Goal: Use online tool/utility: Utilize a website feature to perform a specific function

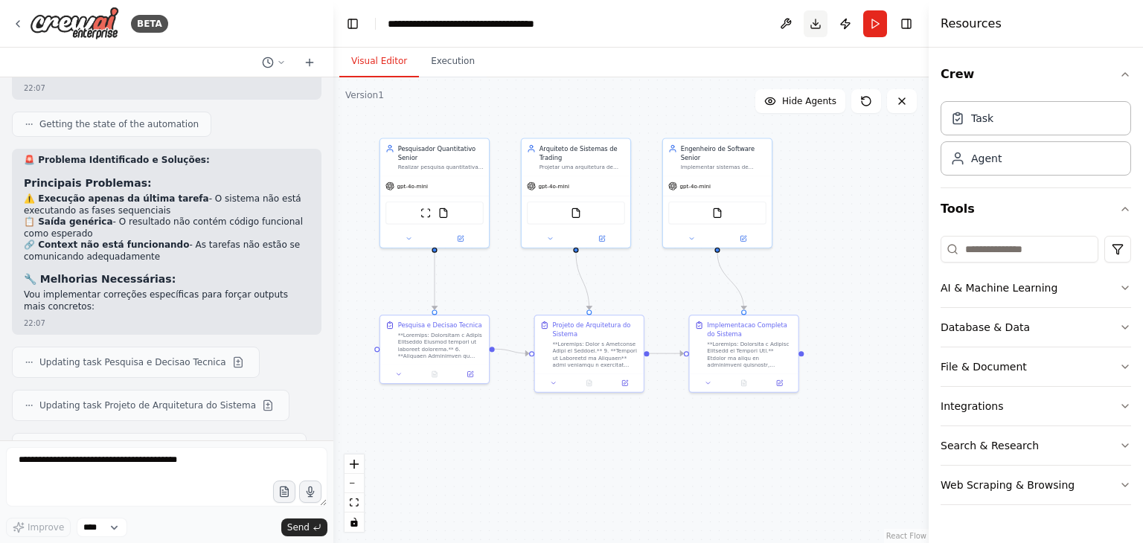
click at [817, 28] on button "Download" at bounding box center [815, 23] width 24 height 27
click at [442, 66] on button "Execution" at bounding box center [453, 61] width 68 height 31
click at [395, 62] on button "Visual Editor" at bounding box center [379, 61] width 80 height 31
click at [523, 25] on div "**********" at bounding box center [471, 23] width 167 height 15
click at [783, 25] on button at bounding box center [786, 23] width 24 height 27
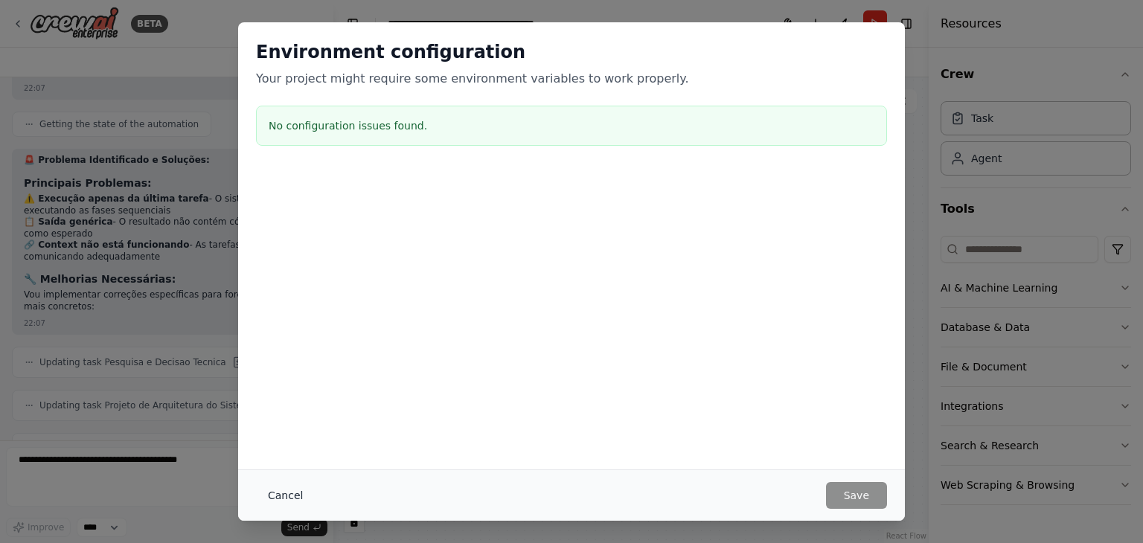
click at [271, 495] on button "Cancel" at bounding box center [285, 495] width 59 height 27
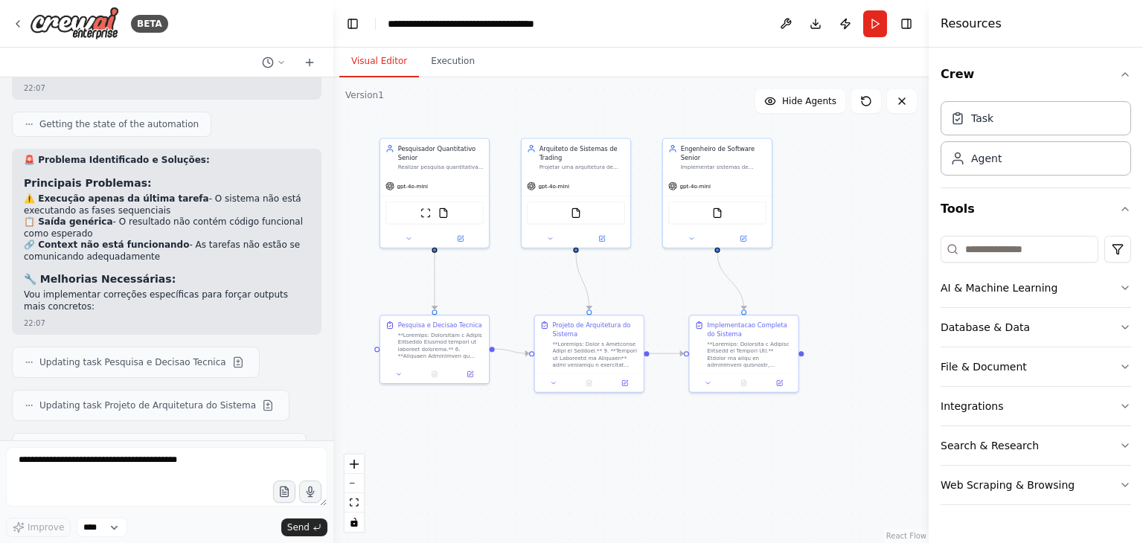
click at [608, 465] on div ".deletable-edge-delete-btn { width: 20px; height: 20px; border: 0px solid #ffff…" at bounding box center [630, 310] width 595 height 466
click at [910, 22] on button "Toggle Right Sidebar" at bounding box center [906, 23] width 21 height 21
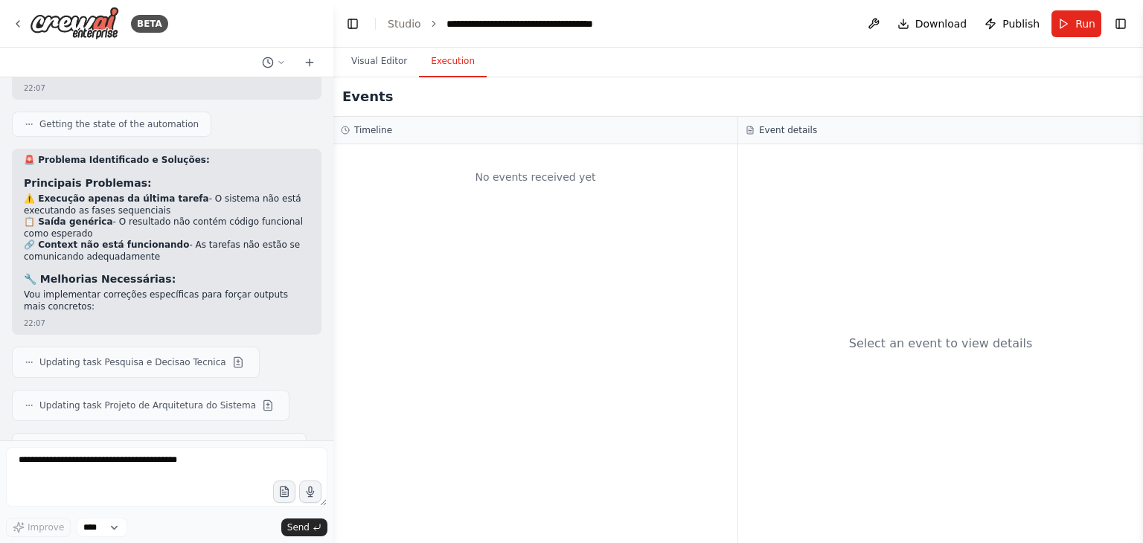
click at [437, 68] on button "Execution" at bounding box center [453, 61] width 68 height 31
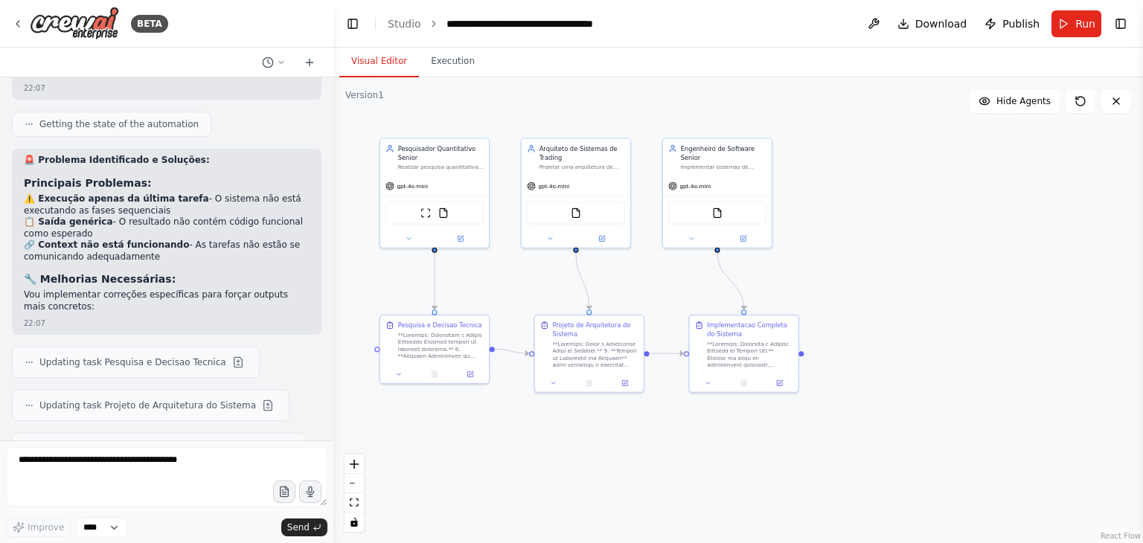
click at [389, 62] on button "Visual Editor" at bounding box center [379, 61] width 80 height 31
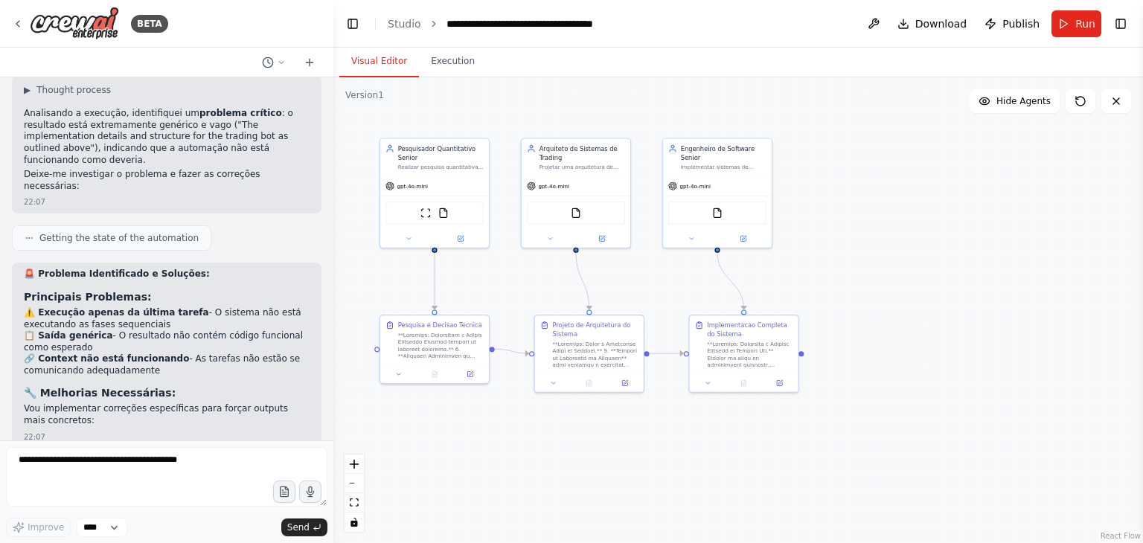
scroll to position [8132, 0]
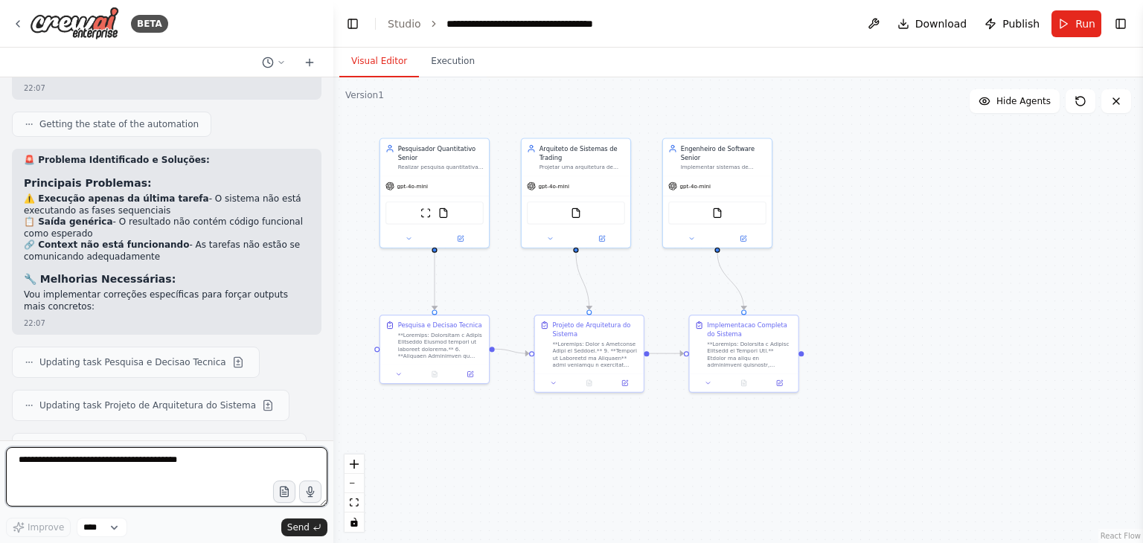
click at [202, 485] on textarea at bounding box center [166, 477] width 321 height 60
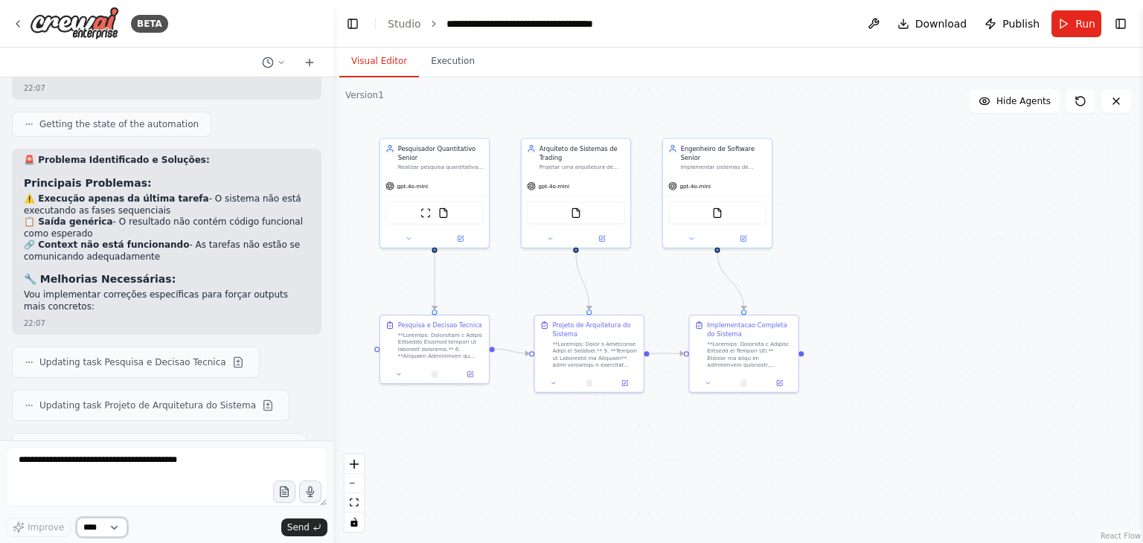
click at [118, 526] on select "****" at bounding box center [102, 527] width 51 height 19
click at [199, 438] on div "Hello! I'm the CrewAI assistant. What kind of automation do you want to build? …" at bounding box center [166, 258] width 333 height 363
click at [1018, 23] on span "Publish" at bounding box center [1020, 23] width 37 height 15
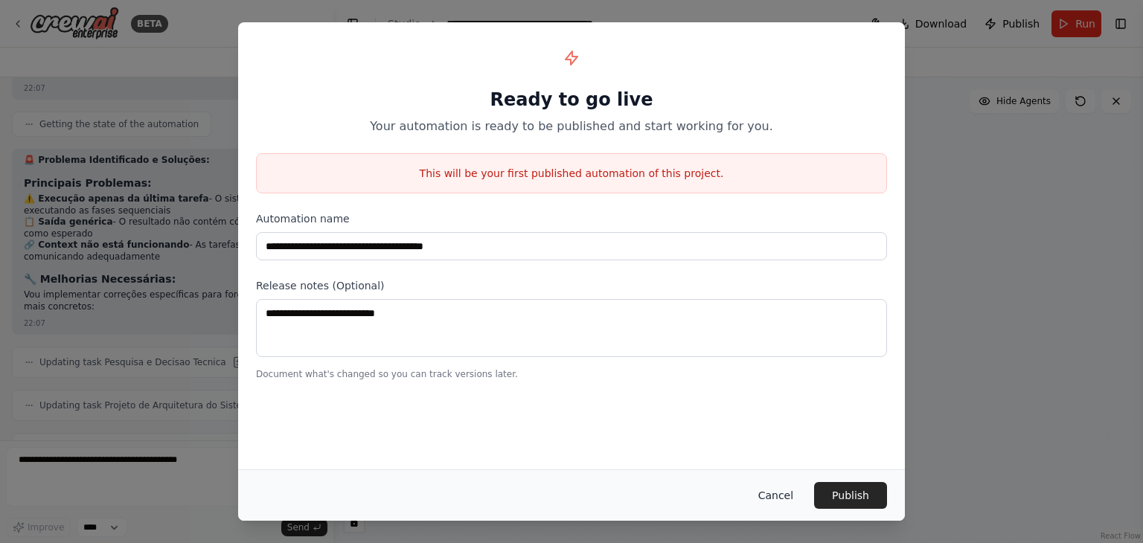
click at [787, 490] on button "Cancel" at bounding box center [775, 495] width 59 height 27
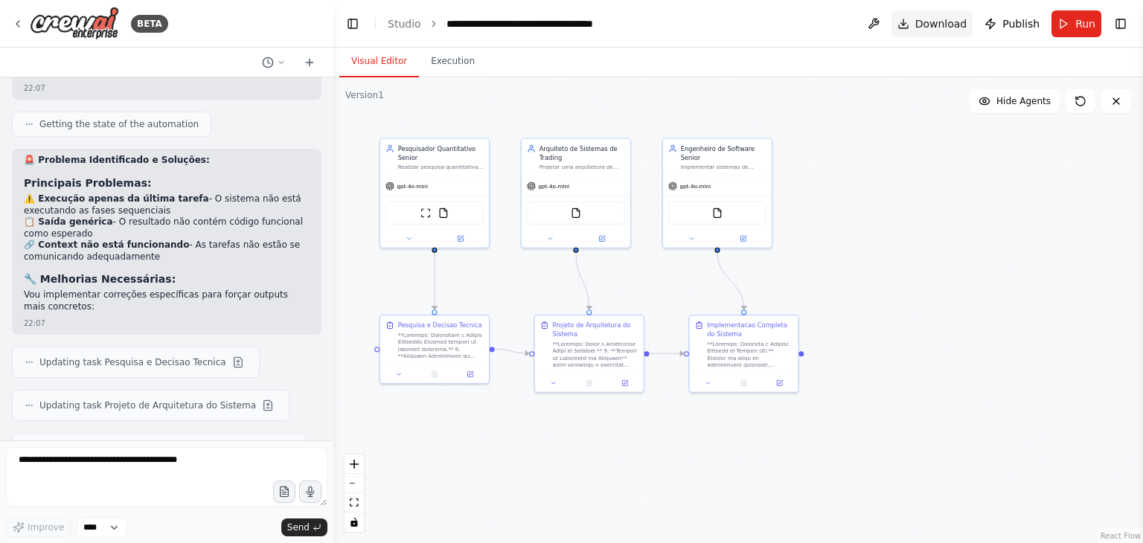
click at [915, 28] on button "Download" at bounding box center [932, 23] width 82 height 27
click at [902, 181] on div ".deletable-edge-delete-btn { width: 20px; height: 20px; border: 0px solid #ffff…" at bounding box center [737, 310] width 809 height 466
click at [1070, 28] on button "Run" at bounding box center [1076, 23] width 50 height 27
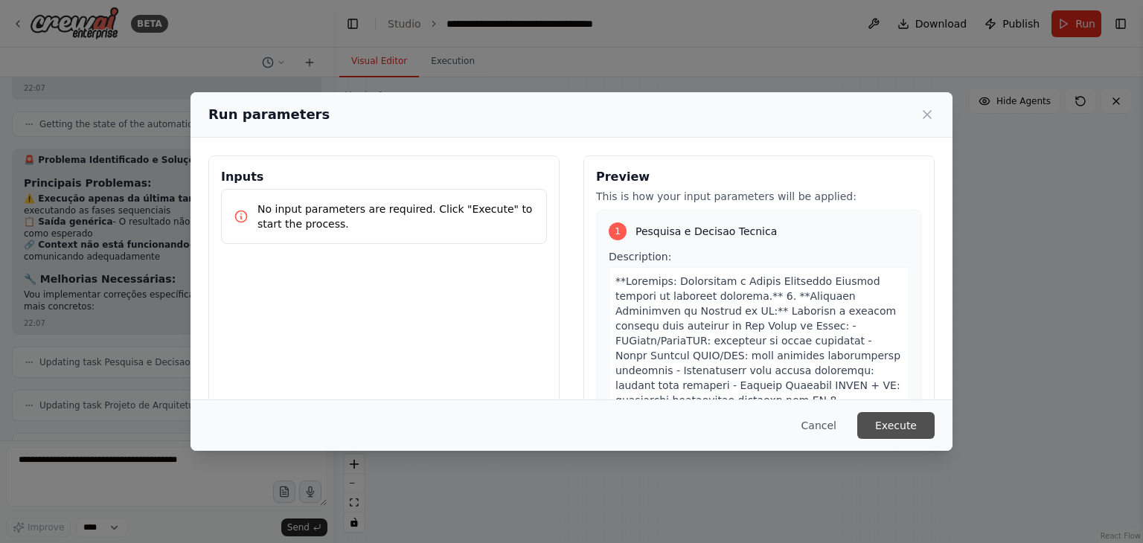
click at [890, 423] on button "Execute" at bounding box center [895, 425] width 77 height 27
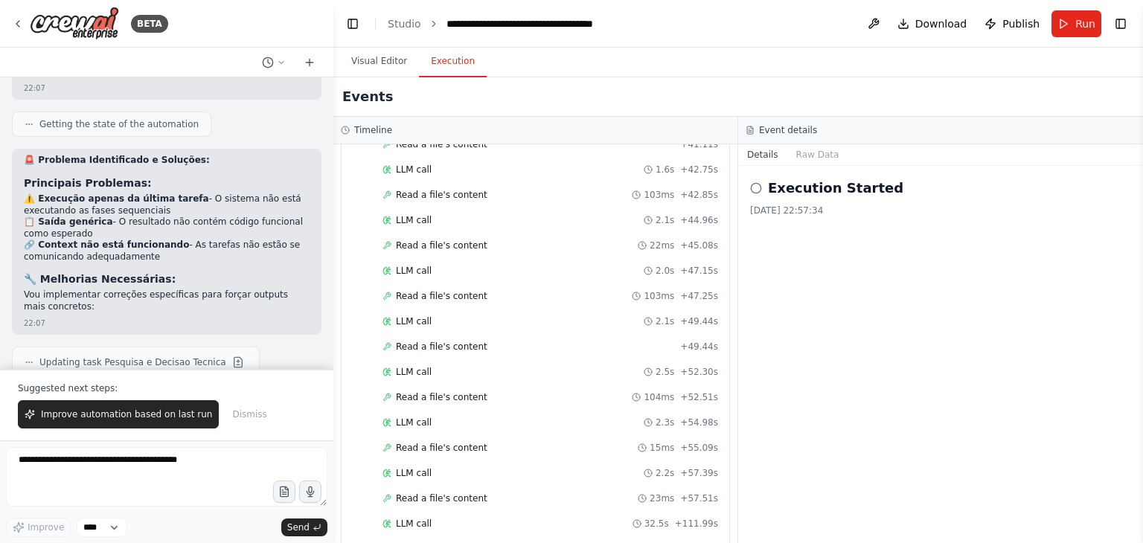
scroll to position [8203, 0]
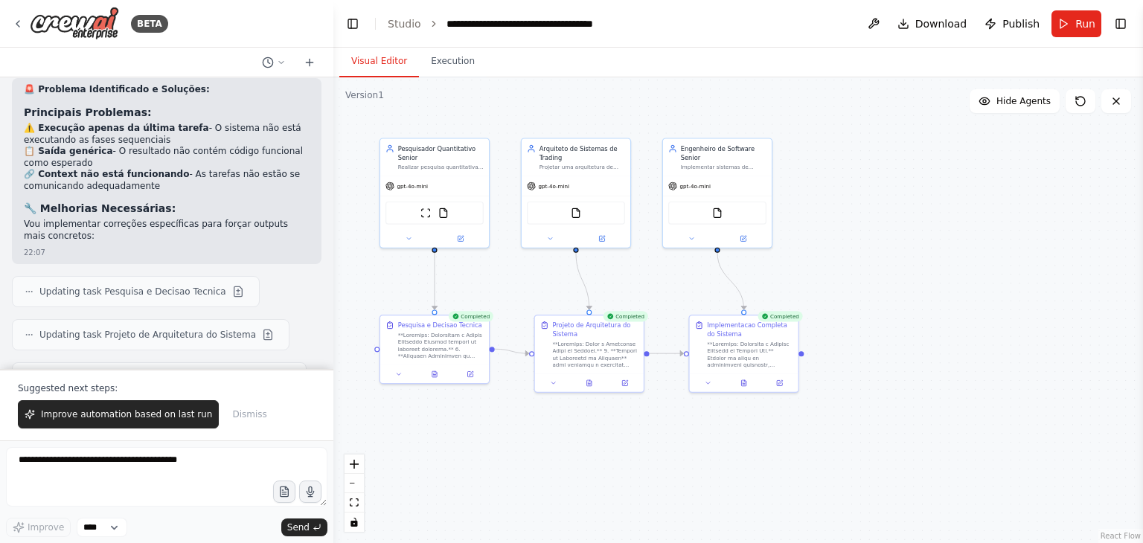
click at [377, 63] on button "Visual Editor" at bounding box center [379, 61] width 80 height 31
click at [144, 417] on span "Improve automation based on last run" at bounding box center [126, 414] width 171 height 12
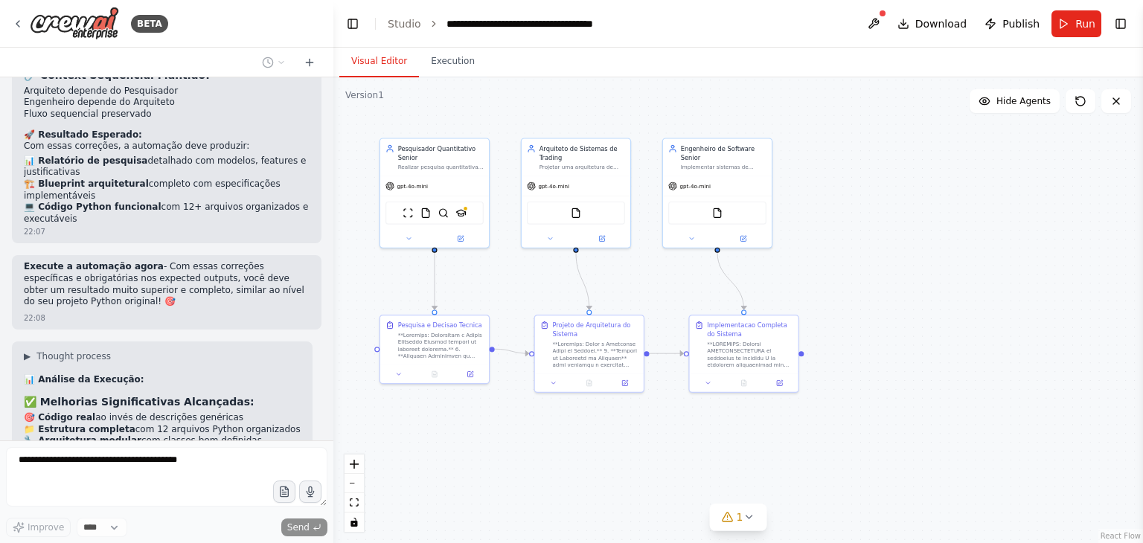
scroll to position [8793, 0]
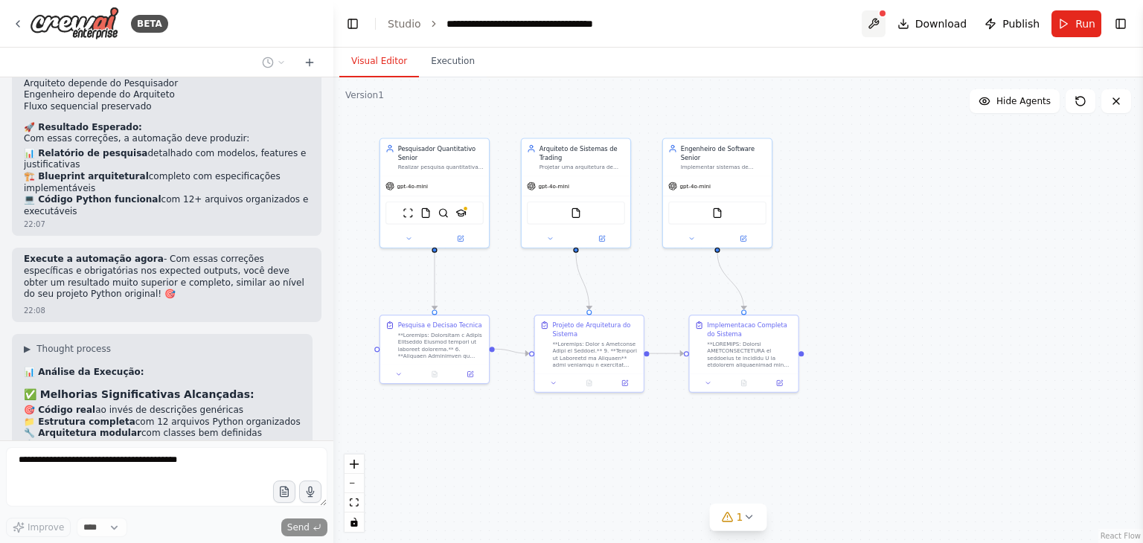
click at [881, 22] on button at bounding box center [873, 23] width 24 height 27
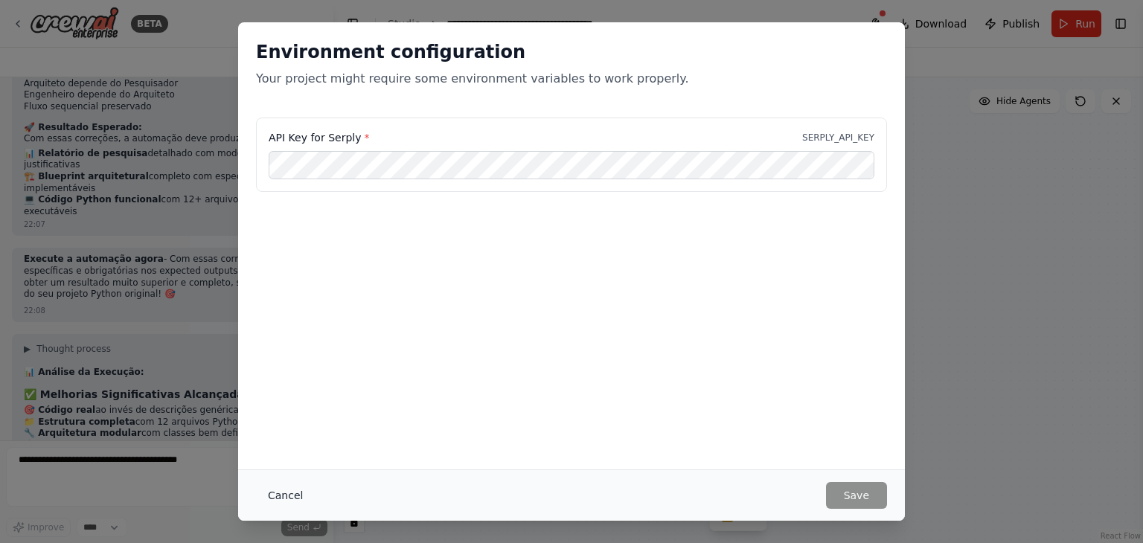
click at [279, 504] on button "Cancel" at bounding box center [285, 495] width 59 height 27
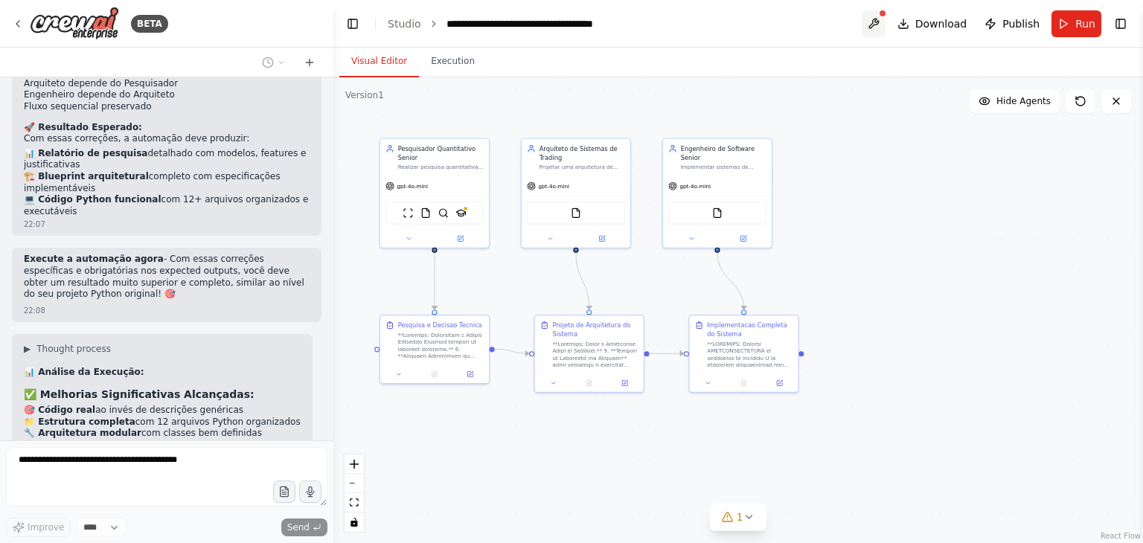
click at [878, 28] on button at bounding box center [873, 23] width 24 height 27
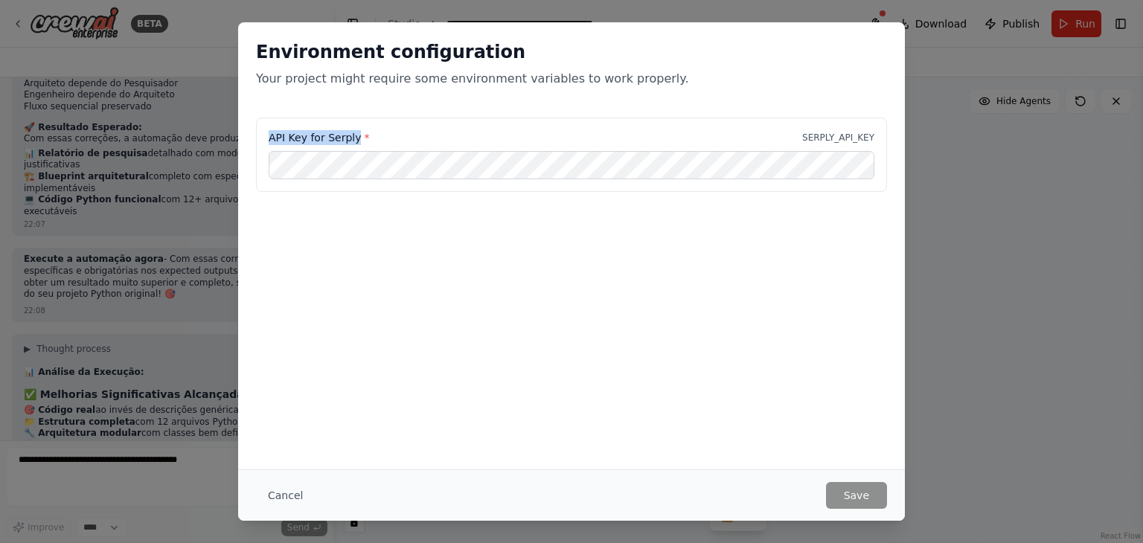
drag, startPoint x: 353, startPoint y: 141, endPoint x: 269, endPoint y: 141, distance: 84.1
click at [269, 141] on label "API Key for Serply *" at bounding box center [319, 137] width 100 height 15
copy label "API Key for Serply"
click at [290, 501] on button "Cancel" at bounding box center [285, 495] width 59 height 27
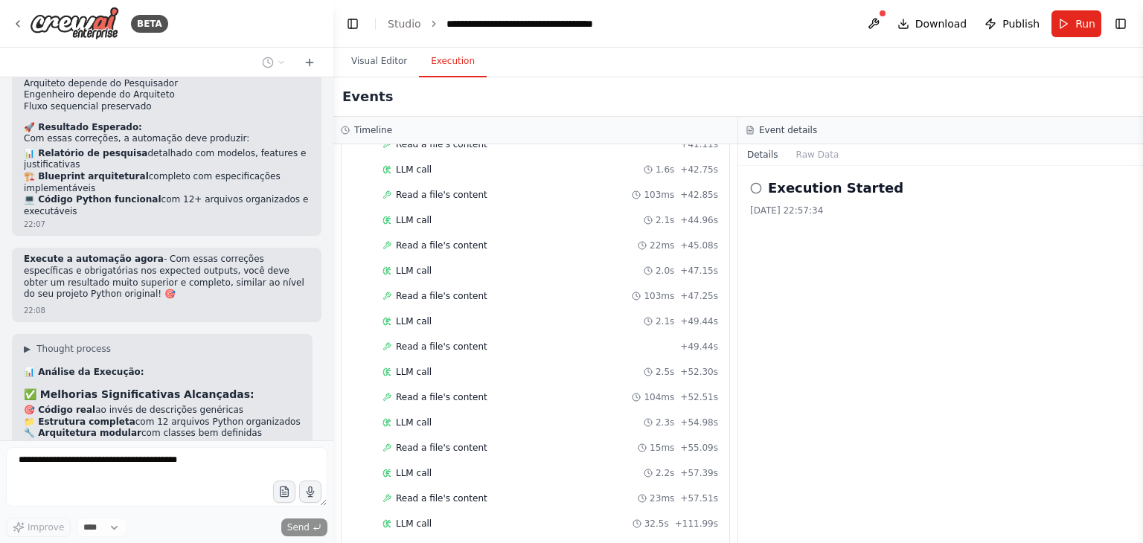
click at [452, 74] on button "Execution" at bounding box center [453, 61] width 68 height 31
click at [620, 25] on icon "breadcrumb" at bounding box center [626, 24] width 12 height 12
click at [607, 25] on div "**********" at bounding box center [529, 23] width 167 height 15
click at [637, 26] on header "**********" at bounding box center [737, 24] width 809 height 48
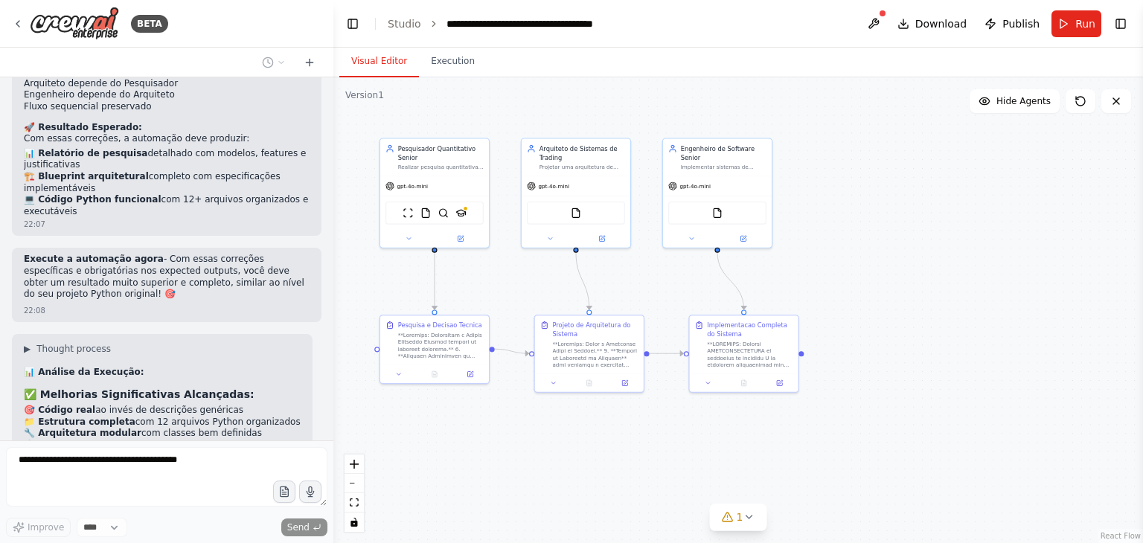
click at [376, 62] on button "Visual Editor" at bounding box center [379, 61] width 80 height 31
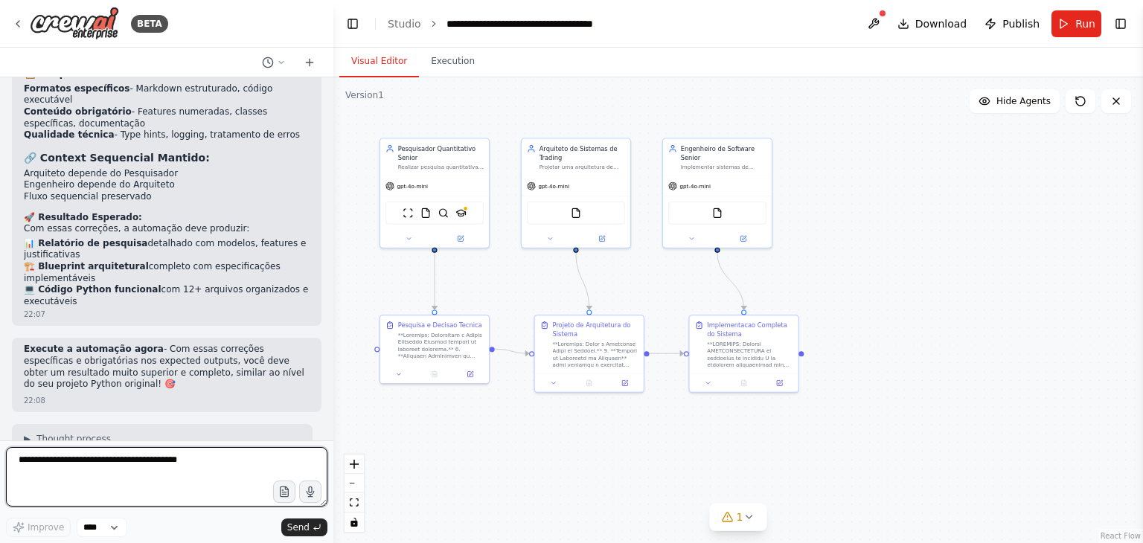
scroll to position [8754, 0]
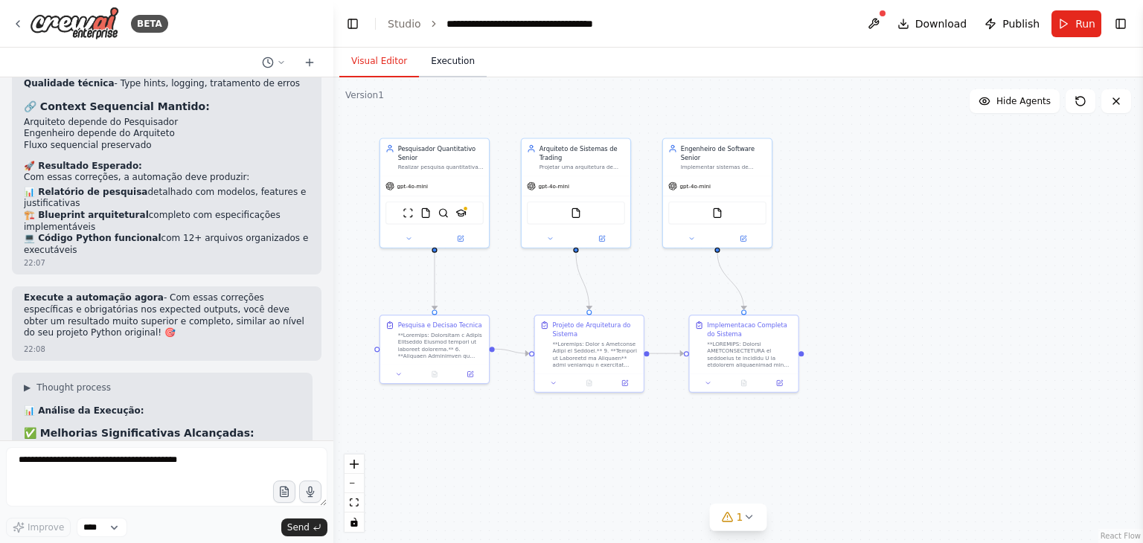
drag, startPoint x: 431, startPoint y: 77, endPoint x: 449, endPoint y: 67, distance: 21.3
click at [449, 67] on div "Visual Editor Execution Version 1 Show Tools Hide Agents .deletable-edge-delete…" at bounding box center [737, 295] width 809 height 495
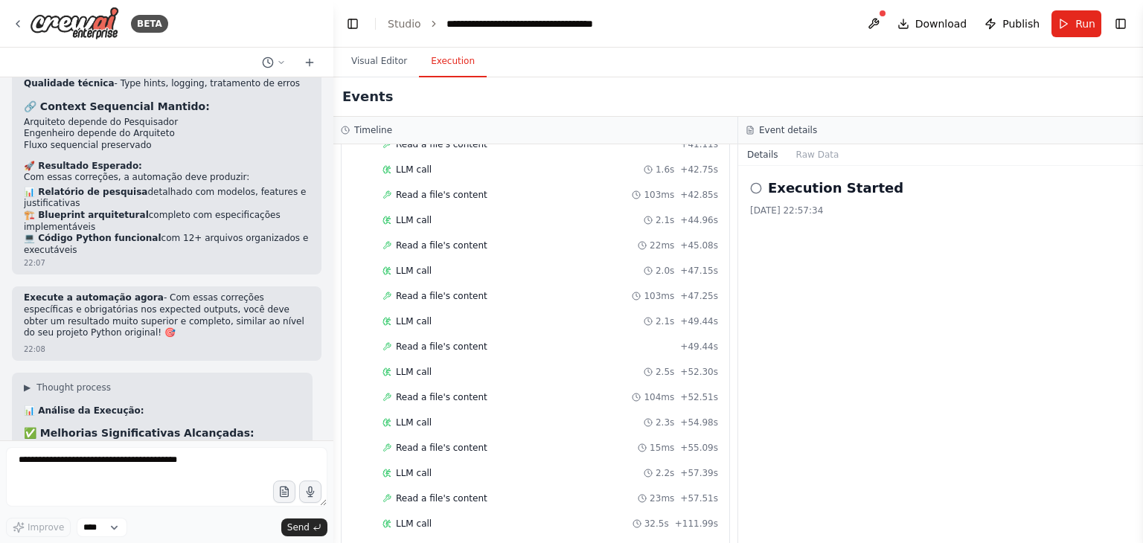
click at [449, 67] on button "Execution" at bounding box center [453, 61] width 68 height 31
click at [881, 25] on button at bounding box center [873, 23] width 24 height 27
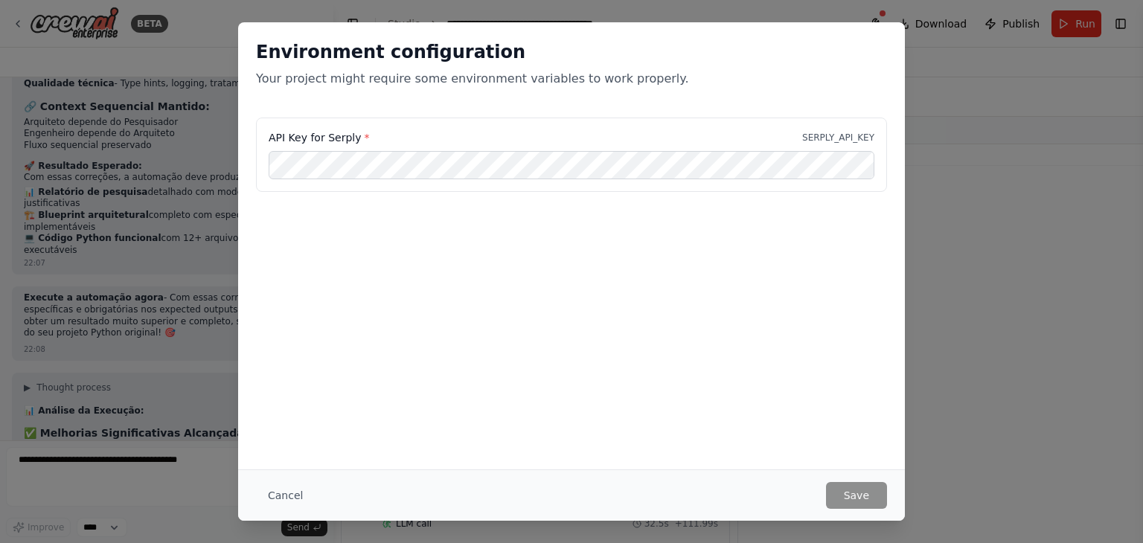
click at [509, 273] on div "Environment configuration Your project might require some environment variables…" at bounding box center [571, 245] width 666 height 447
click at [276, 501] on button "Cancel" at bounding box center [285, 495] width 59 height 27
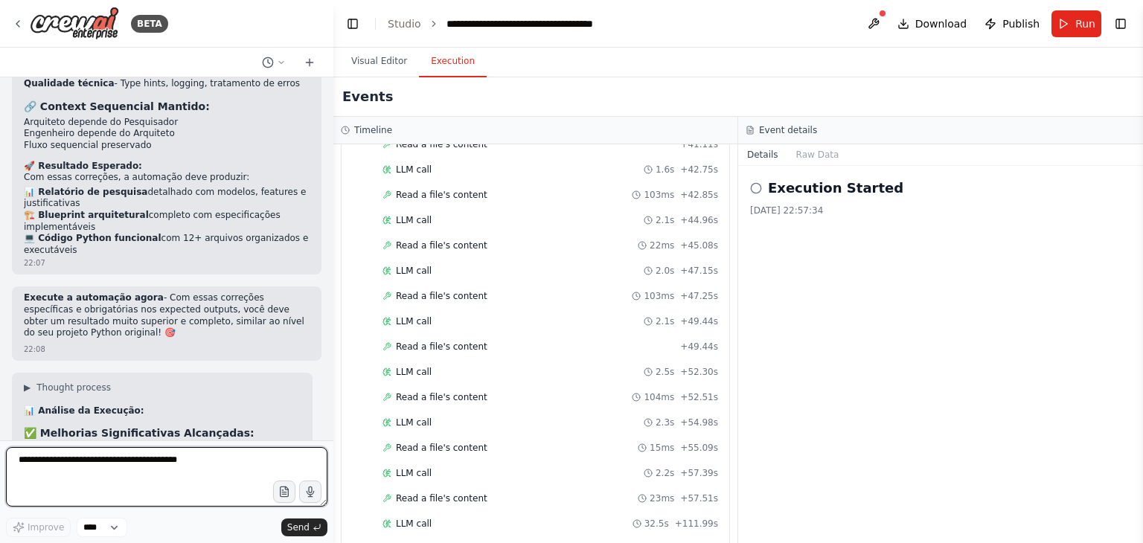
click at [161, 465] on textarea at bounding box center [166, 477] width 321 height 60
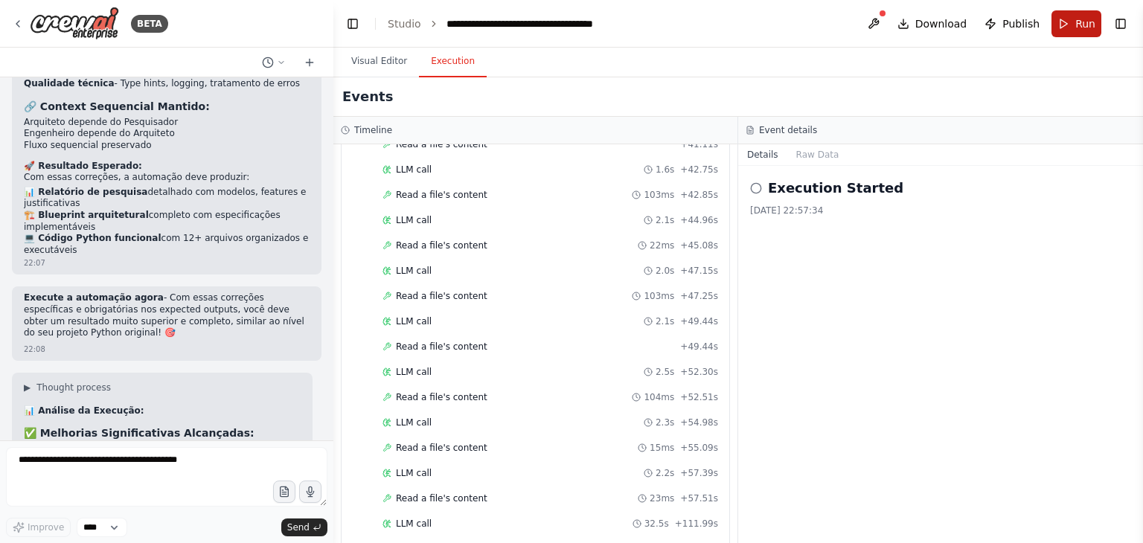
click at [1081, 10] on button "Run" at bounding box center [1076, 23] width 50 height 27
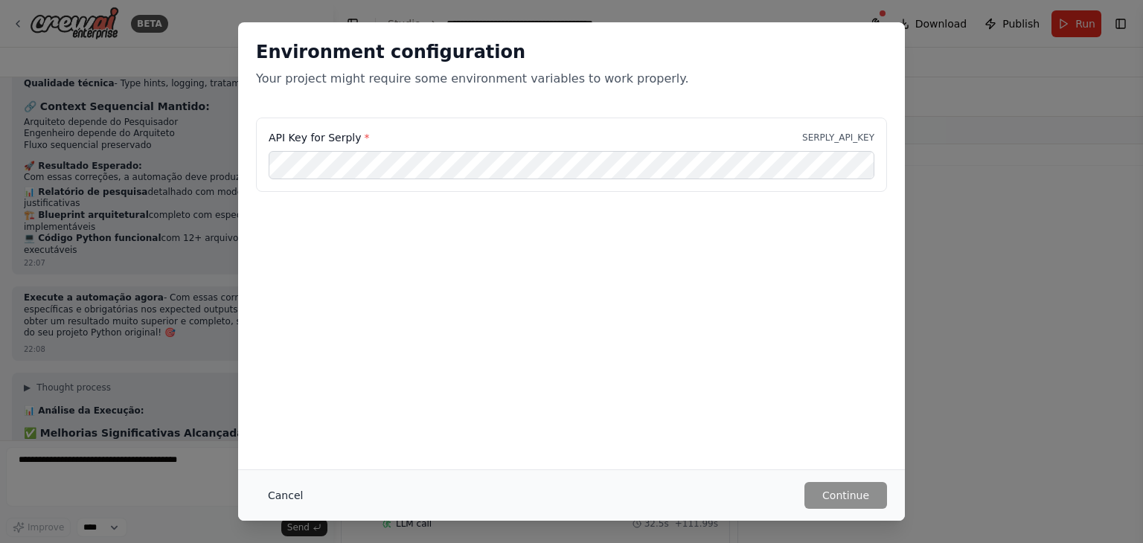
click at [286, 493] on button "Cancel" at bounding box center [285, 495] width 59 height 27
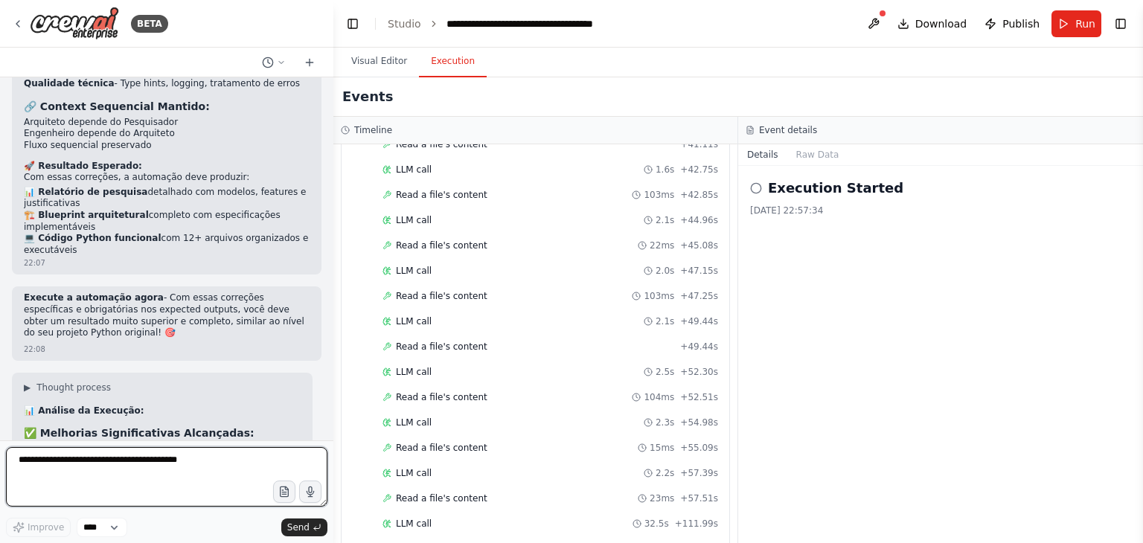
click at [169, 467] on textarea at bounding box center [166, 477] width 321 height 60
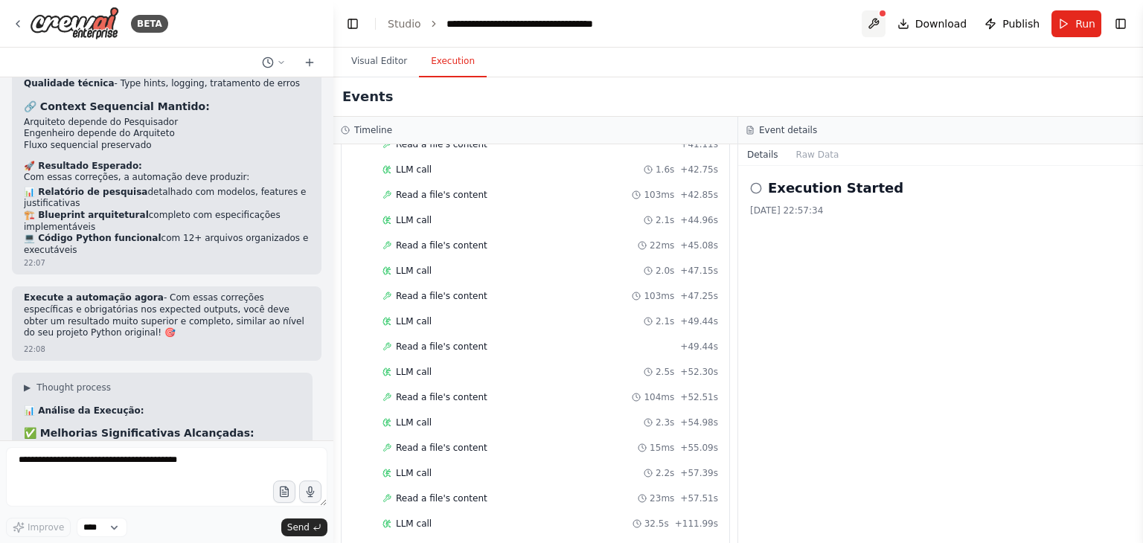
click at [881, 25] on button at bounding box center [873, 23] width 24 height 27
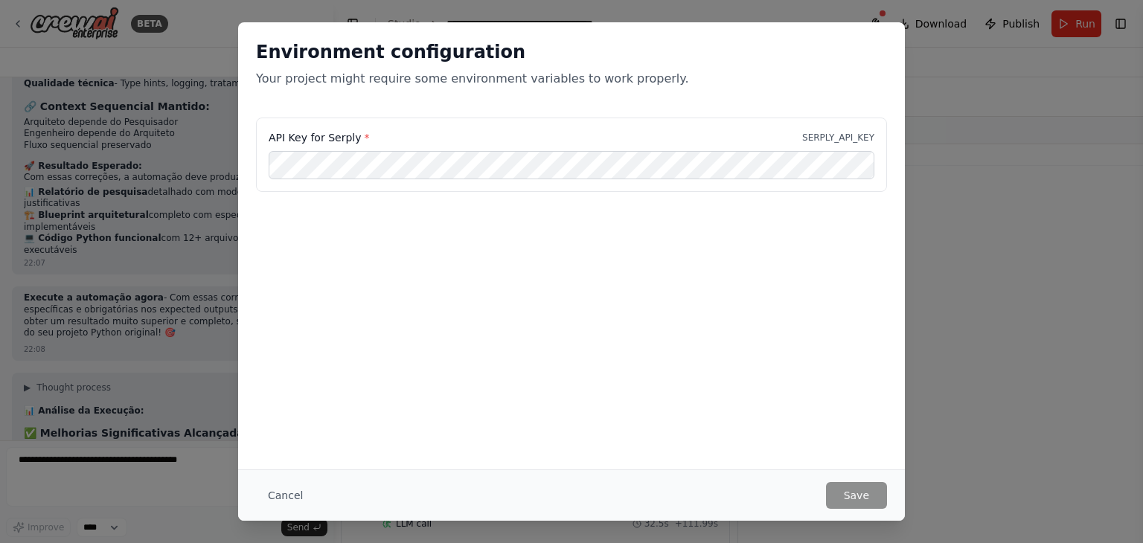
click at [881, 25] on div "Environment configuration Your project might require some environment variables…" at bounding box center [571, 69] width 666 height 95
drag, startPoint x: 368, startPoint y: 135, endPoint x: 271, endPoint y: 138, distance: 97.5
click at [271, 138] on div "API Key for Serply * SERPLY_API_KEY" at bounding box center [571, 137] width 605 height 15
copy label "API Key for Serply *"
click at [289, 493] on button "Cancel" at bounding box center [285, 495] width 59 height 27
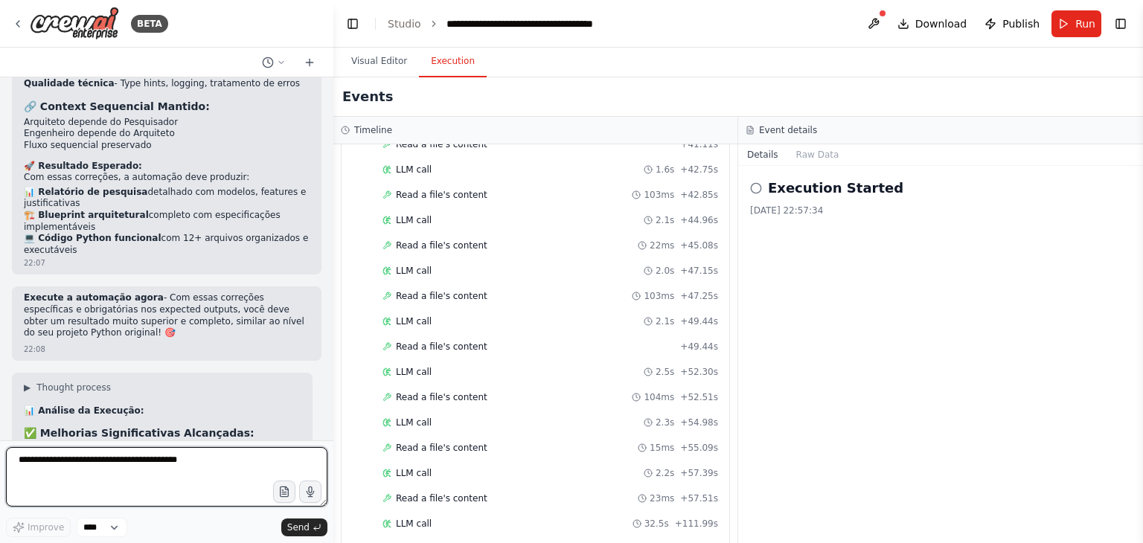
click at [193, 472] on textarea at bounding box center [166, 477] width 321 height 60
paste textarea "**********"
type textarea "**********"
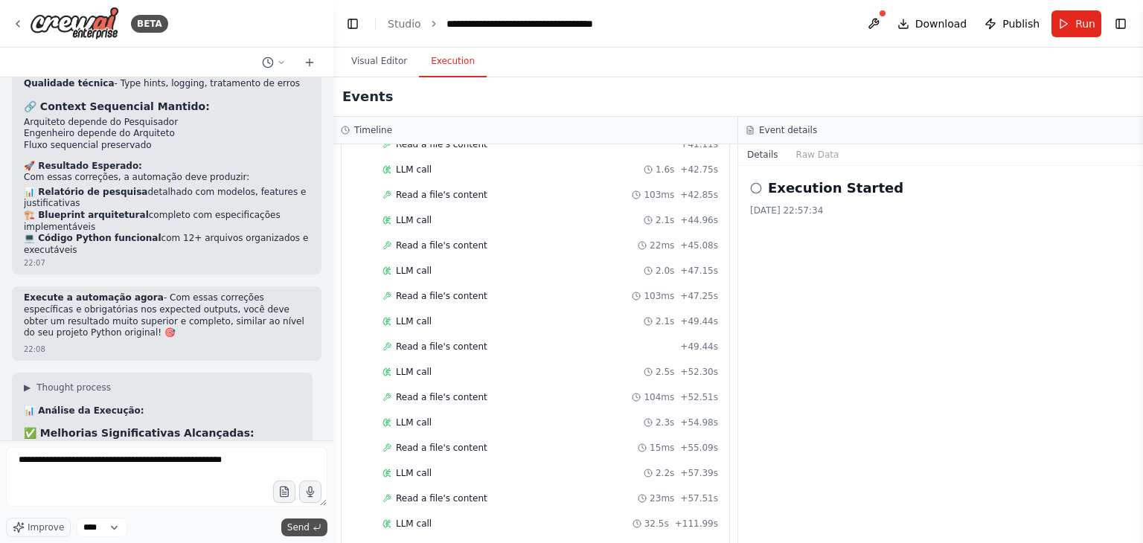
click at [300, 521] on span "Send" at bounding box center [298, 527] width 22 height 12
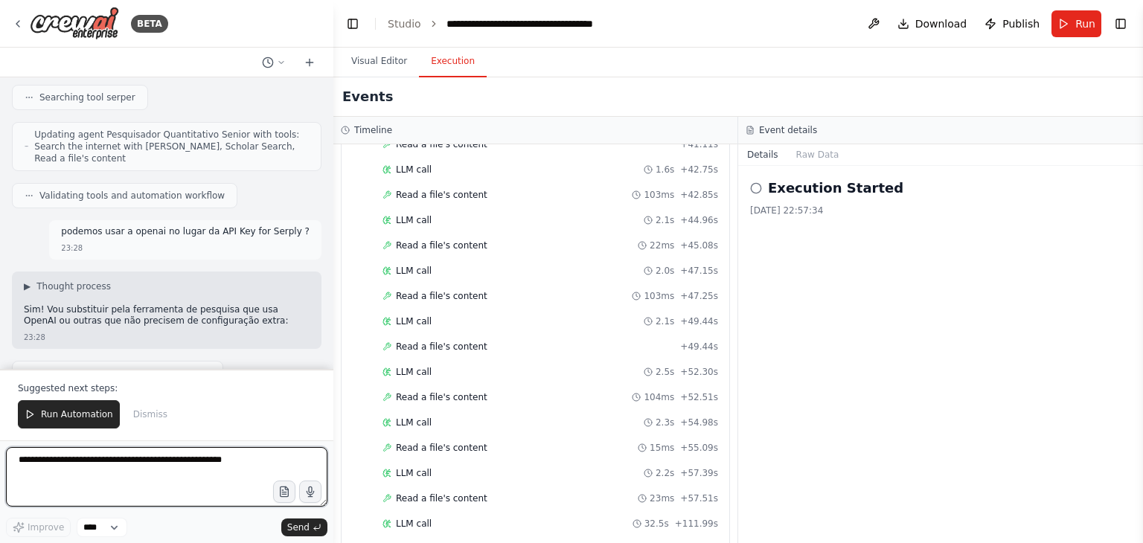
scroll to position [9568, 0]
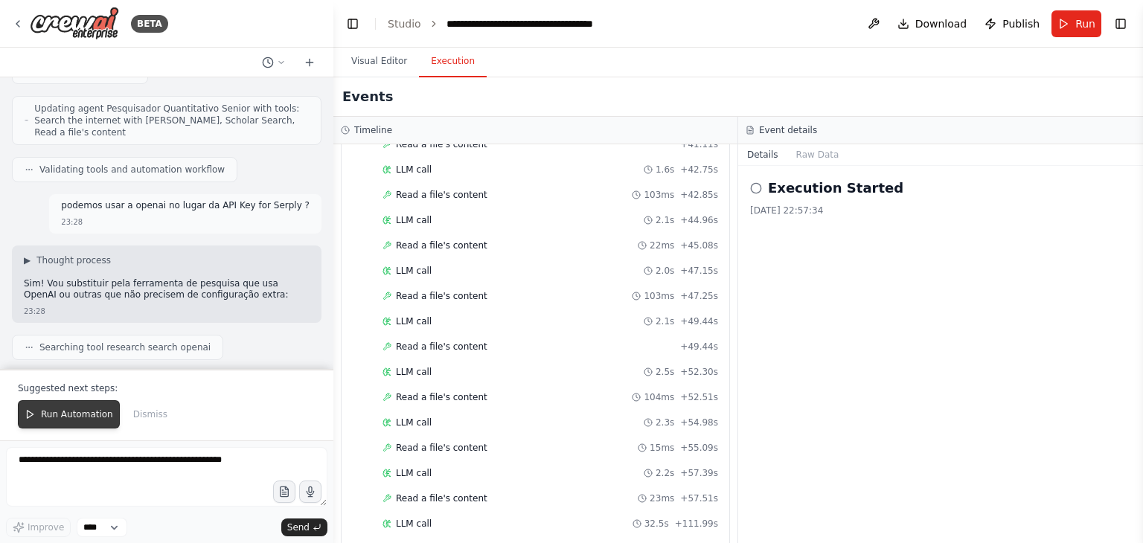
click at [68, 415] on span "Run Automation" at bounding box center [77, 414] width 72 height 12
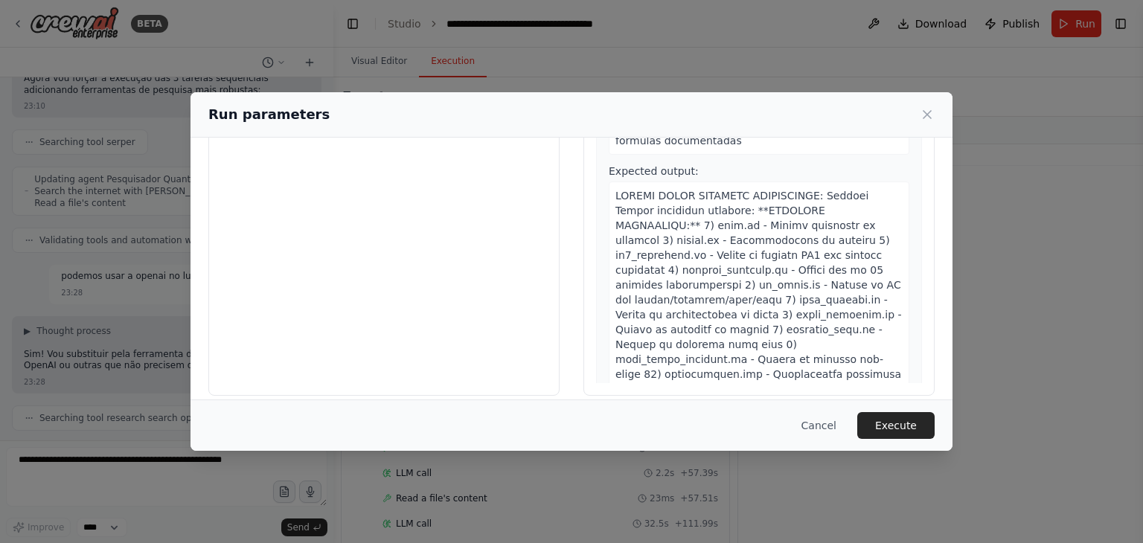
scroll to position [126, 0]
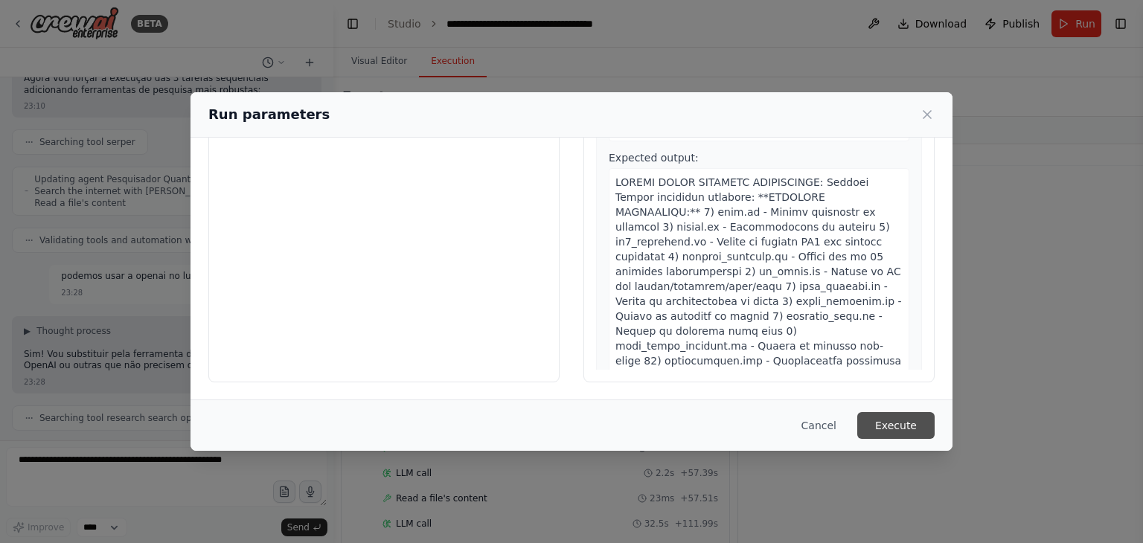
click at [894, 423] on button "Execute" at bounding box center [895, 425] width 77 height 27
click at [903, 423] on button "Execute" at bounding box center [895, 425] width 77 height 27
click at [928, 115] on icon at bounding box center [926, 114] width 7 height 7
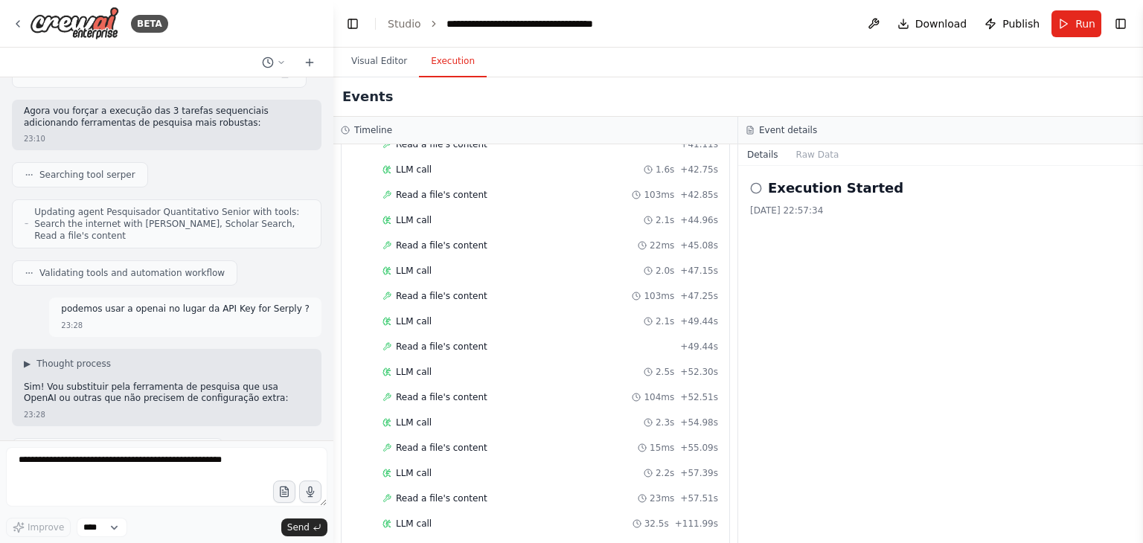
scroll to position [9497, 0]
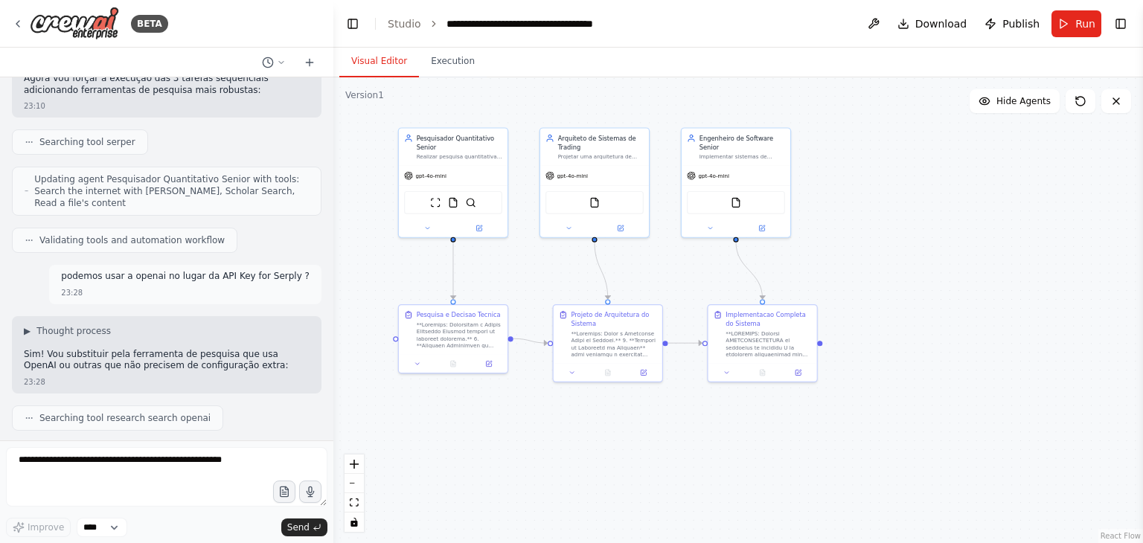
click at [378, 65] on button "Visual Editor" at bounding box center [379, 61] width 80 height 31
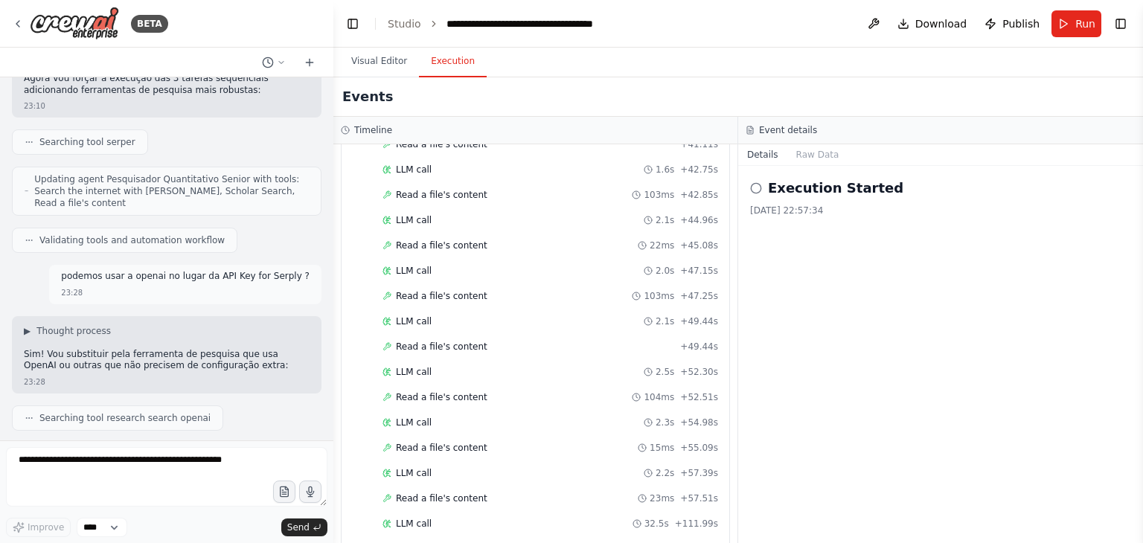
click at [444, 65] on button "Execution" at bounding box center [453, 61] width 68 height 31
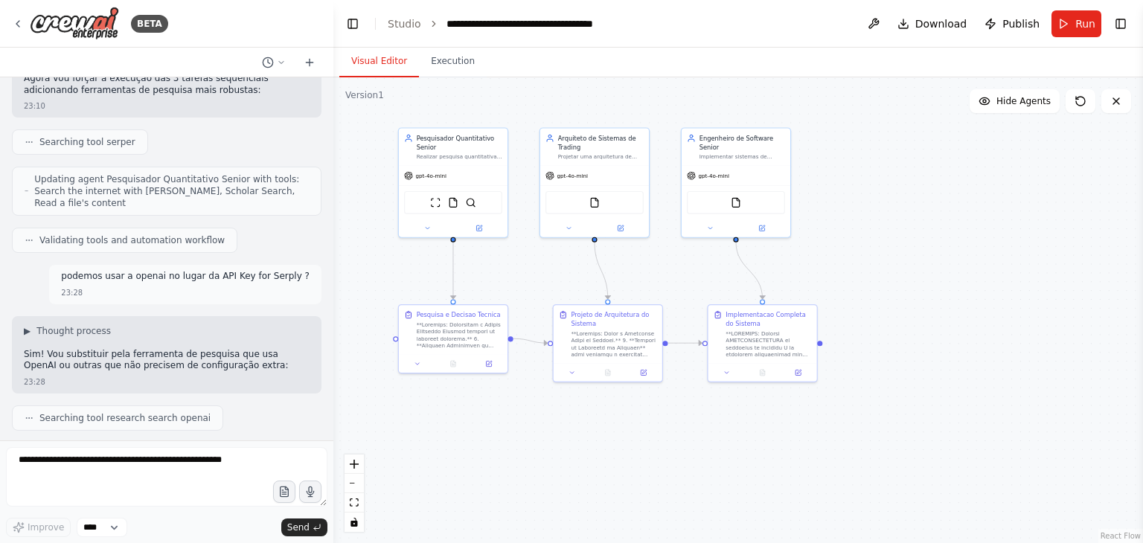
click at [367, 60] on button "Visual Editor" at bounding box center [379, 61] width 80 height 31
click at [1084, 20] on span "Run" at bounding box center [1085, 23] width 20 height 15
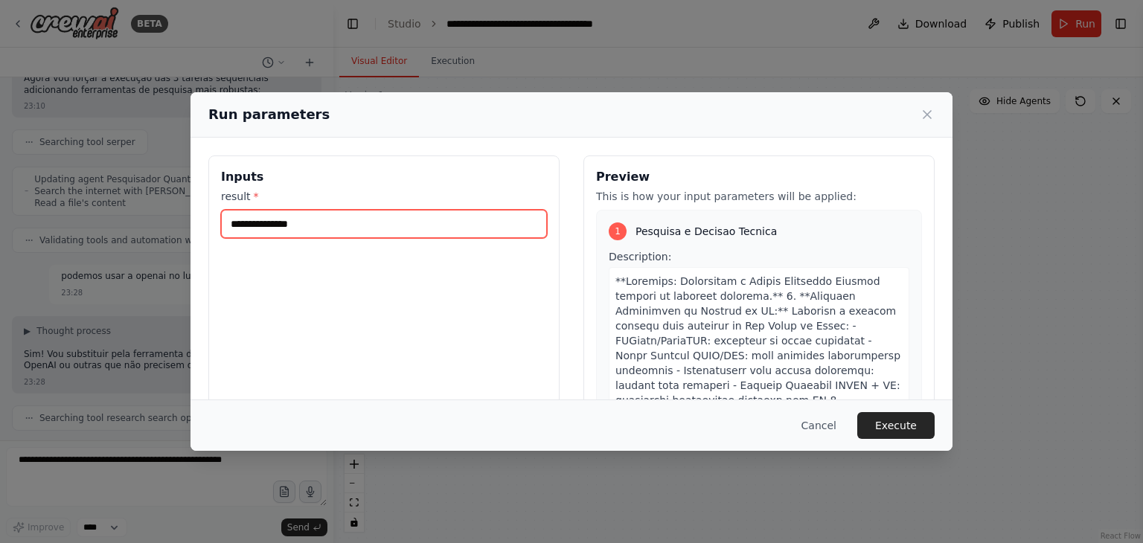
click at [336, 226] on input "result *" at bounding box center [384, 224] width 326 height 28
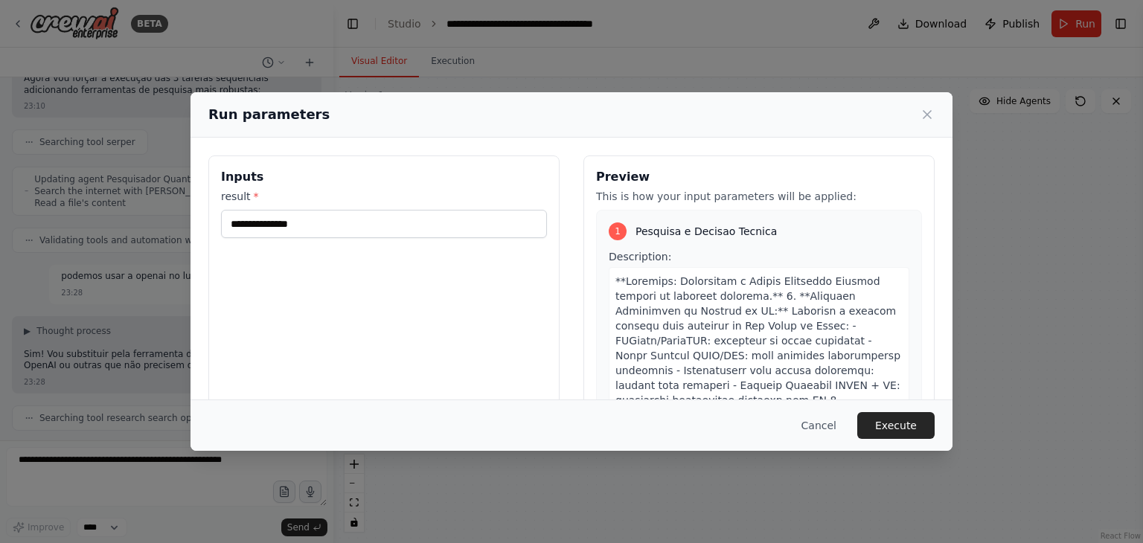
click at [360, 309] on div "Inputs result *" at bounding box center [383, 331] width 351 height 353
click at [810, 203] on div "Preview This is how your input parameters will be applied: 1 Pesquisa e Decisao…" at bounding box center [758, 331] width 351 height 353
click at [812, 260] on div "Description:" at bounding box center [758, 428] width 301 height 359
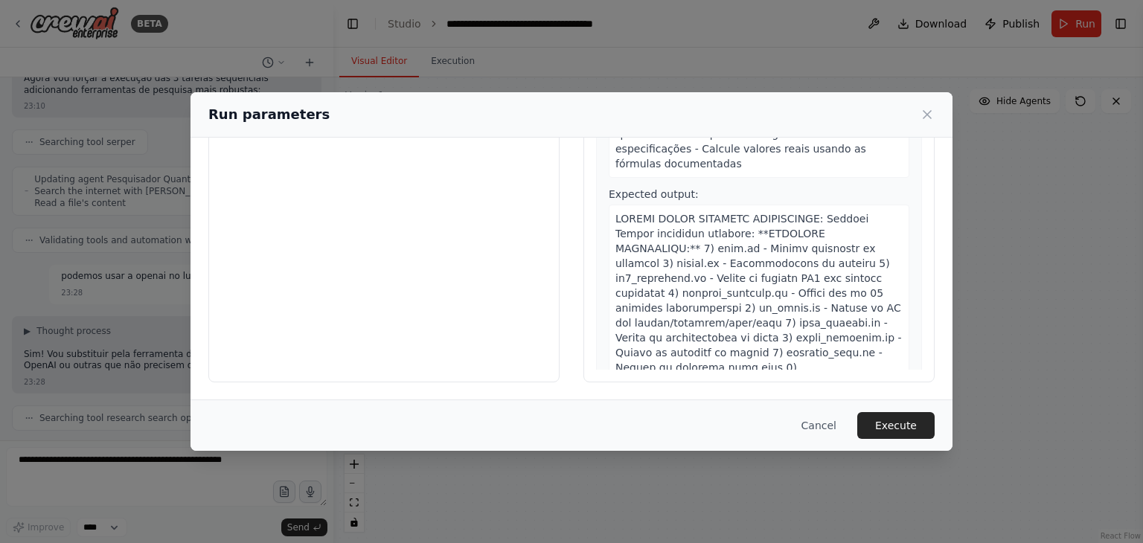
scroll to position [1623, 0]
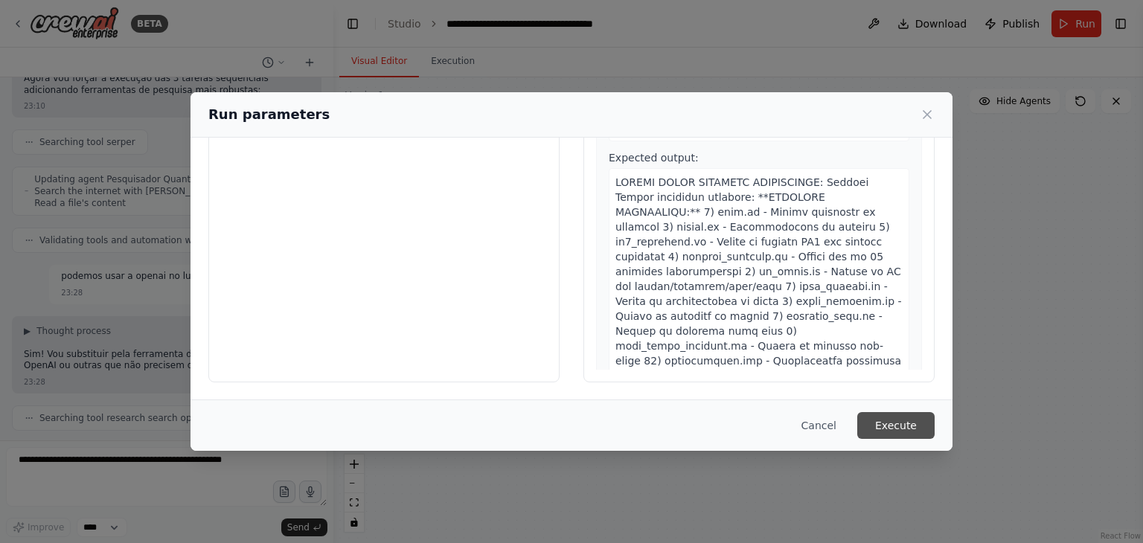
click at [890, 425] on button "Execute" at bounding box center [895, 425] width 77 height 27
click at [896, 423] on button "Execute" at bounding box center [895, 425] width 77 height 27
click at [926, 119] on icon at bounding box center [926, 114] width 15 height 15
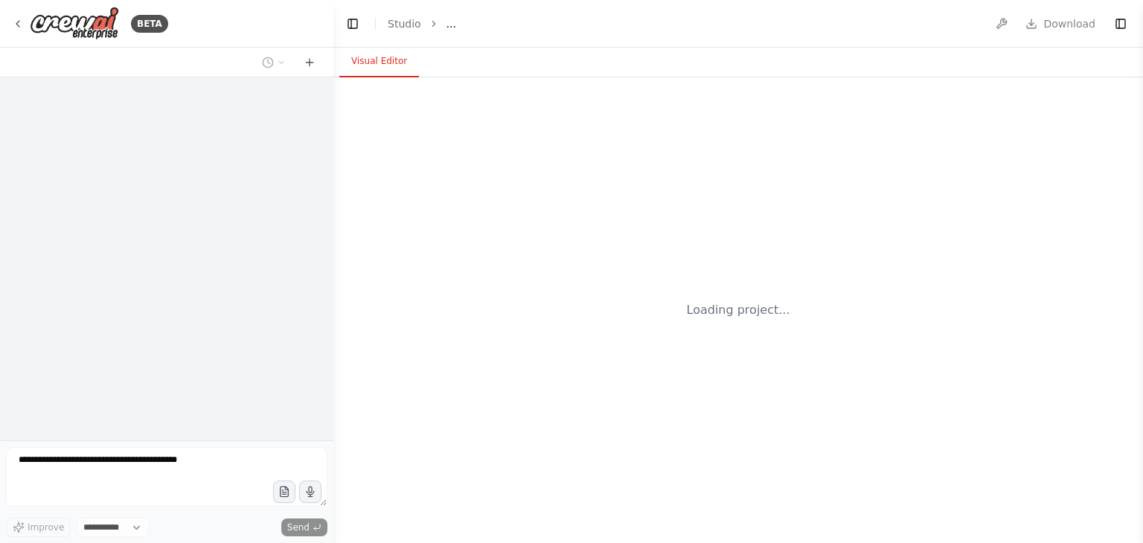
select select "****"
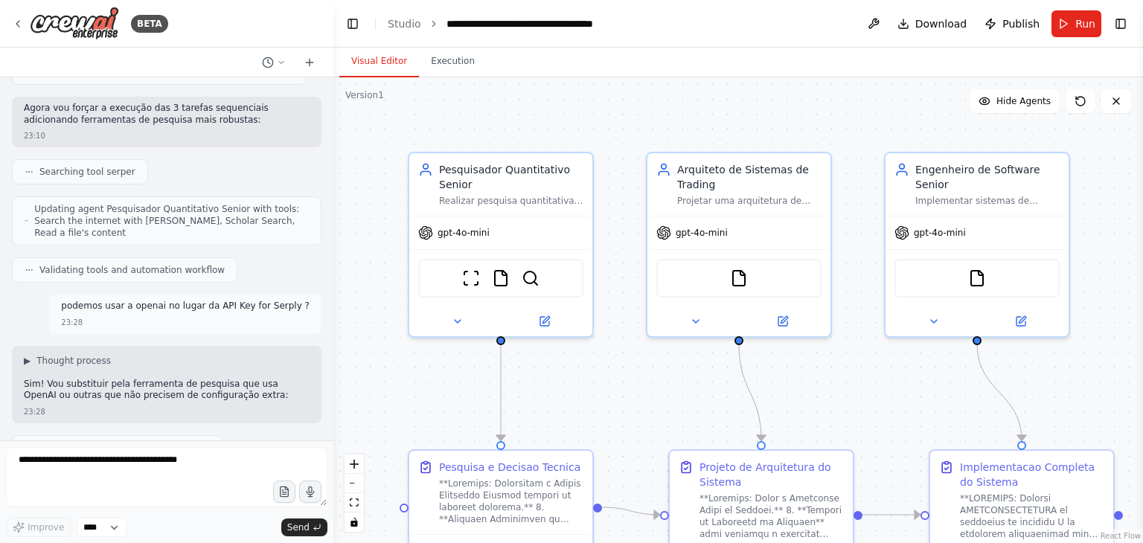
scroll to position [9497, 0]
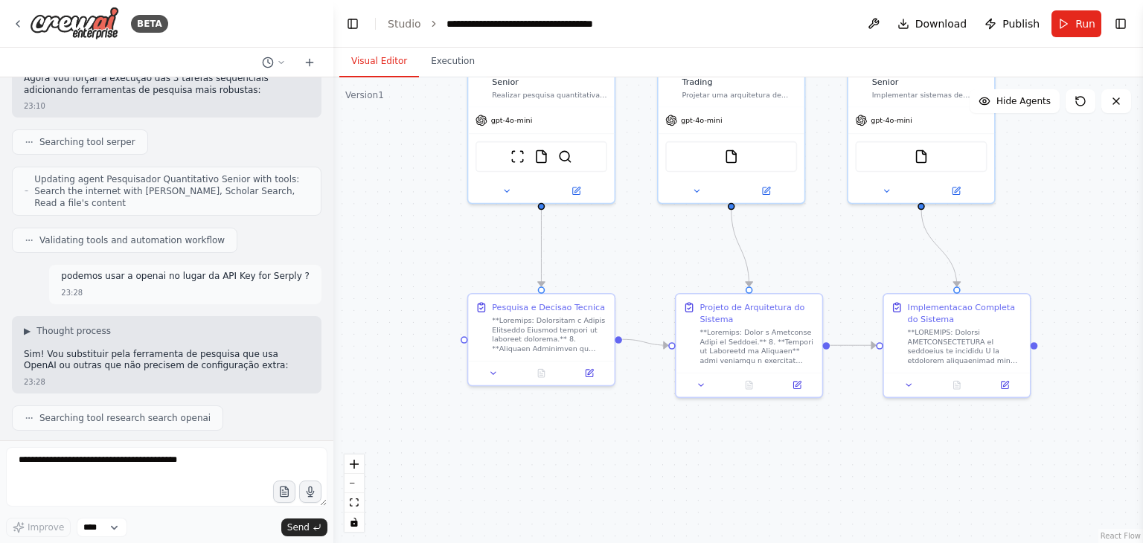
drag, startPoint x: 804, startPoint y: 396, endPoint x: 815, endPoint y: 248, distance: 147.7
click at [815, 248] on div ".deletable-edge-delete-btn { width: 20px; height: 20px; border: 0px solid #ffff…" at bounding box center [737, 310] width 809 height 466
click at [117, 528] on select "****" at bounding box center [102, 527] width 51 height 19
click at [1082, 20] on span "Run" at bounding box center [1085, 23] width 20 height 15
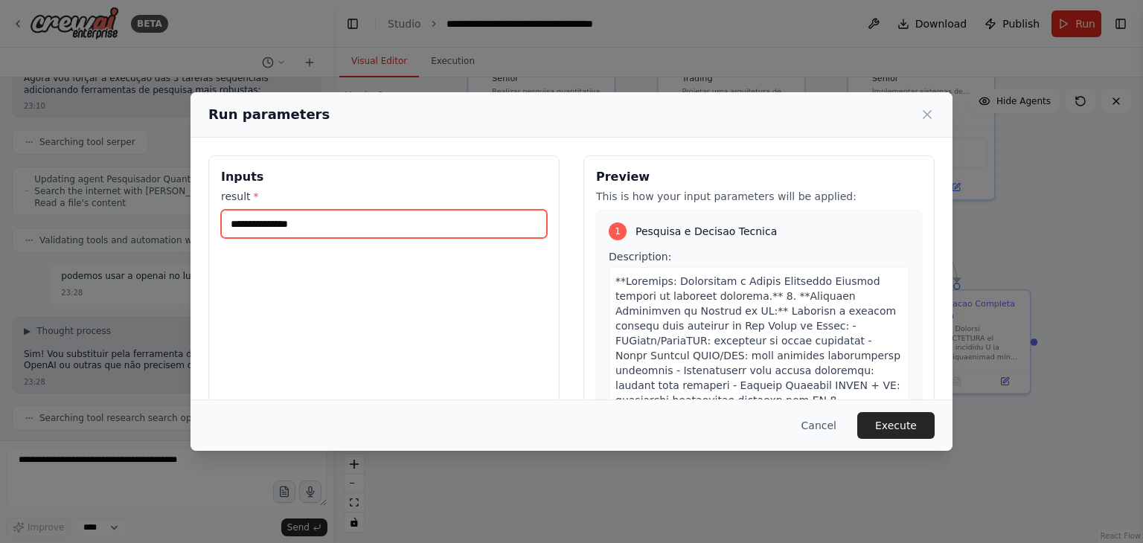
click at [323, 219] on input "result *" at bounding box center [384, 224] width 326 height 28
click at [305, 231] on input "result *" at bounding box center [384, 224] width 326 height 28
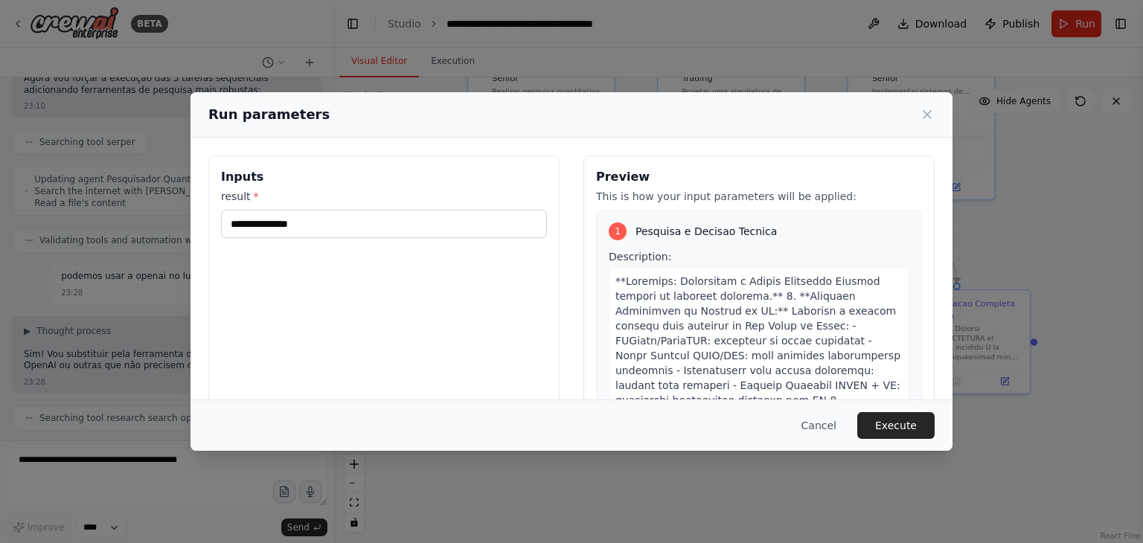
click at [248, 201] on label "result *" at bounding box center [384, 196] width 326 height 15
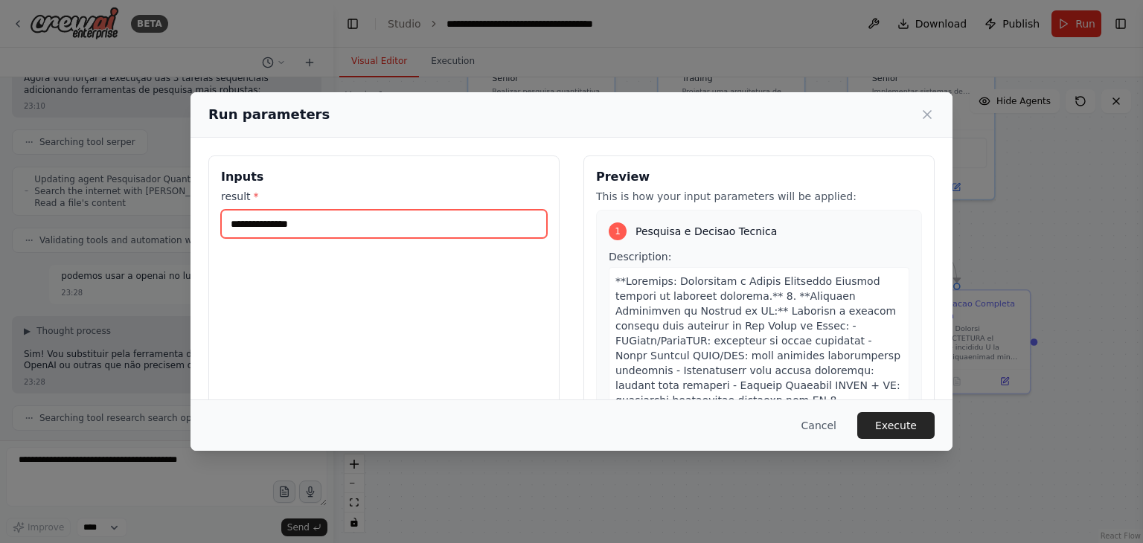
click at [248, 210] on input "result *" at bounding box center [384, 224] width 326 height 28
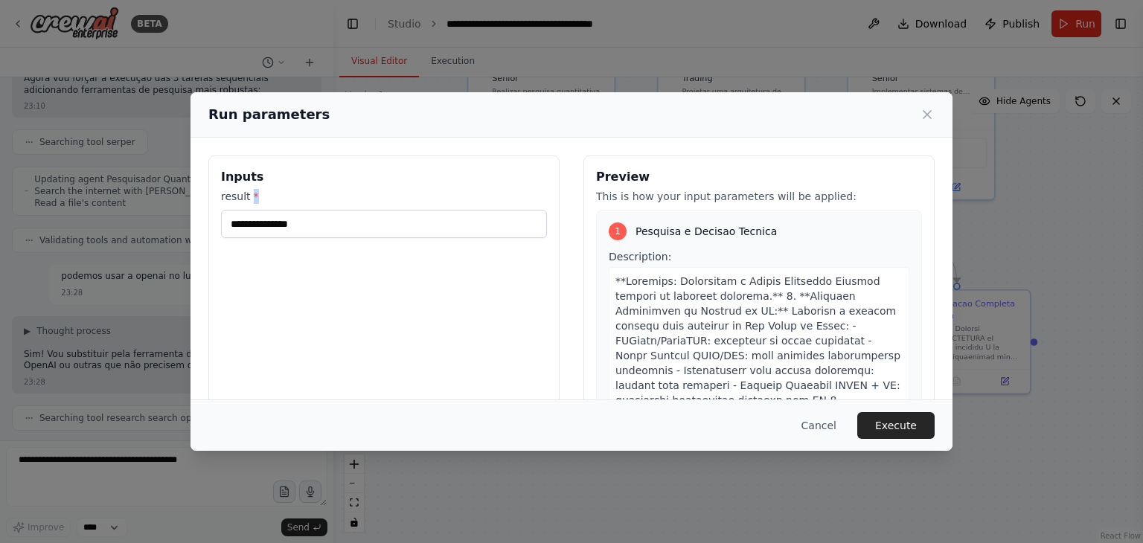
click at [248, 201] on label "result *" at bounding box center [384, 196] width 326 height 15
click at [248, 210] on input "result *" at bounding box center [384, 224] width 326 height 28
click at [292, 203] on label "result *" at bounding box center [384, 196] width 326 height 15
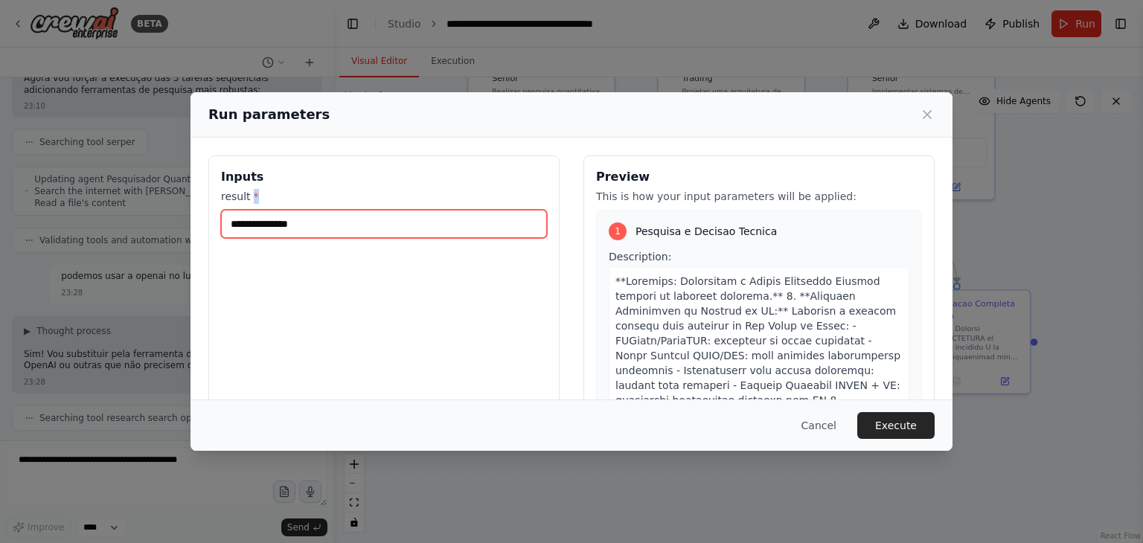
click at [292, 210] on input "result *" at bounding box center [384, 224] width 326 height 28
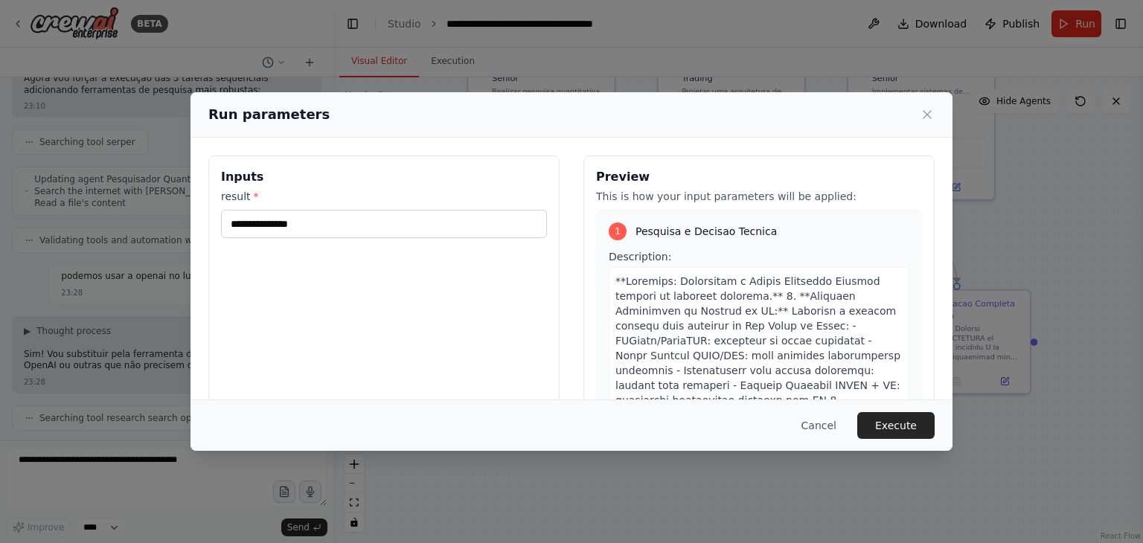
click at [408, 242] on div "Inputs result *" at bounding box center [383, 331] width 351 height 353
click at [724, 190] on p "This is how your input parameters will be applied:" at bounding box center [759, 196] width 326 height 15
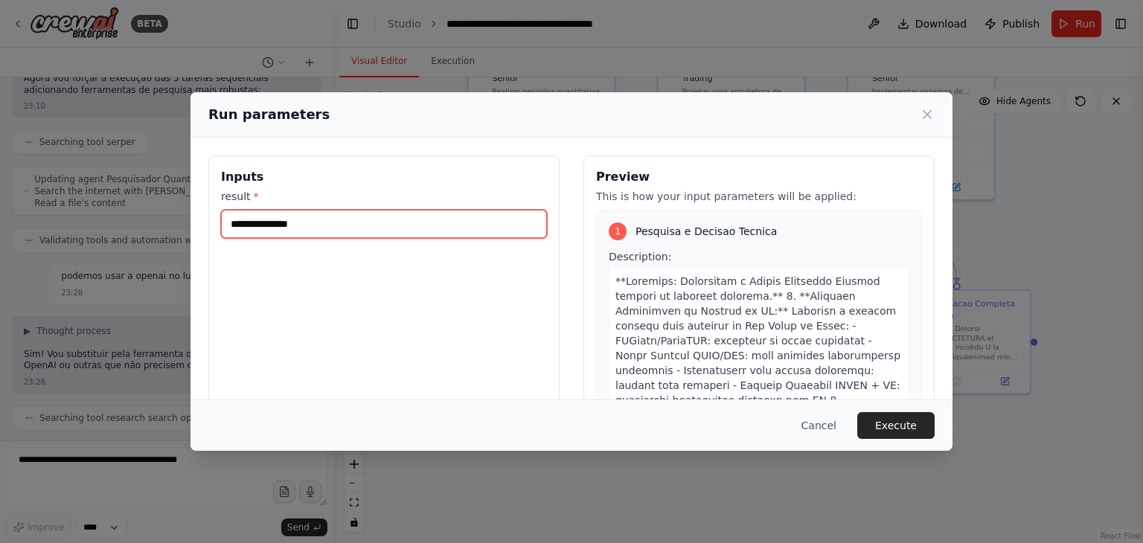
click at [402, 224] on input "result *" at bounding box center [384, 224] width 326 height 28
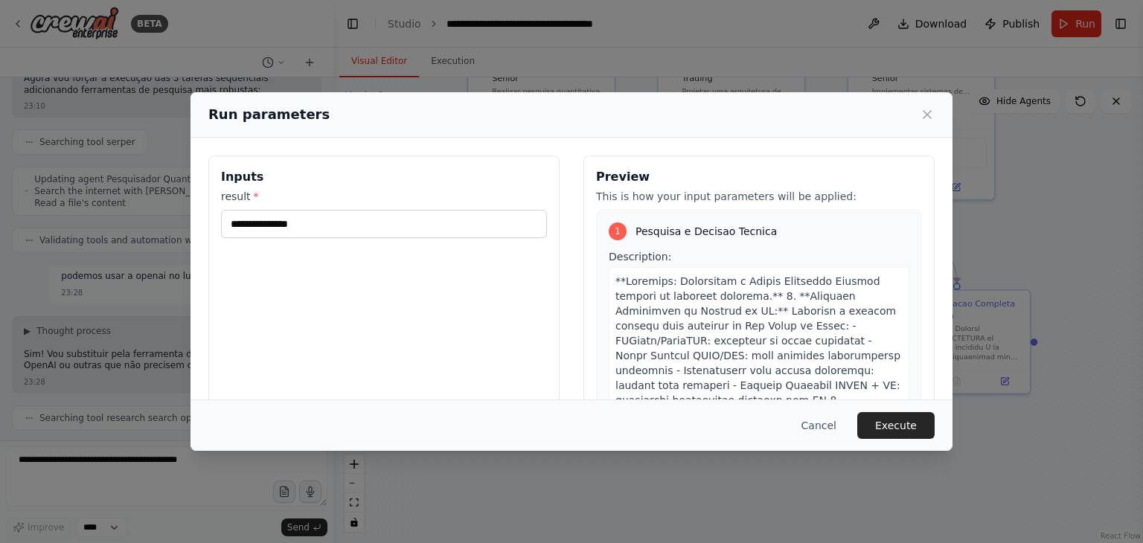
click at [254, 197] on span "*" at bounding box center [256, 196] width 5 height 12
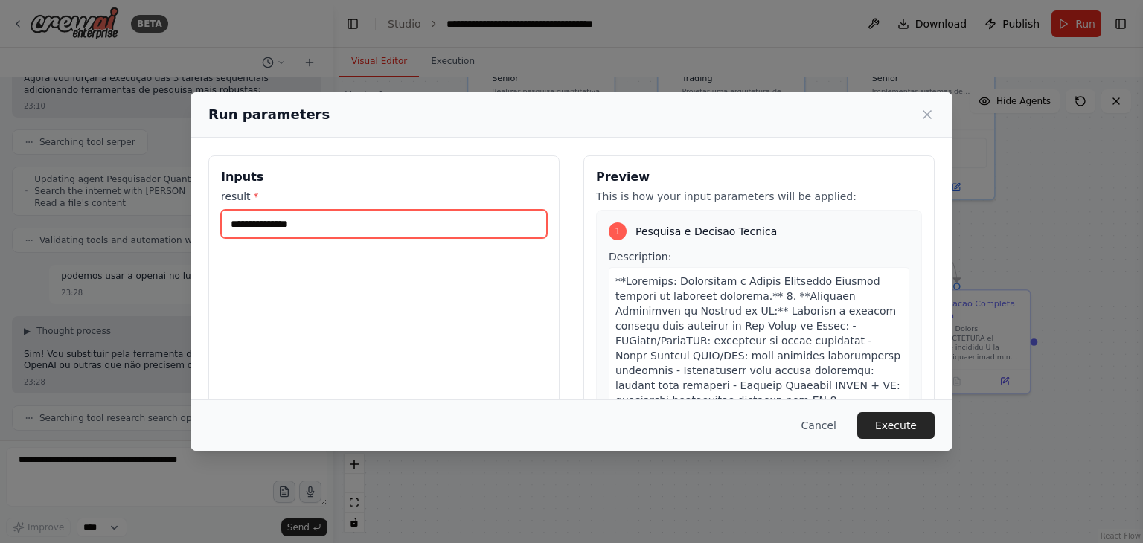
click at [250, 210] on input "result *" at bounding box center [384, 224] width 326 height 28
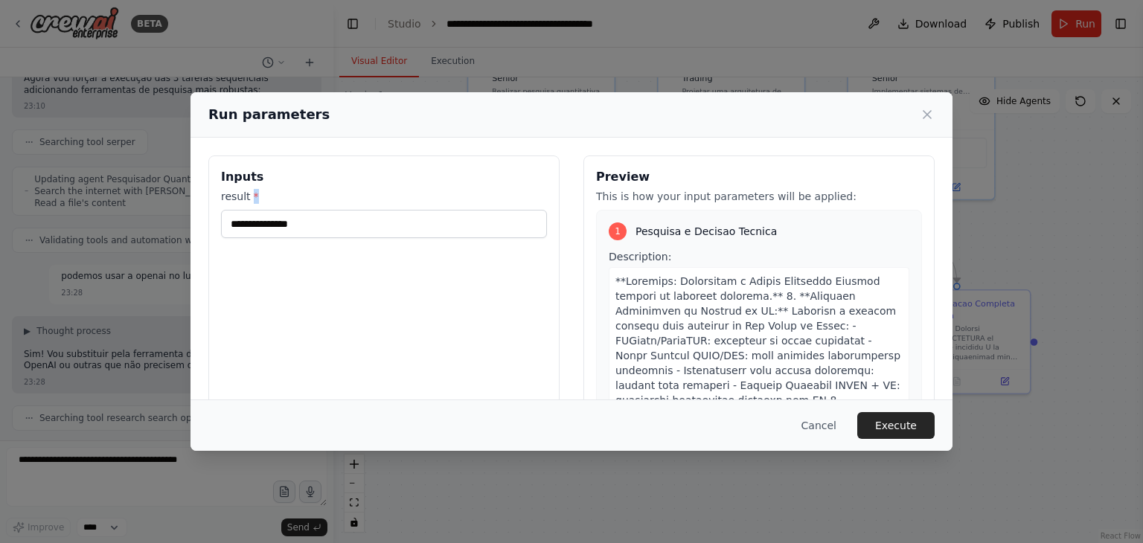
click at [254, 197] on span "*" at bounding box center [256, 196] width 5 height 12
click at [250, 210] on input "result *" at bounding box center [384, 224] width 326 height 28
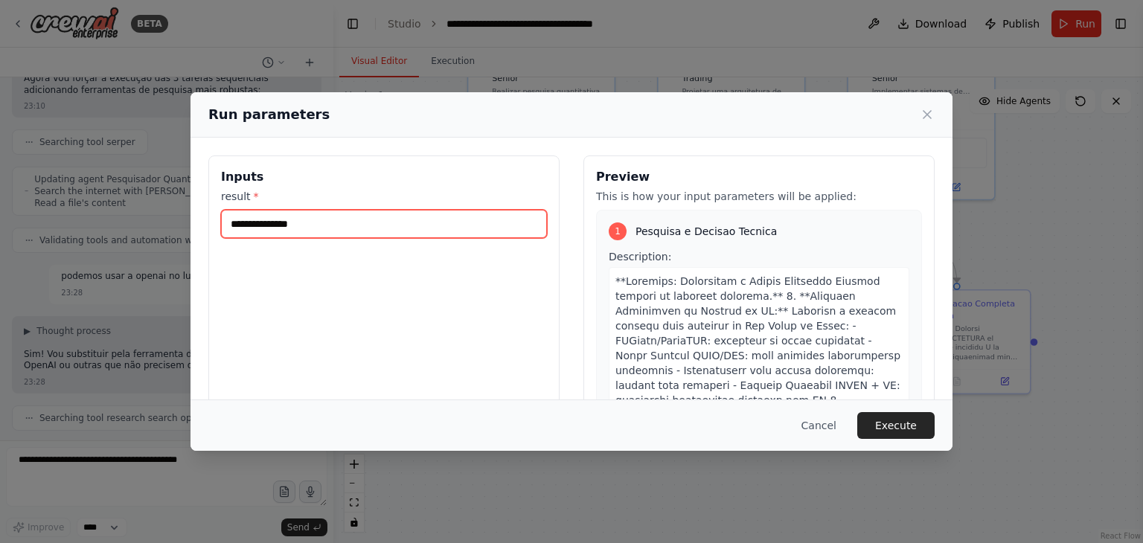
click at [304, 228] on input "result *" at bounding box center [384, 224] width 326 height 28
click at [323, 228] on input "result *" at bounding box center [384, 224] width 326 height 28
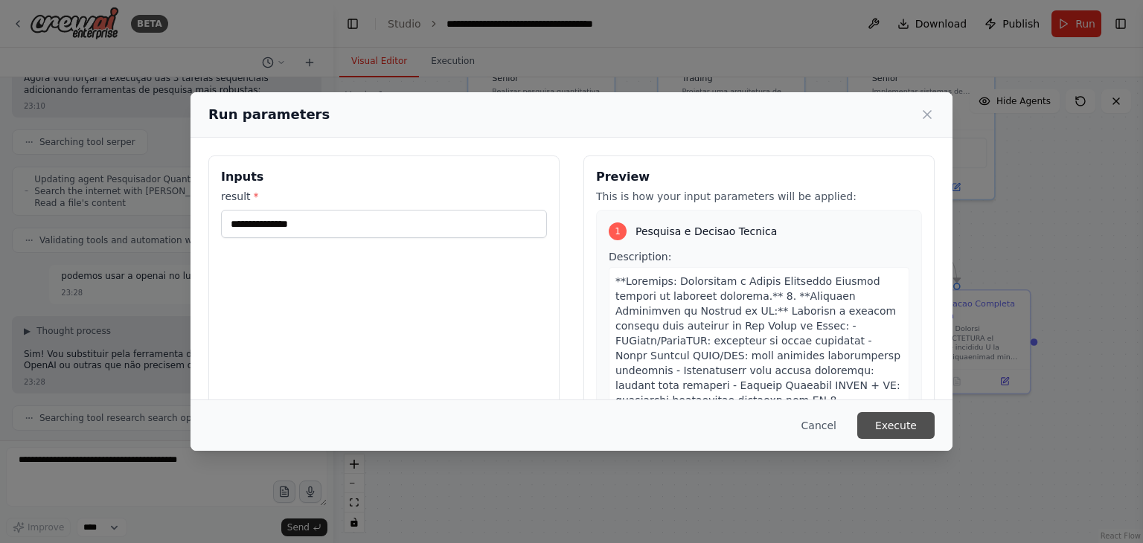
click at [899, 423] on button "Execute" at bounding box center [895, 425] width 77 height 27
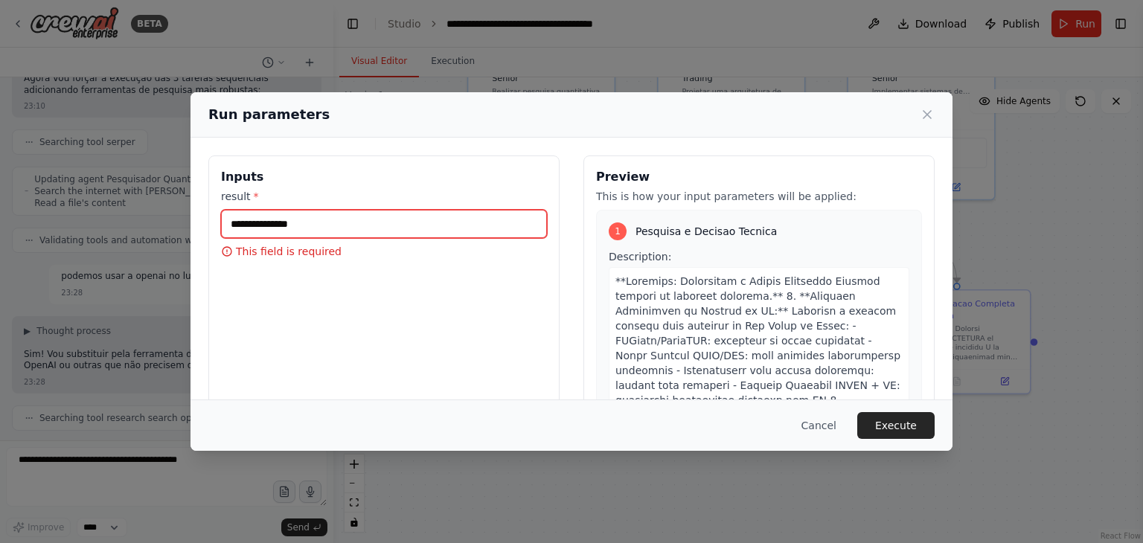
click at [296, 218] on input "result *" at bounding box center [384, 224] width 326 height 28
type input "**********"
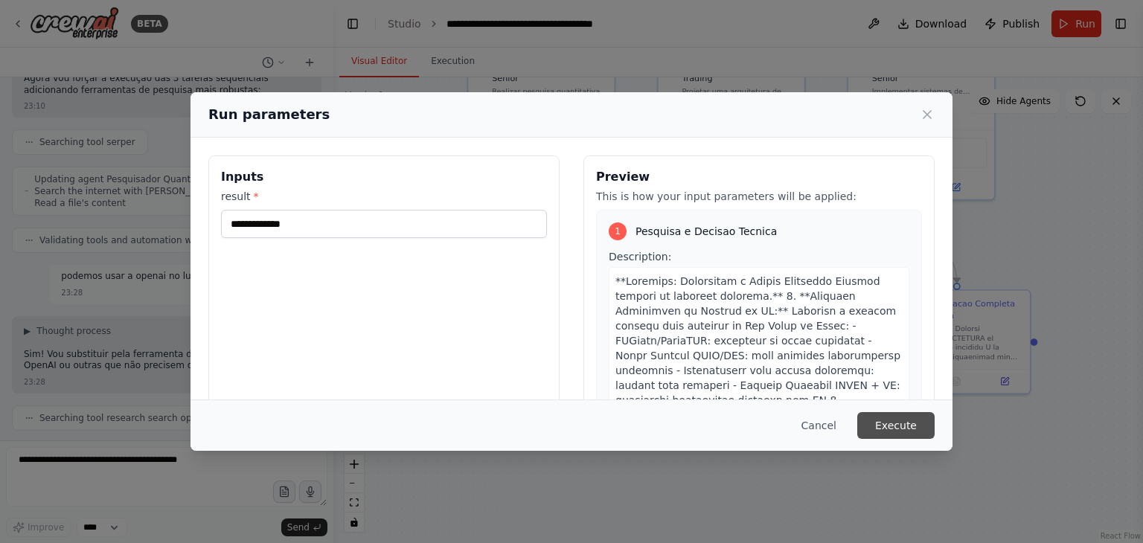
click at [896, 425] on button "Execute" at bounding box center [895, 425] width 77 height 27
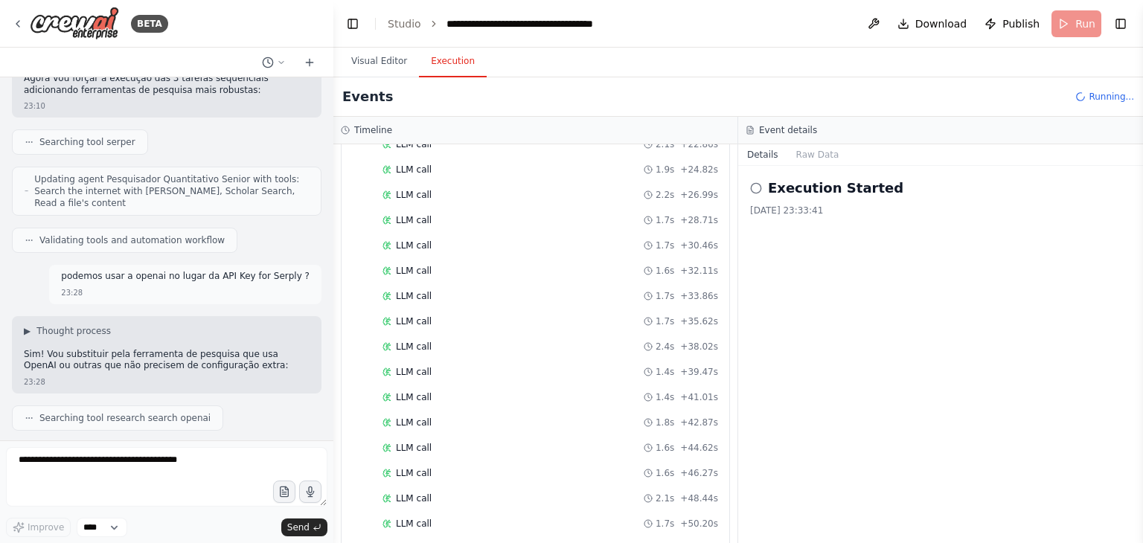
scroll to position [985, 0]
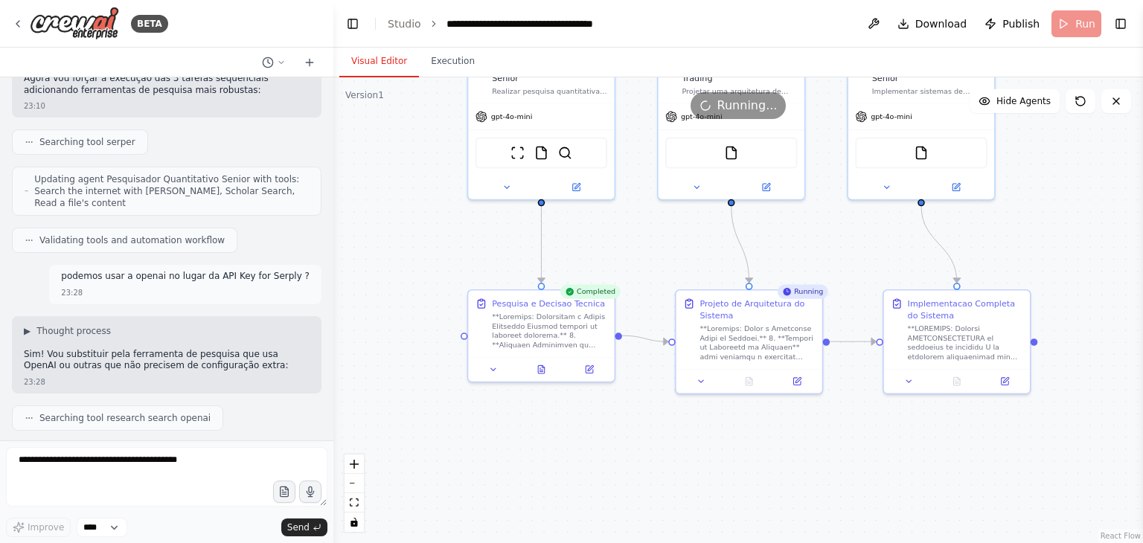
click at [372, 52] on button "Visual Editor" at bounding box center [379, 61] width 80 height 31
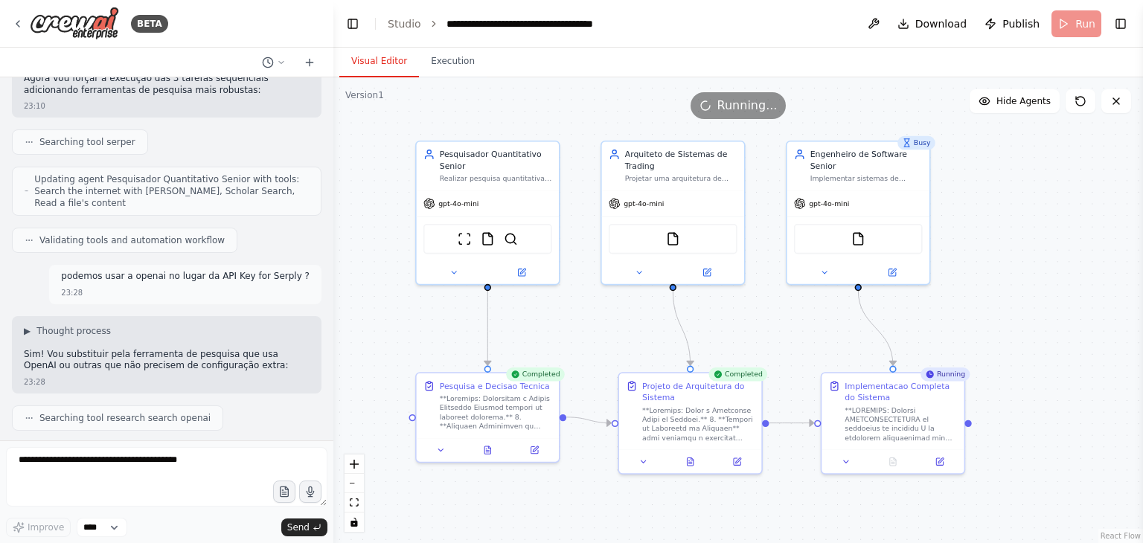
drag, startPoint x: 720, startPoint y: 240, endPoint x: 663, endPoint y: 323, distance: 100.5
click at [663, 323] on div ".deletable-edge-delete-btn { width: 20px; height: 20px; border: 0px solid #ffff…" at bounding box center [737, 310] width 809 height 466
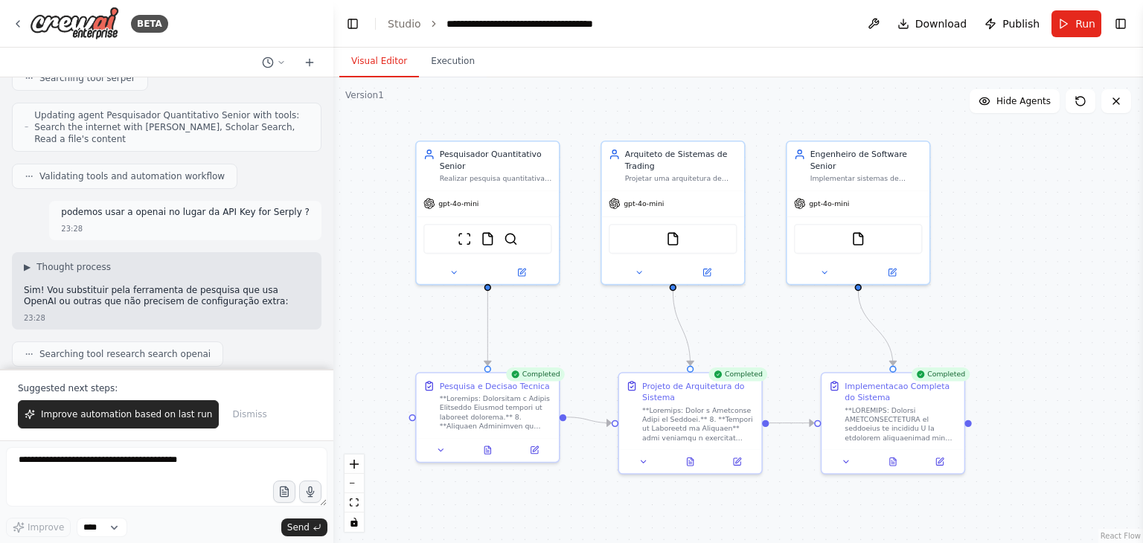
scroll to position [9568, 0]
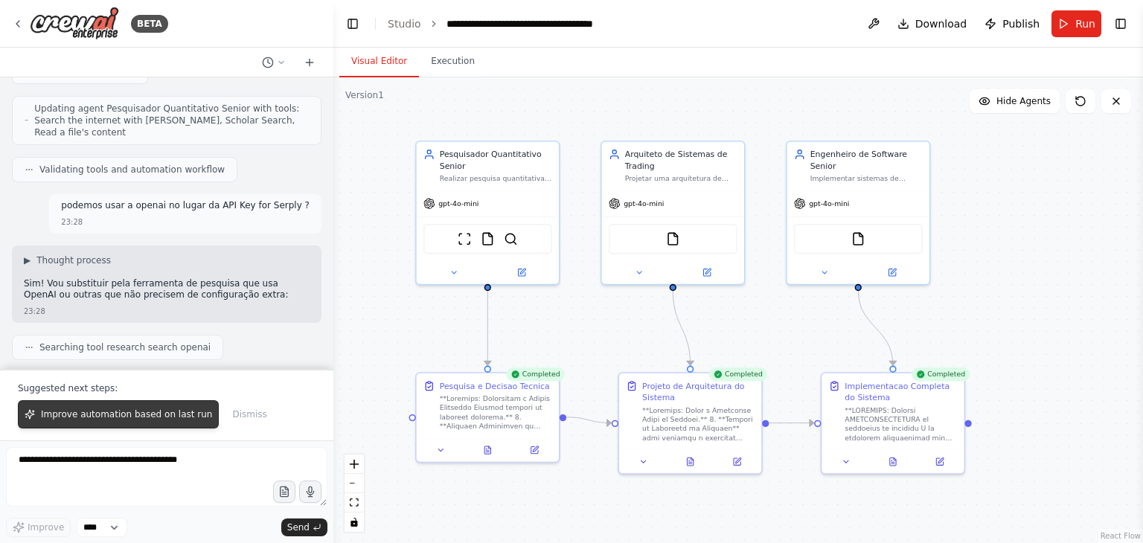
click at [104, 417] on span "Improve automation based on last run" at bounding box center [126, 414] width 171 height 12
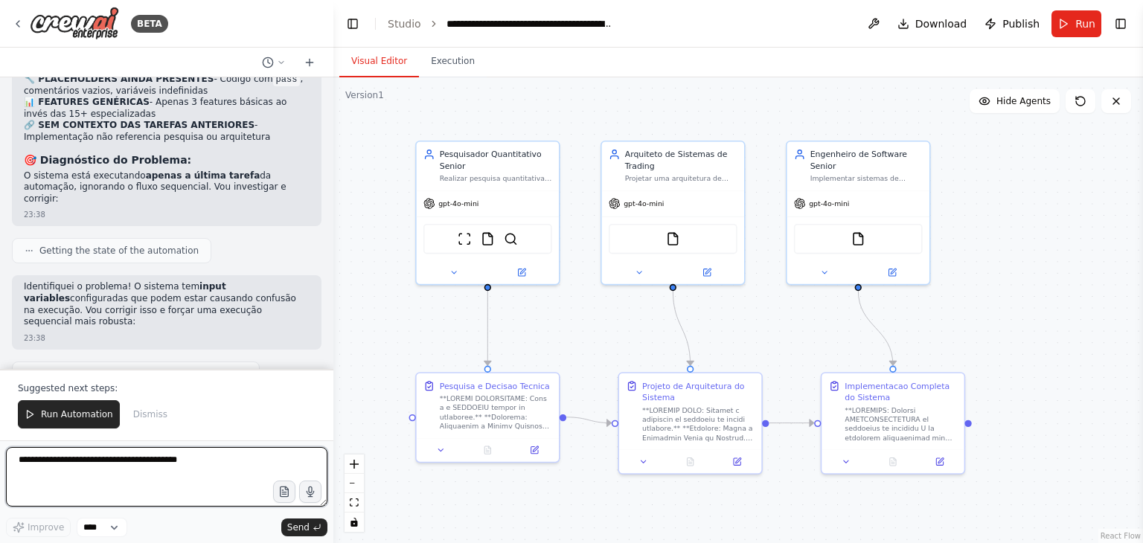
scroll to position [10539, 0]
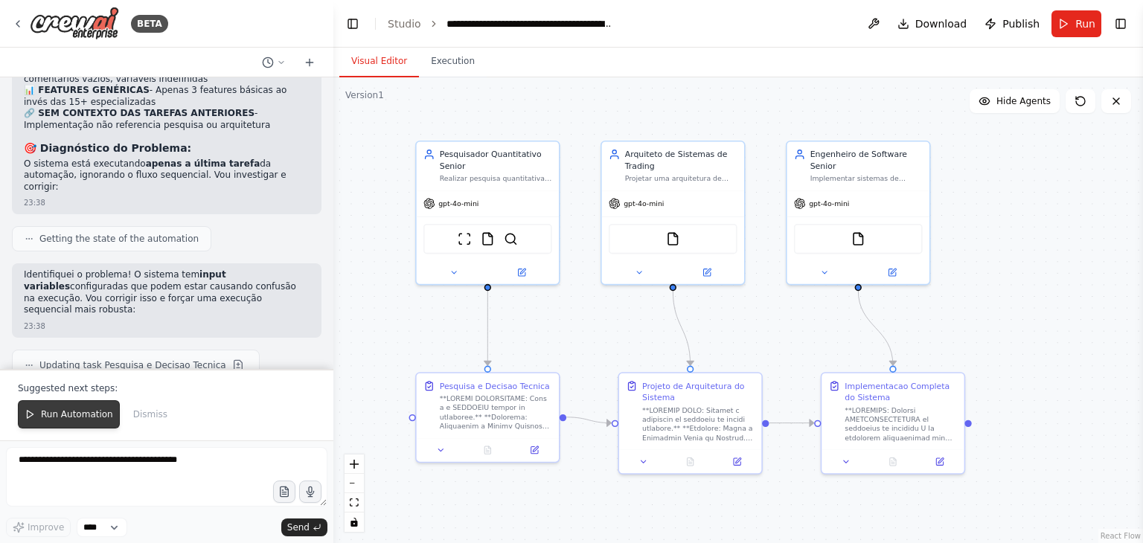
click at [86, 411] on span "Run Automation" at bounding box center [77, 414] width 72 height 12
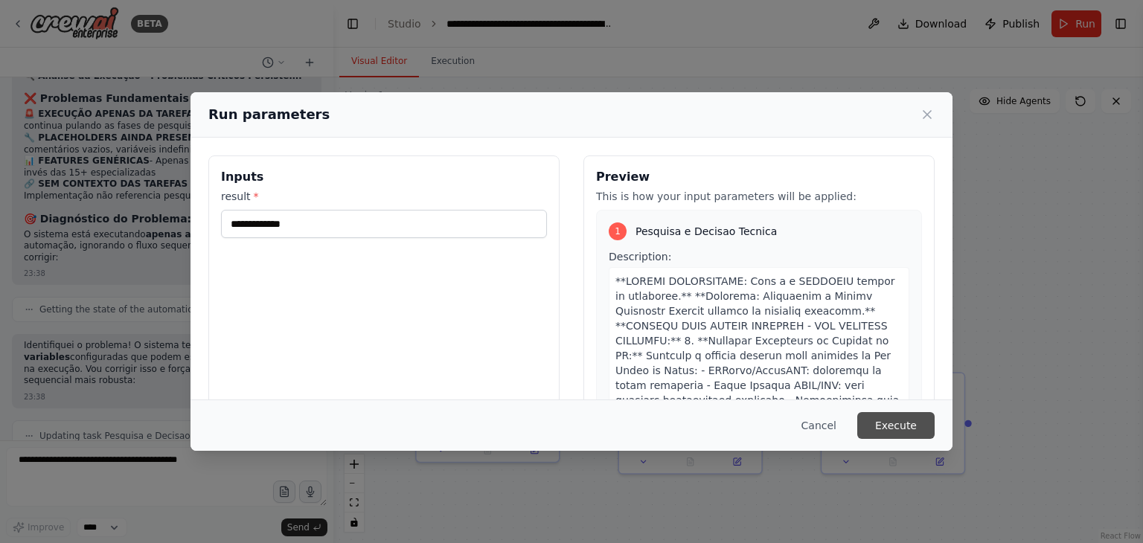
click at [902, 425] on button "Execute" at bounding box center [895, 425] width 77 height 27
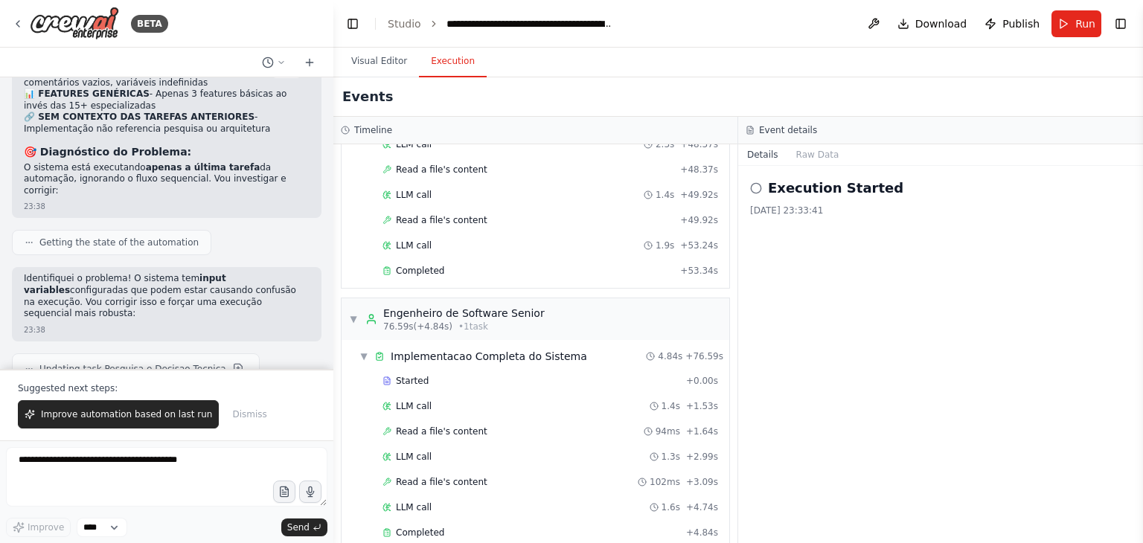
scroll to position [10539, 0]
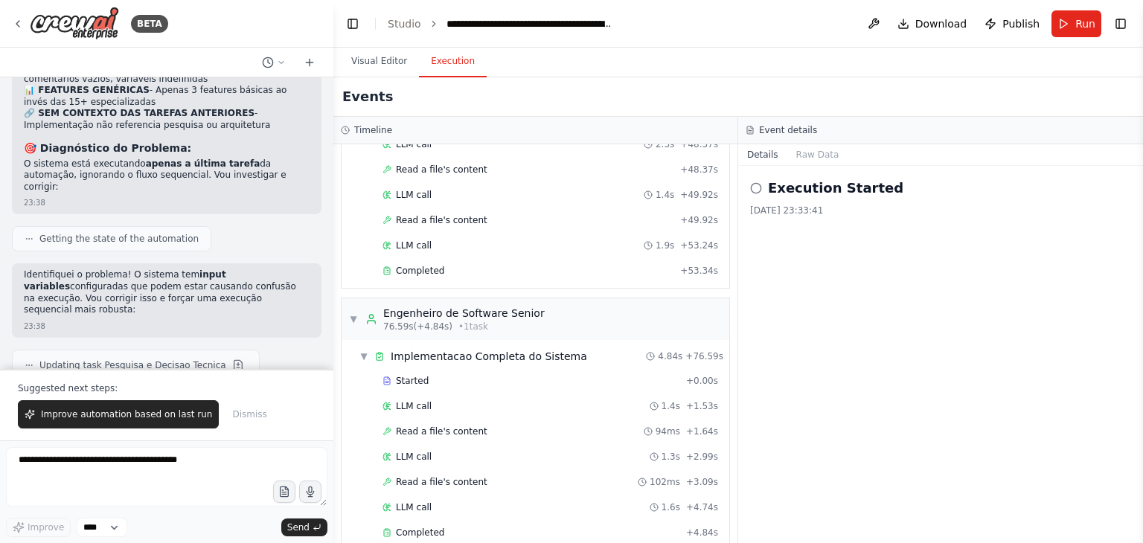
click at [121, 418] on span "Improve automation based on last run" at bounding box center [126, 414] width 171 height 12
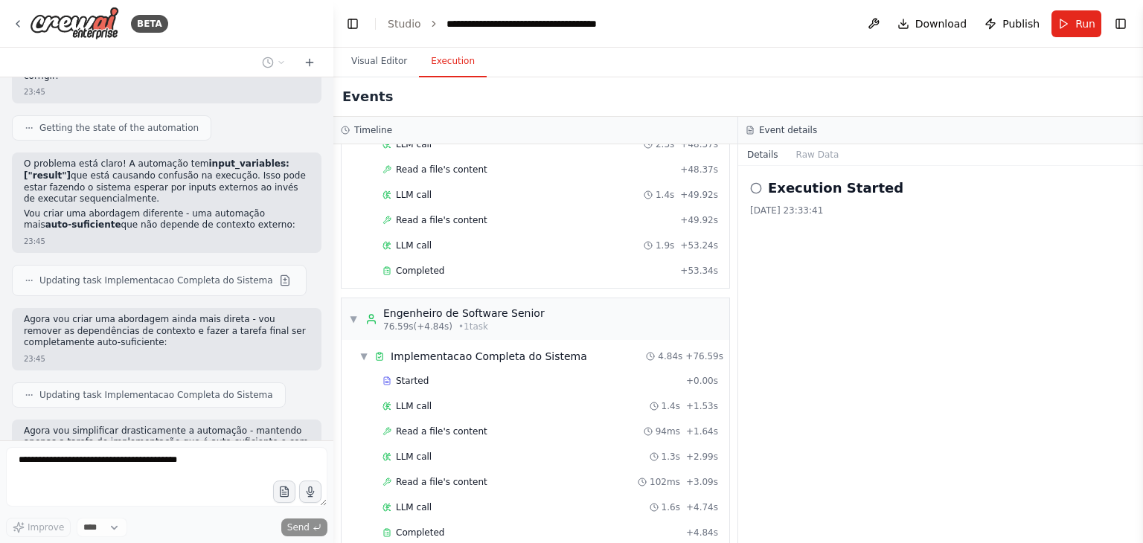
scroll to position [11623, 0]
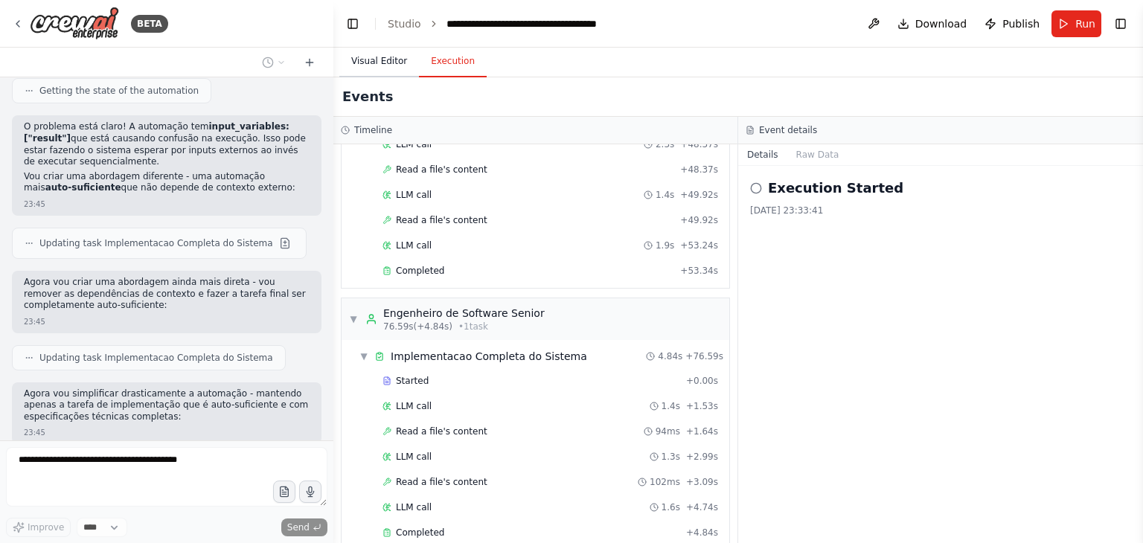
click at [378, 66] on button "Visual Editor" at bounding box center [379, 61] width 80 height 31
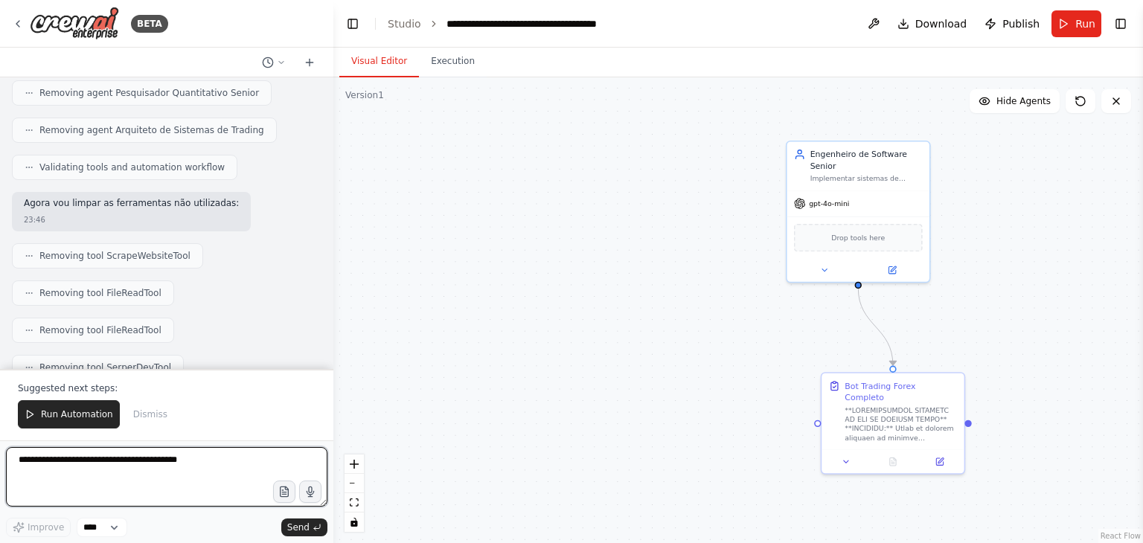
scroll to position [12264, 0]
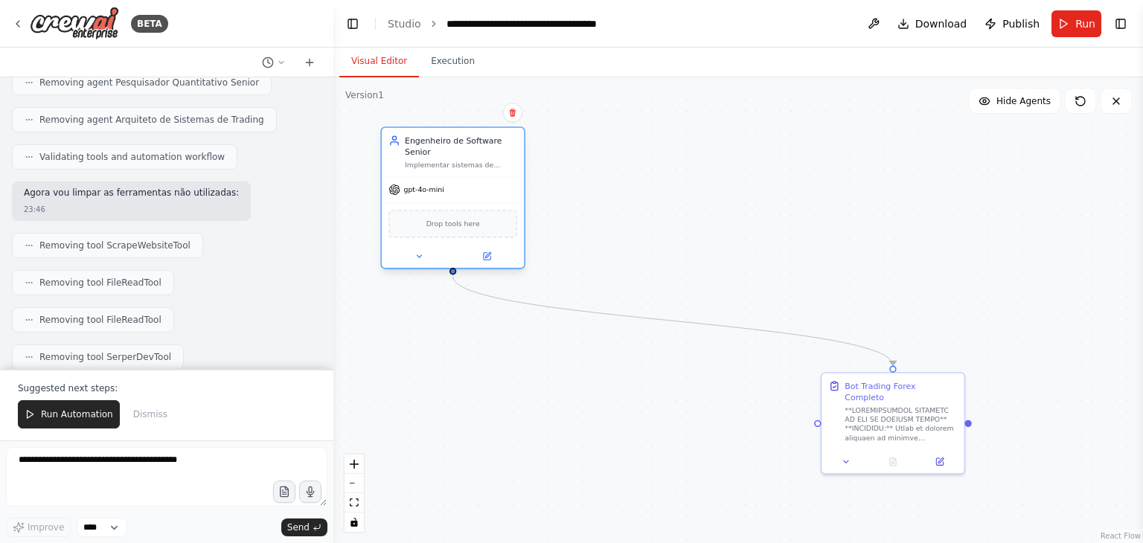
drag, startPoint x: 887, startPoint y: 196, endPoint x: 470, endPoint y: 186, distance: 416.7
click at [470, 186] on div "gpt-4o-mini" at bounding box center [453, 189] width 142 height 25
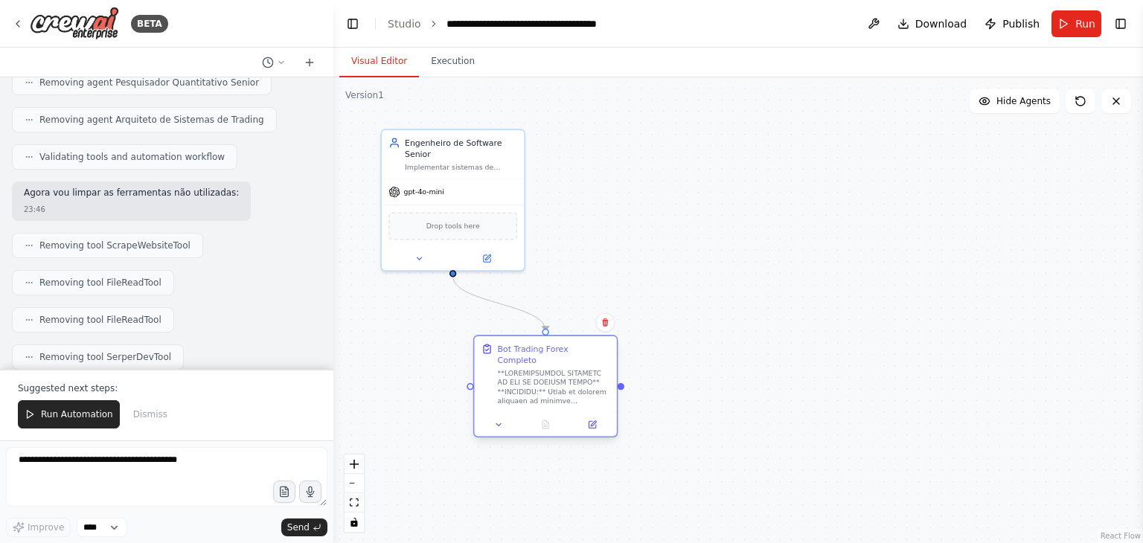
drag, startPoint x: 919, startPoint y: 423, endPoint x: 520, endPoint y: 385, distance: 400.6
click at [520, 385] on div at bounding box center [554, 386] width 112 height 37
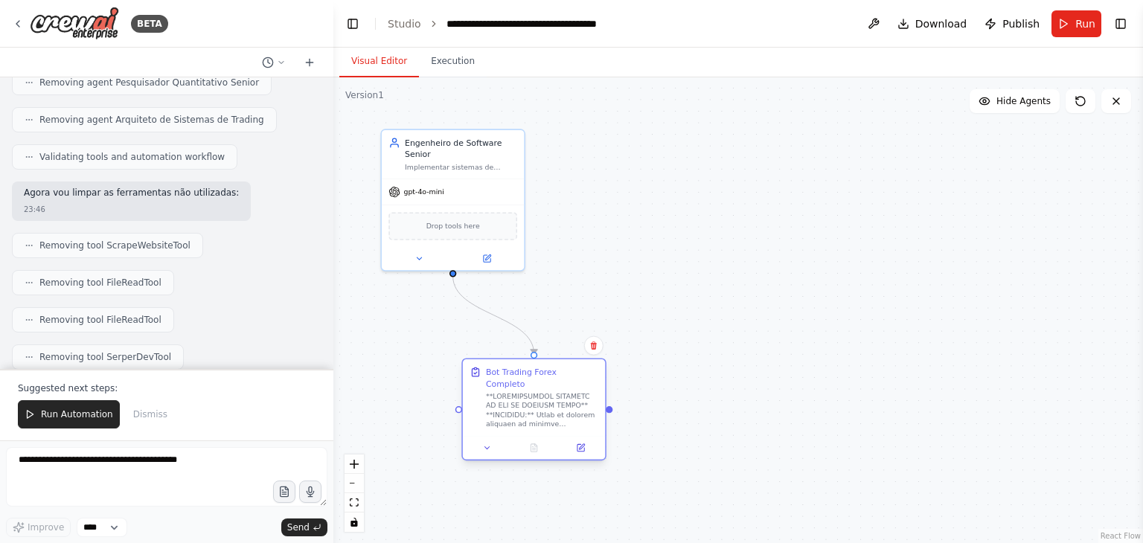
drag, startPoint x: 533, startPoint y: 385, endPoint x: 571, endPoint y: 402, distance: 41.9
click at [571, 402] on div at bounding box center [542, 410] width 112 height 37
click at [58, 420] on span "Run Automation" at bounding box center [77, 414] width 72 height 12
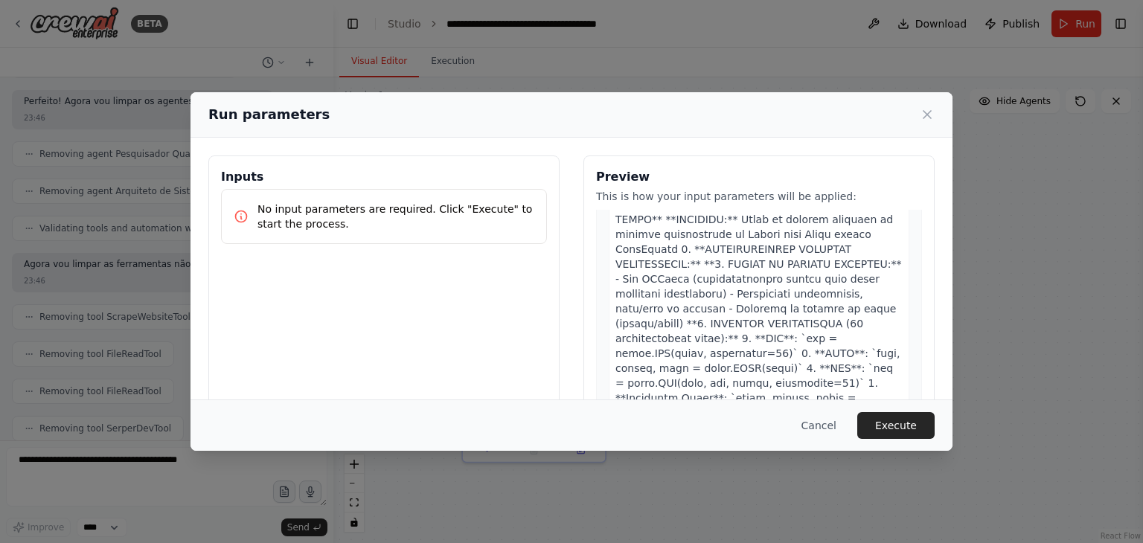
scroll to position [77, 0]
click at [899, 431] on button "Execute" at bounding box center [895, 425] width 77 height 27
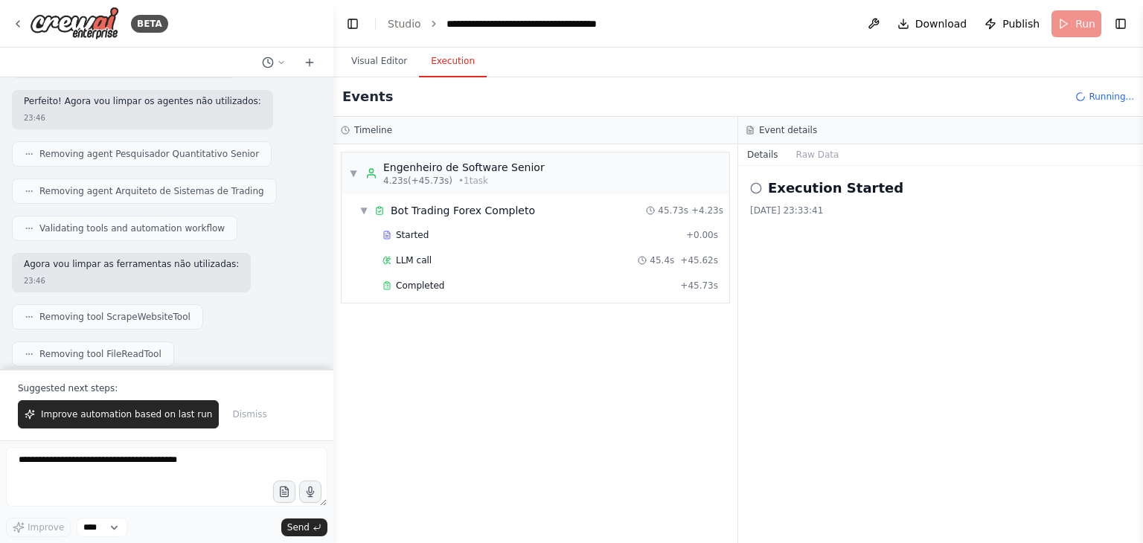
scroll to position [12264, 0]
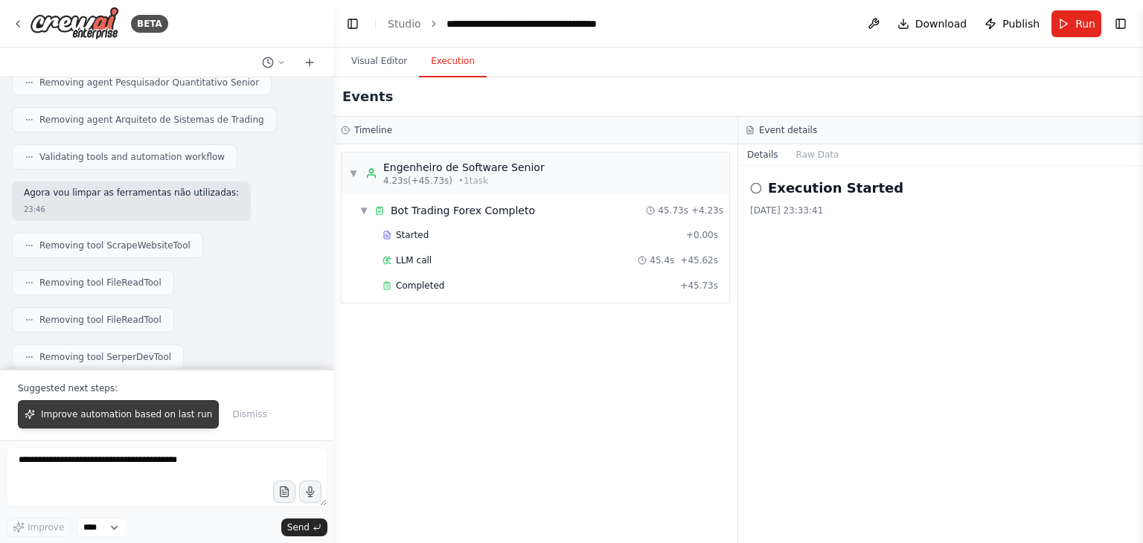
click at [89, 420] on span "Improve automation based on last run" at bounding box center [126, 414] width 171 height 12
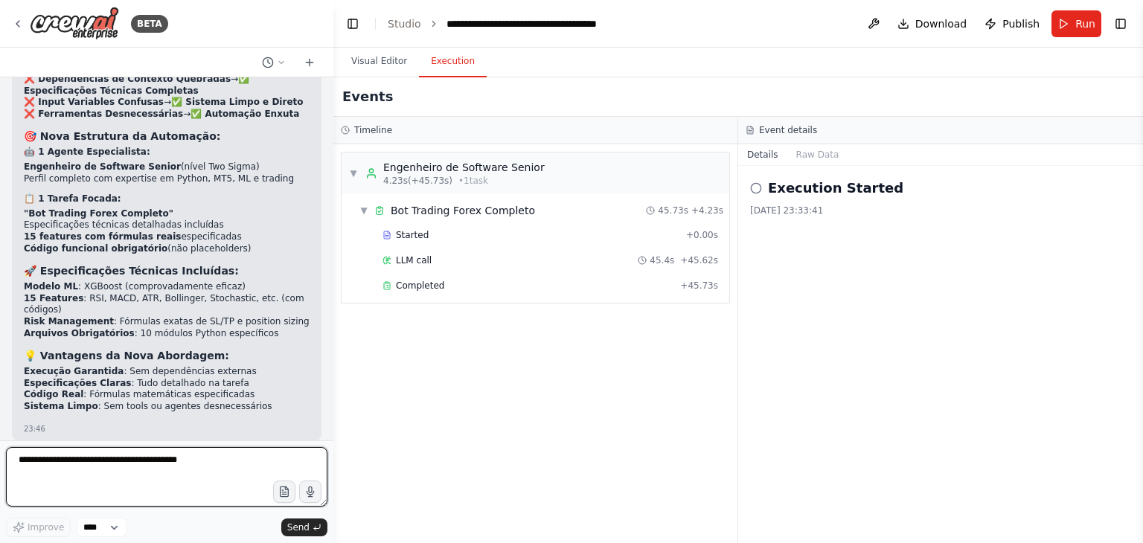
scroll to position [12733, 0]
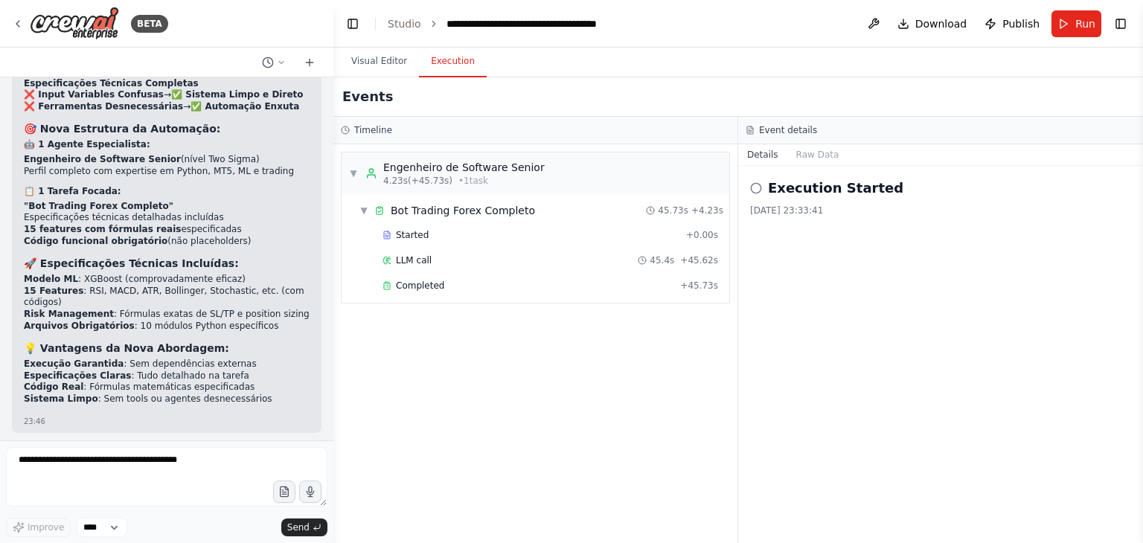
drag, startPoint x: 24, startPoint y: 356, endPoint x: 247, endPoint y: 357, distance: 223.1
copy li "Aprimore a automação atual para corrigir esses pontos"
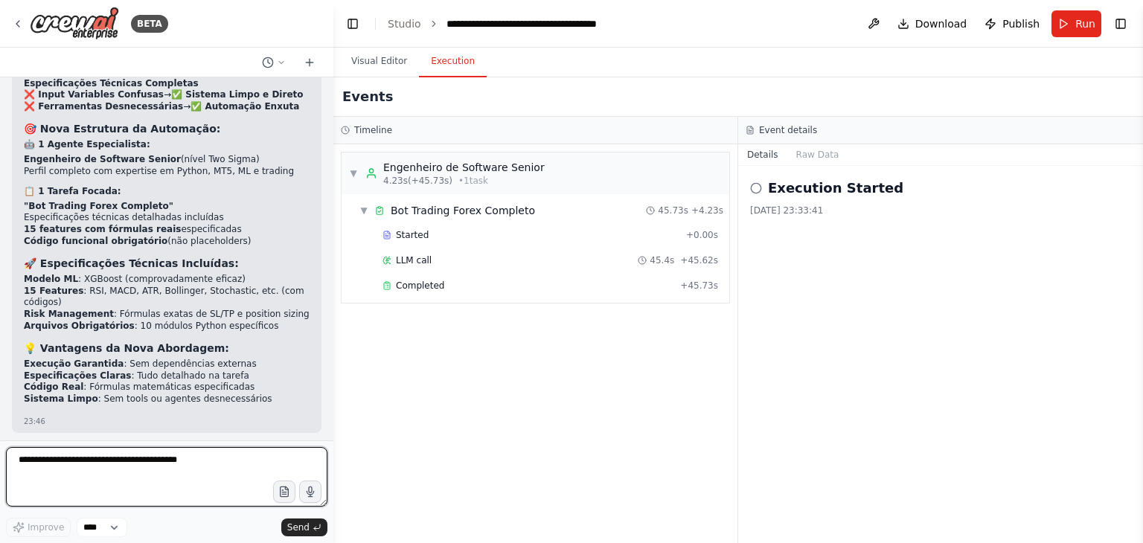
click at [167, 469] on textarea at bounding box center [166, 477] width 321 height 60
paste textarea "**********"
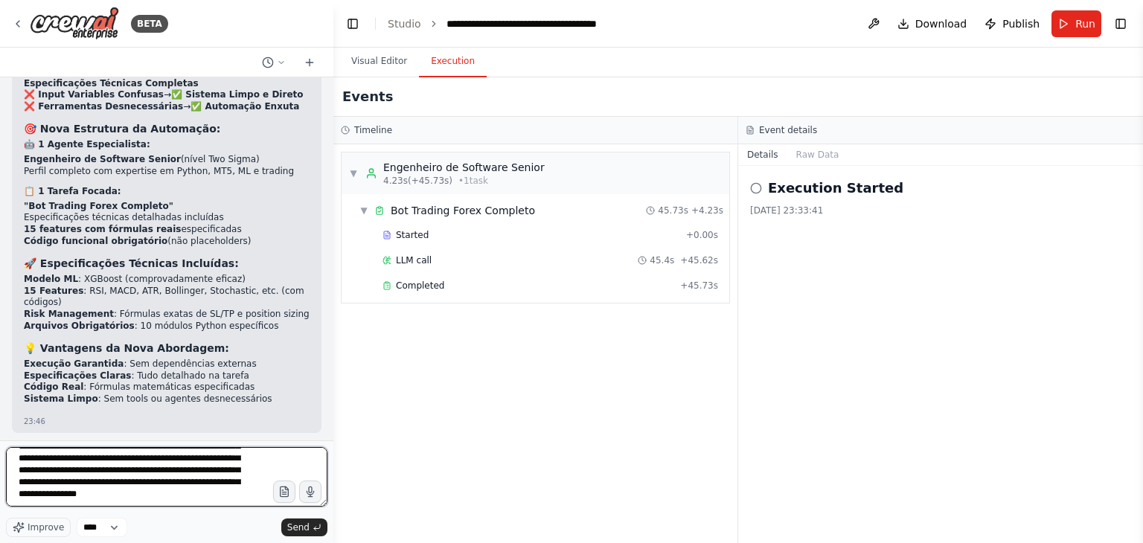
scroll to position [78, 0]
type textarea "**********"
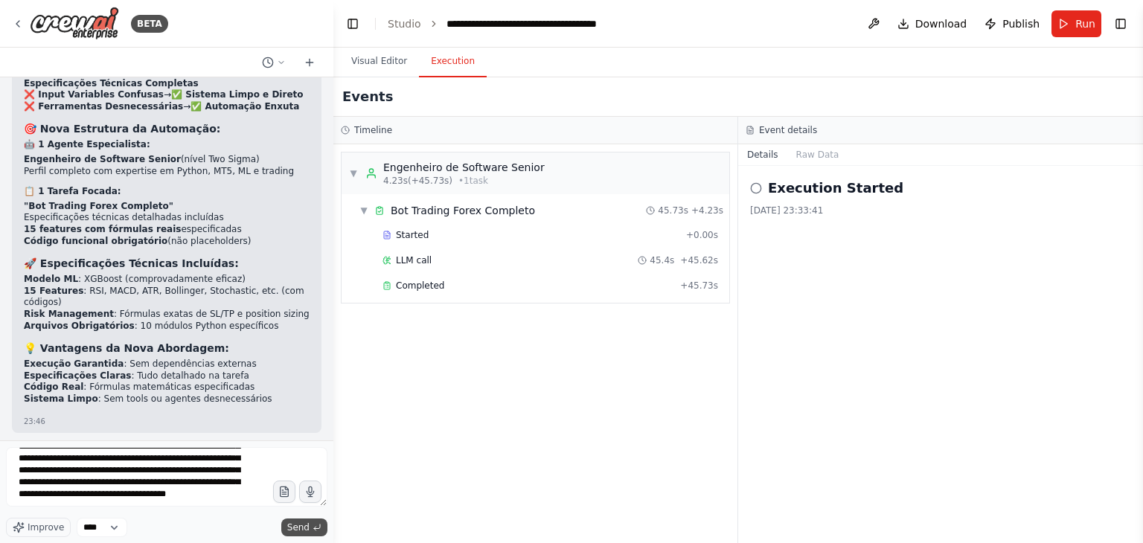
click at [303, 527] on span "Send" at bounding box center [298, 527] width 22 height 12
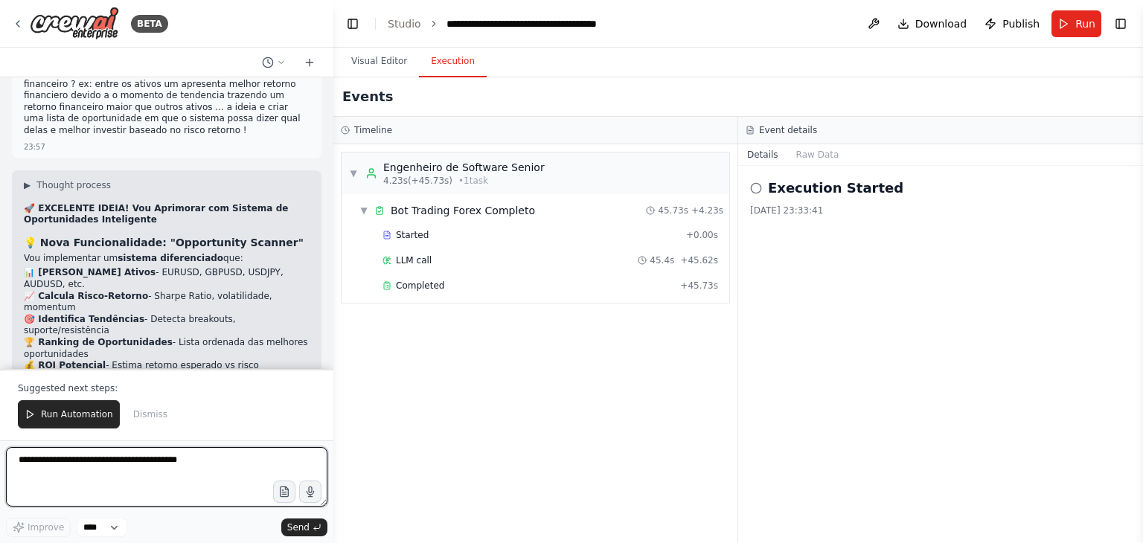
scroll to position [13838, 0]
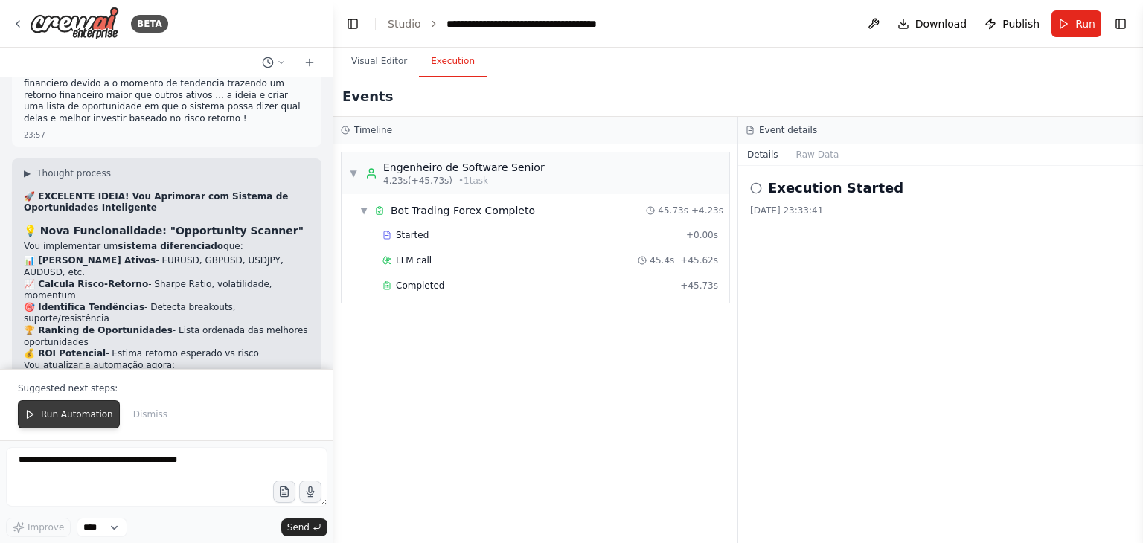
click at [76, 417] on span "Run Automation" at bounding box center [77, 414] width 72 height 12
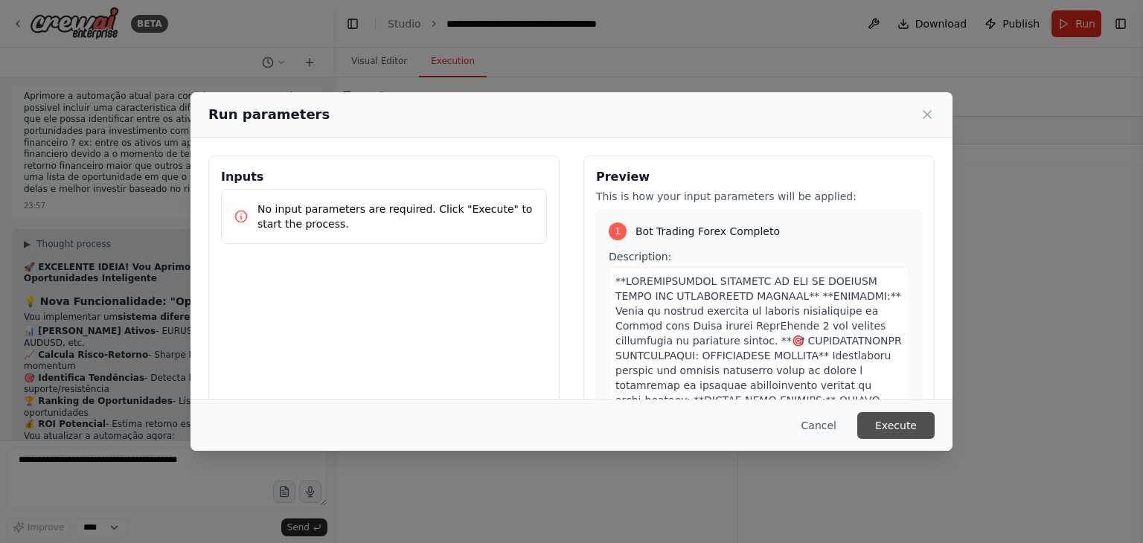
click at [902, 422] on button "Execute" at bounding box center [895, 425] width 77 height 27
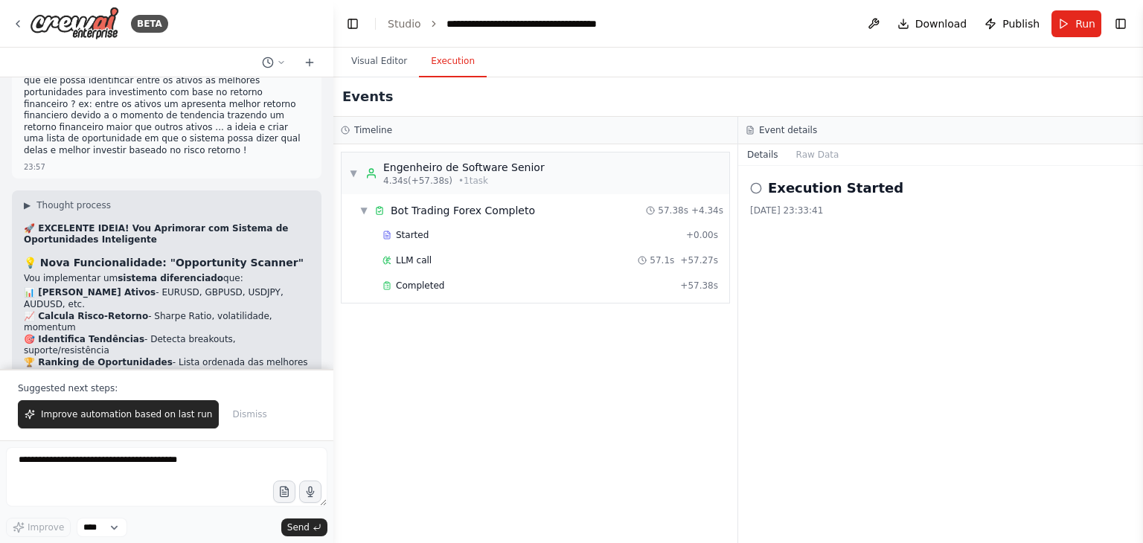
scroll to position [13838, 0]
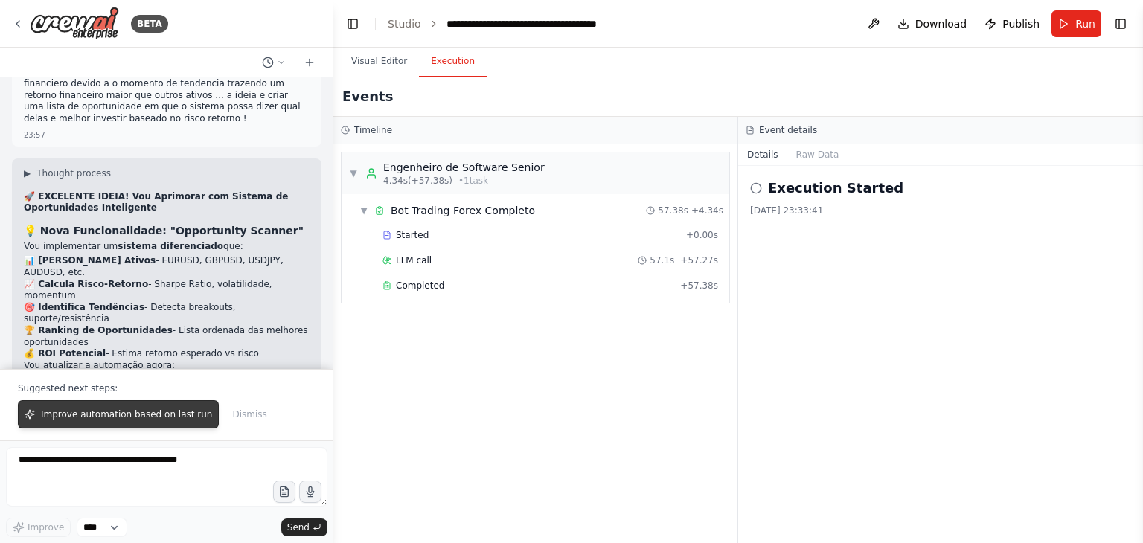
click at [95, 417] on span "Improve automation based on last run" at bounding box center [126, 414] width 171 height 12
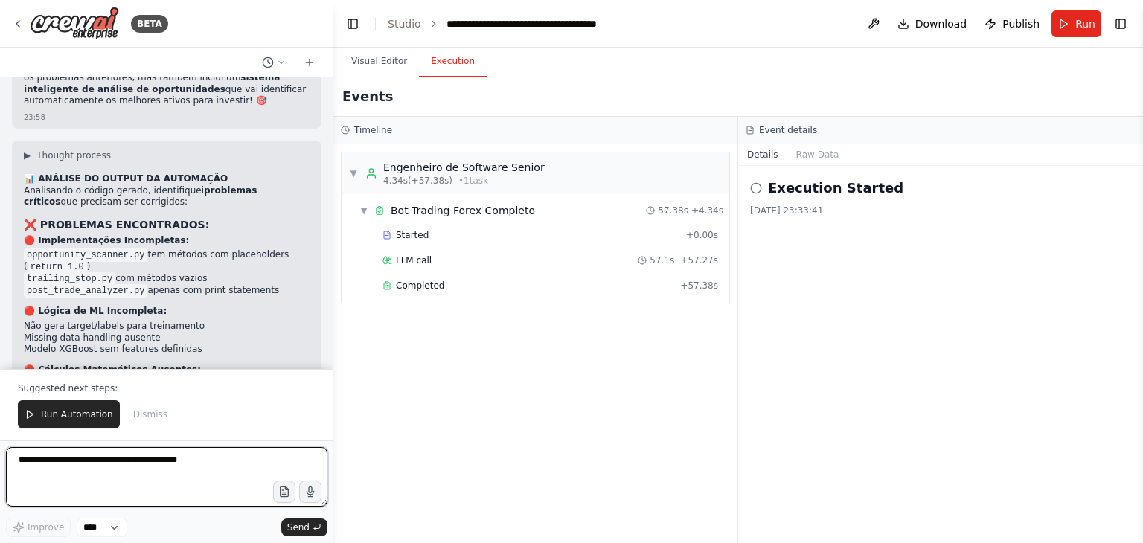
scroll to position [14824, 0]
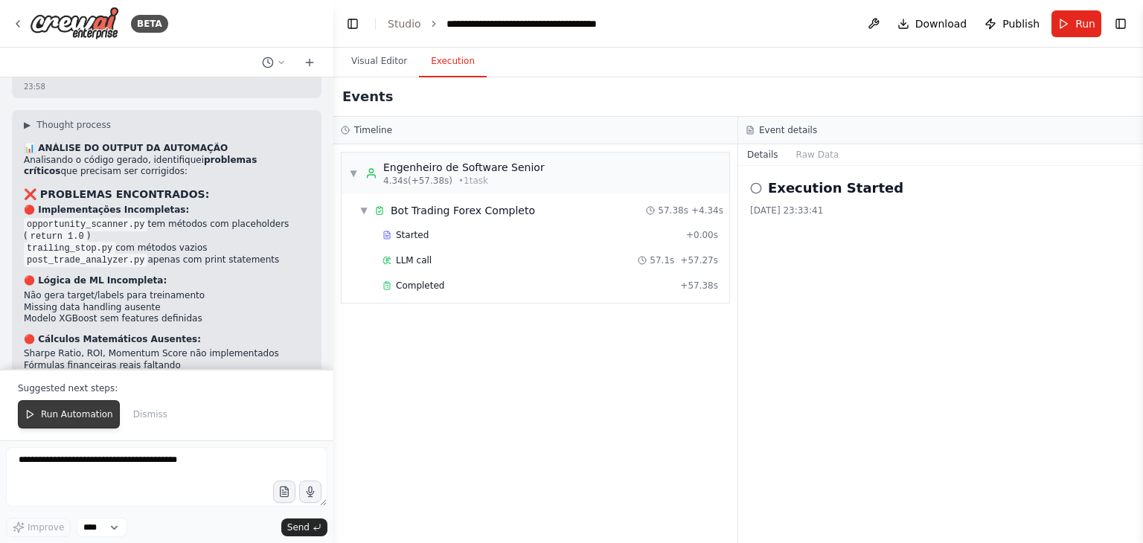
click at [67, 417] on span "Run Automation" at bounding box center [77, 414] width 72 height 12
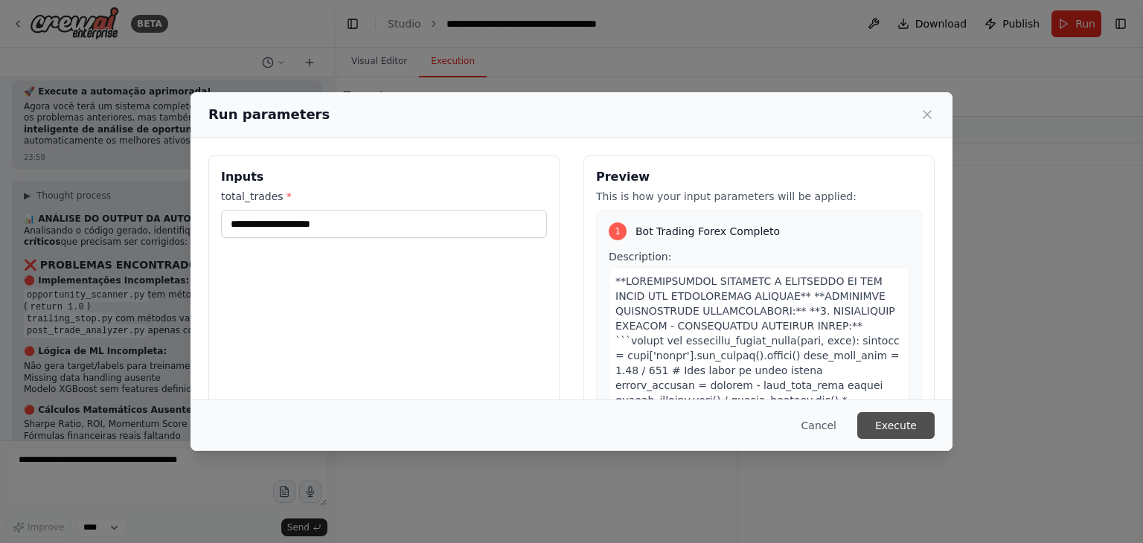
click at [896, 425] on button "Execute" at bounding box center [895, 425] width 77 height 27
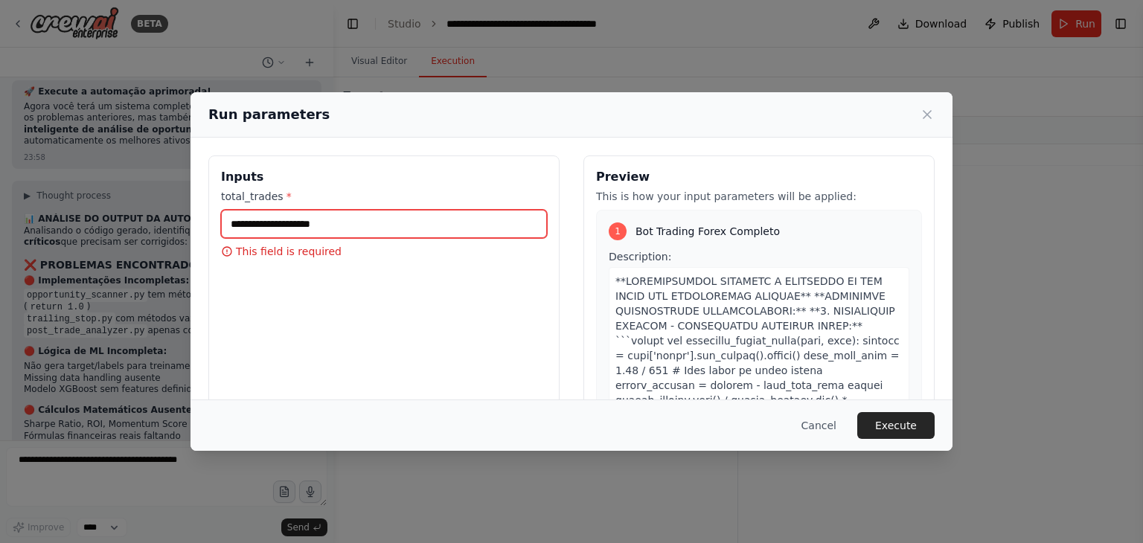
click at [344, 224] on input "total_trades *" at bounding box center [384, 224] width 326 height 28
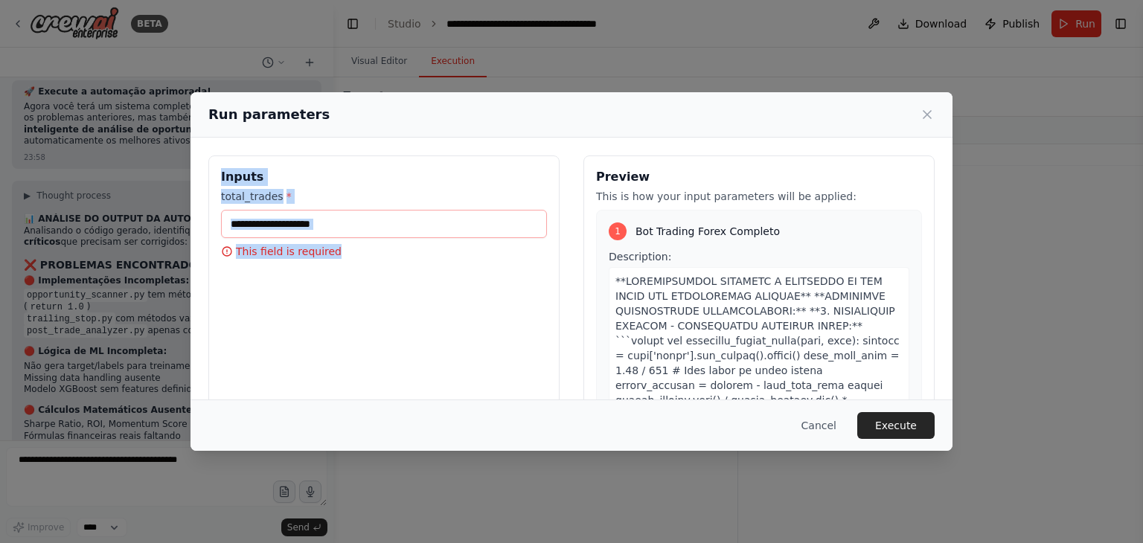
drag, startPoint x: 449, startPoint y: 111, endPoint x: 377, endPoint y: 309, distance: 211.3
click at [377, 309] on div "Run parameters Inputs total_trades * This field is required Preview This is how…" at bounding box center [571, 271] width 762 height 359
click at [377, 309] on div "Inputs total_trades * This field is required" at bounding box center [383, 331] width 351 height 353
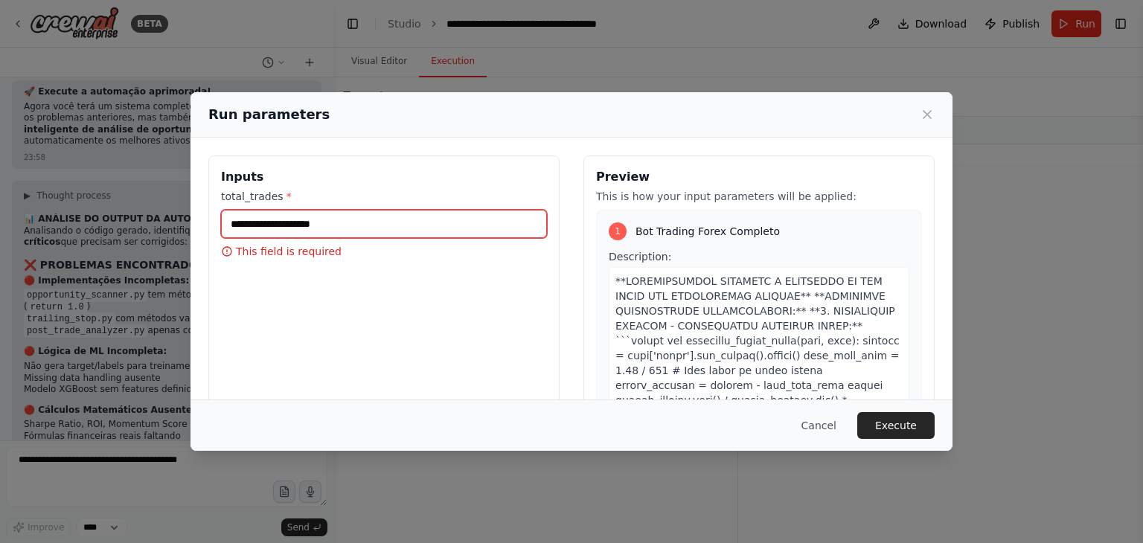
click at [318, 219] on input "total_trades *" at bounding box center [384, 224] width 326 height 28
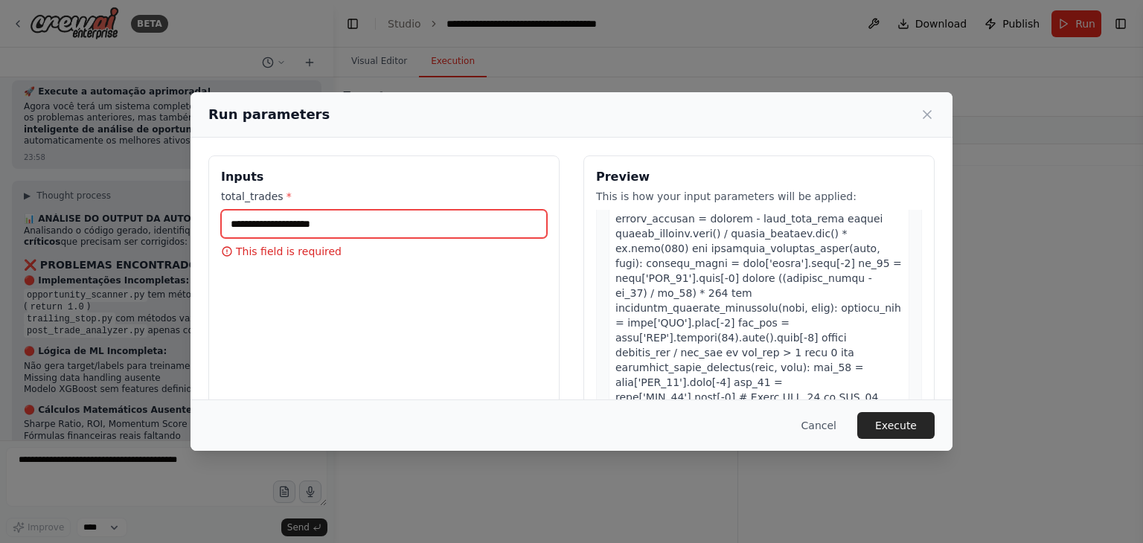
scroll to position [167, 0]
click at [824, 426] on button "Cancel" at bounding box center [818, 425] width 59 height 27
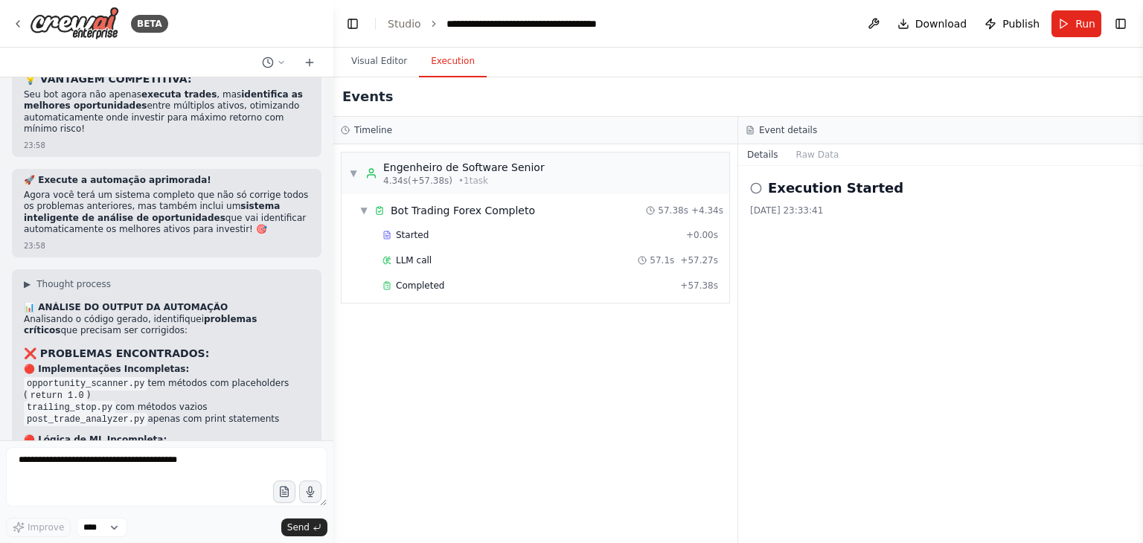
scroll to position [14753, 0]
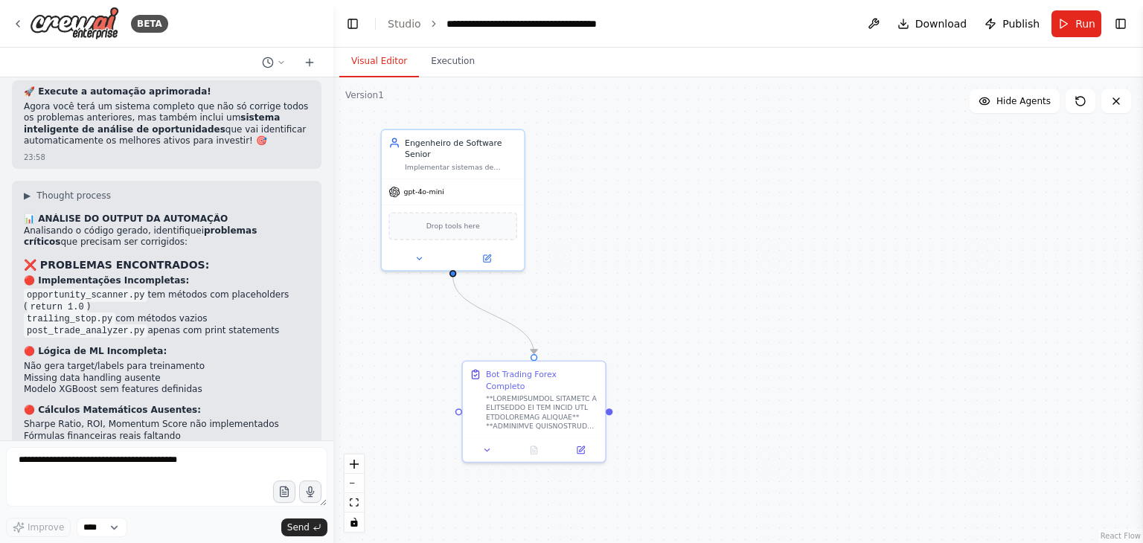
click at [378, 63] on button "Visual Editor" at bounding box center [379, 61] width 80 height 31
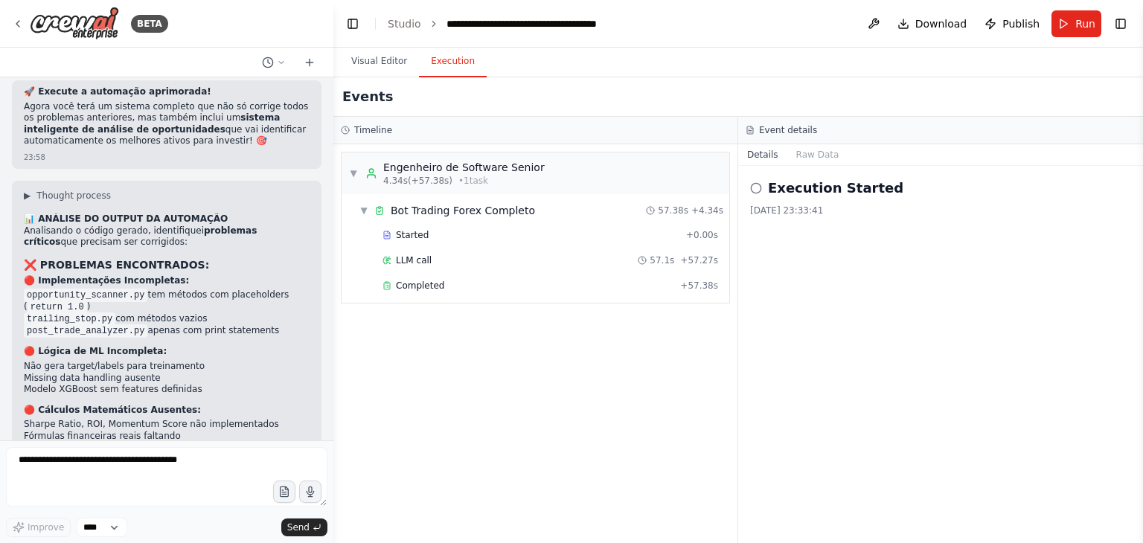
click at [446, 68] on button "Execution" at bounding box center [453, 61] width 68 height 31
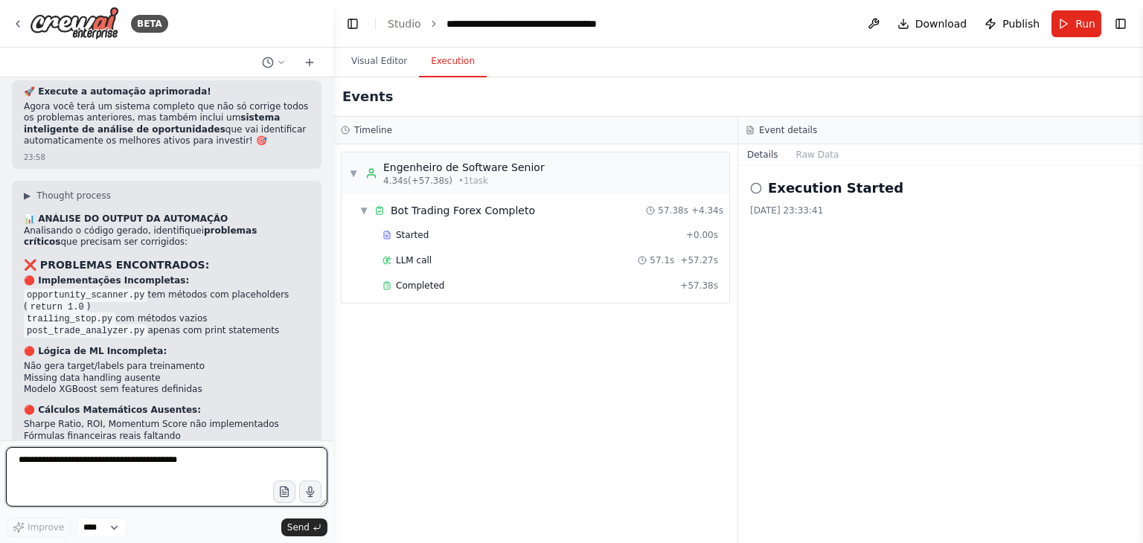
click at [190, 463] on textarea at bounding box center [166, 477] width 321 height 60
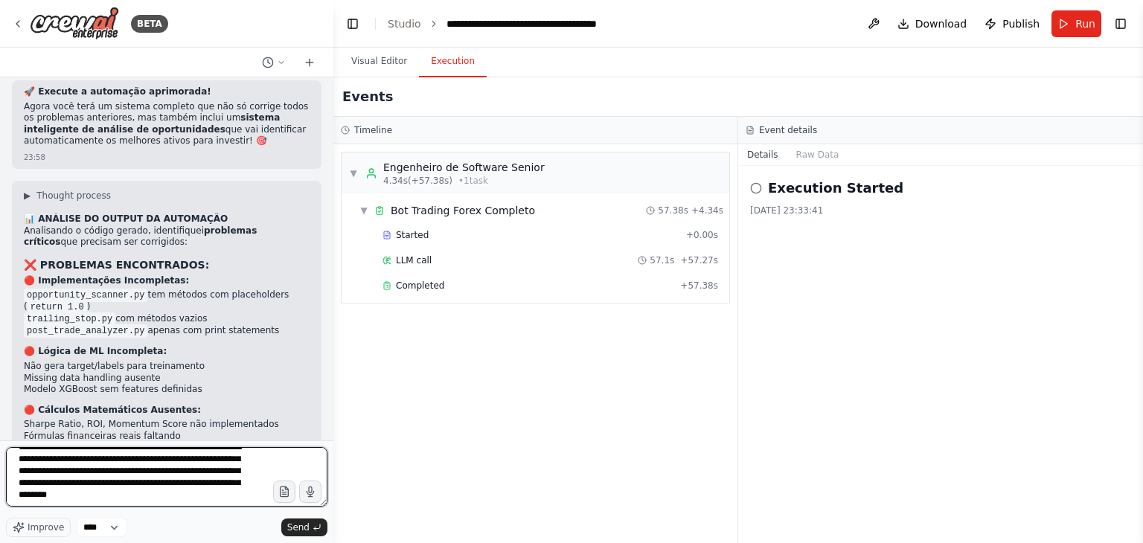
scroll to position [19, 0]
type textarea "**********"
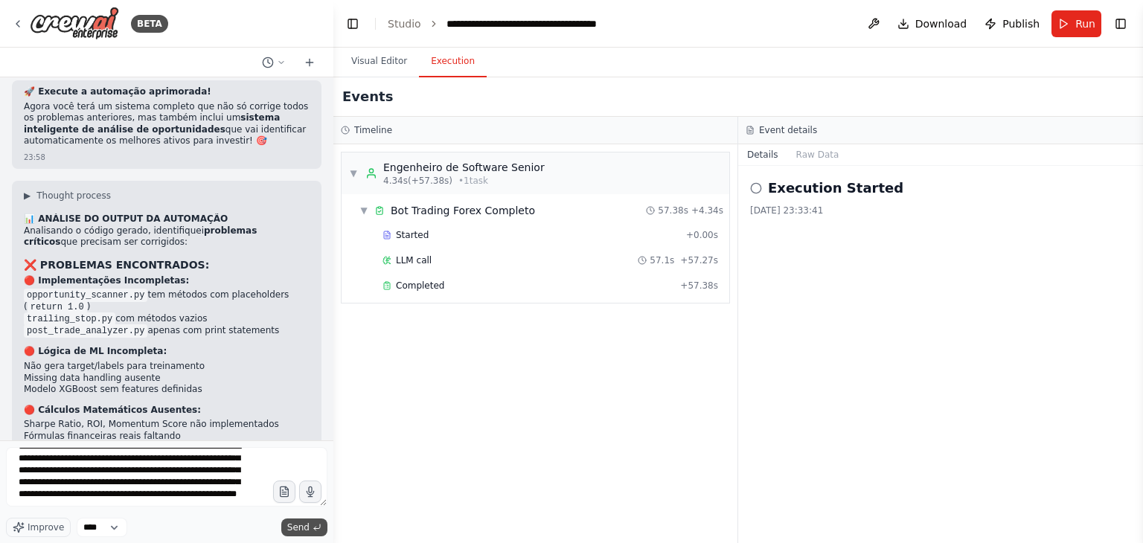
click at [295, 525] on span "Send" at bounding box center [298, 527] width 22 height 12
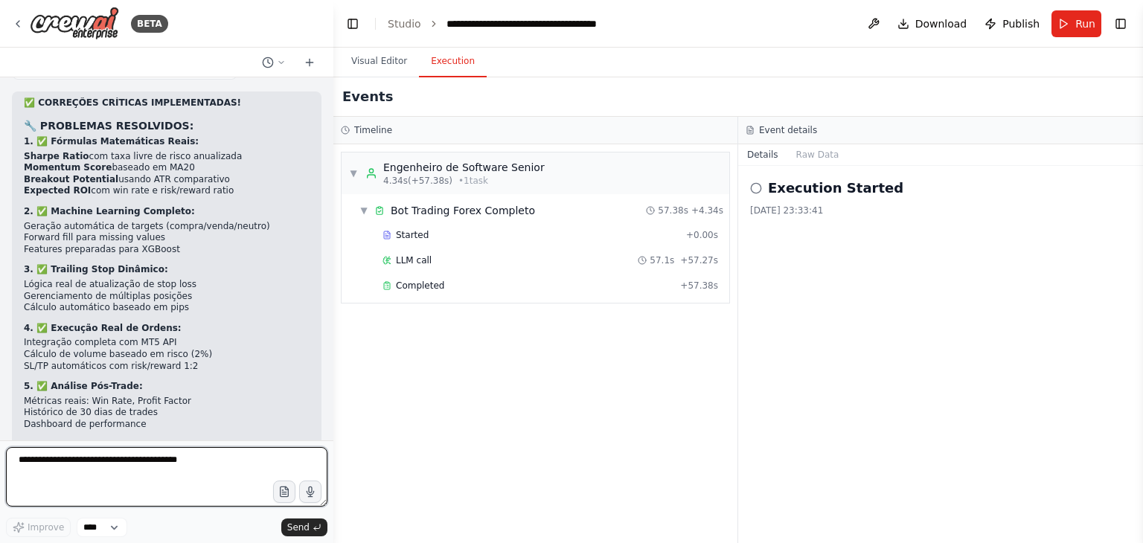
scroll to position [15350, 0]
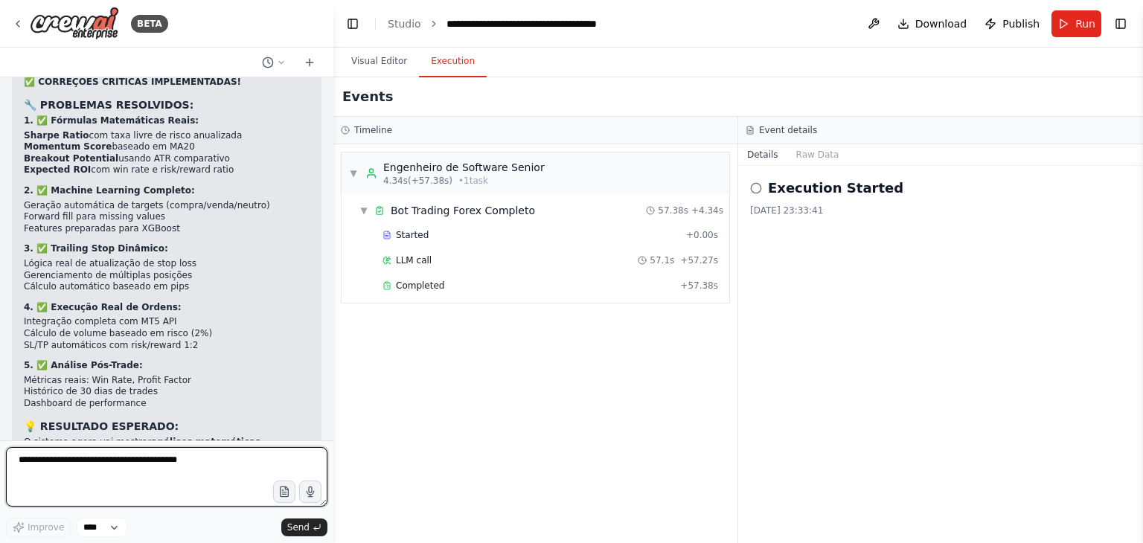
click at [205, 466] on textarea at bounding box center [166, 477] width 321 height 60
click at [191, 461] on textarea at bounding box center [166, 477] width 321 height 60
click at [184, 461] on textarea at bounding box center [166, 477] width 321 height 60
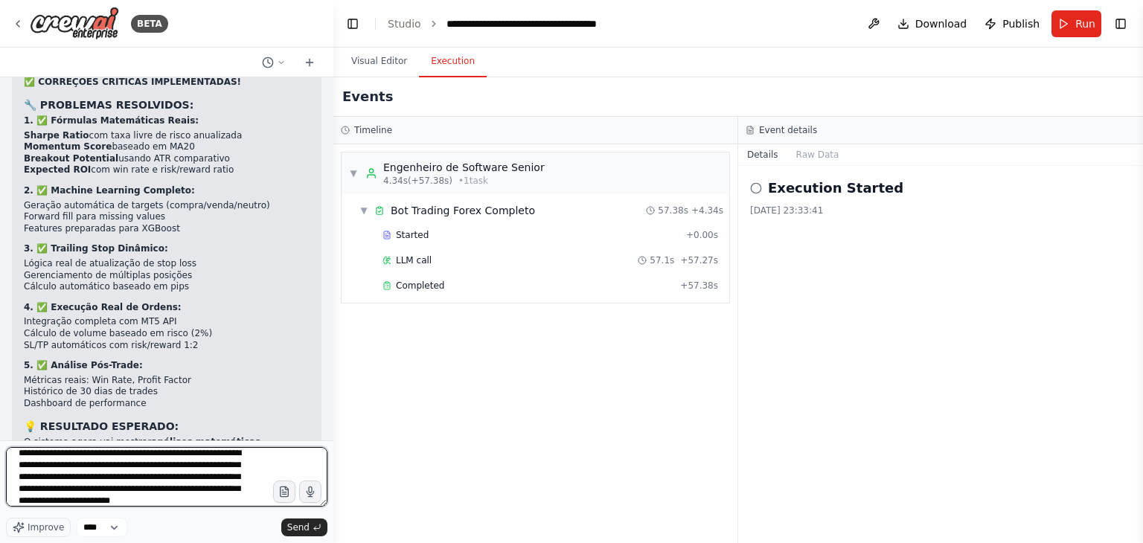
scroll to position [19, 0]
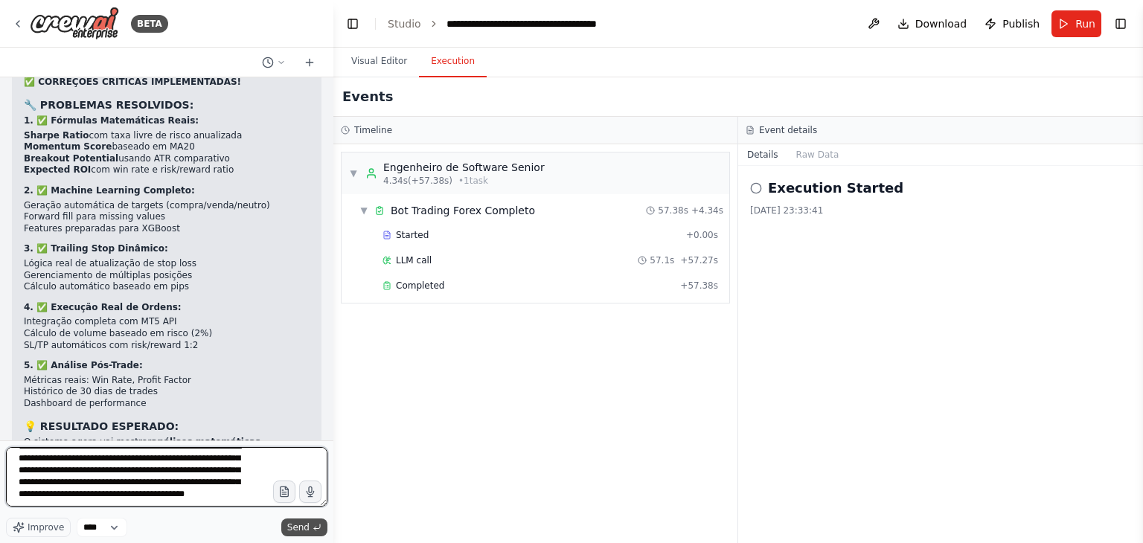
type textarea "**********"
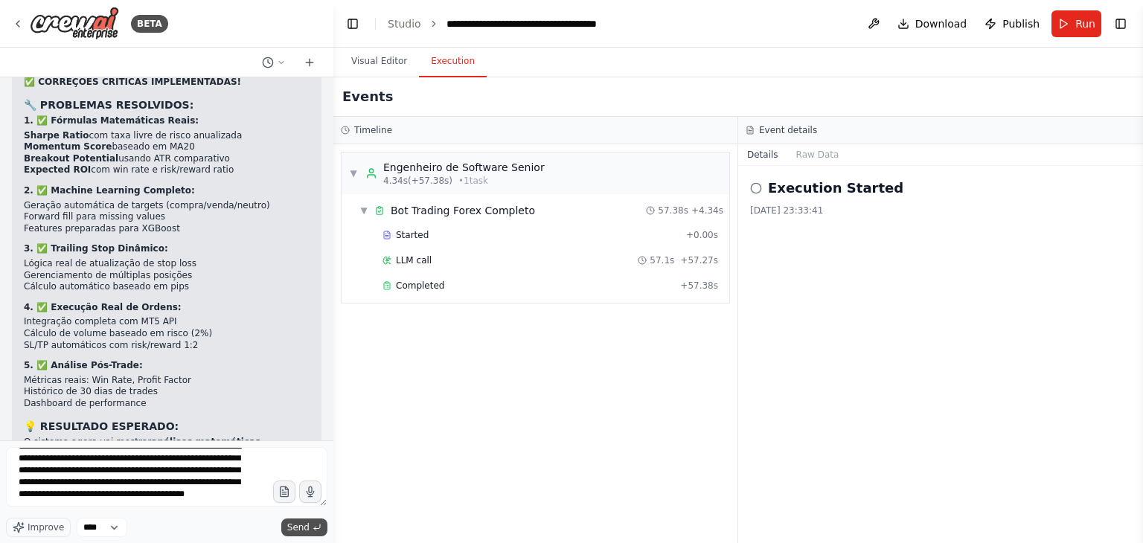
click at [300, 527] on span "Send" at bounding box center [298, 527] width 22 height 12
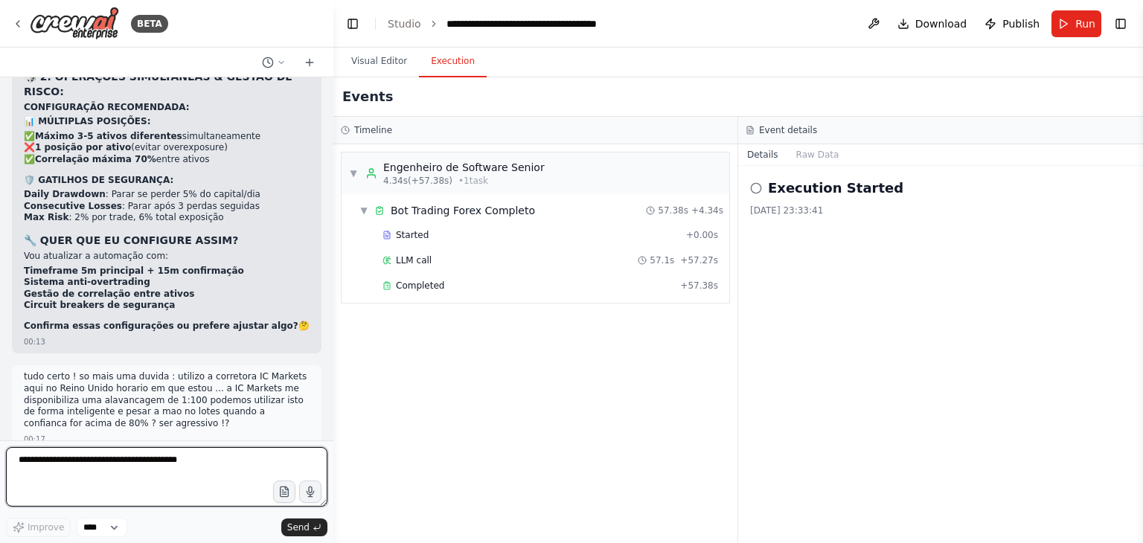
scroll to position [16178, 0]
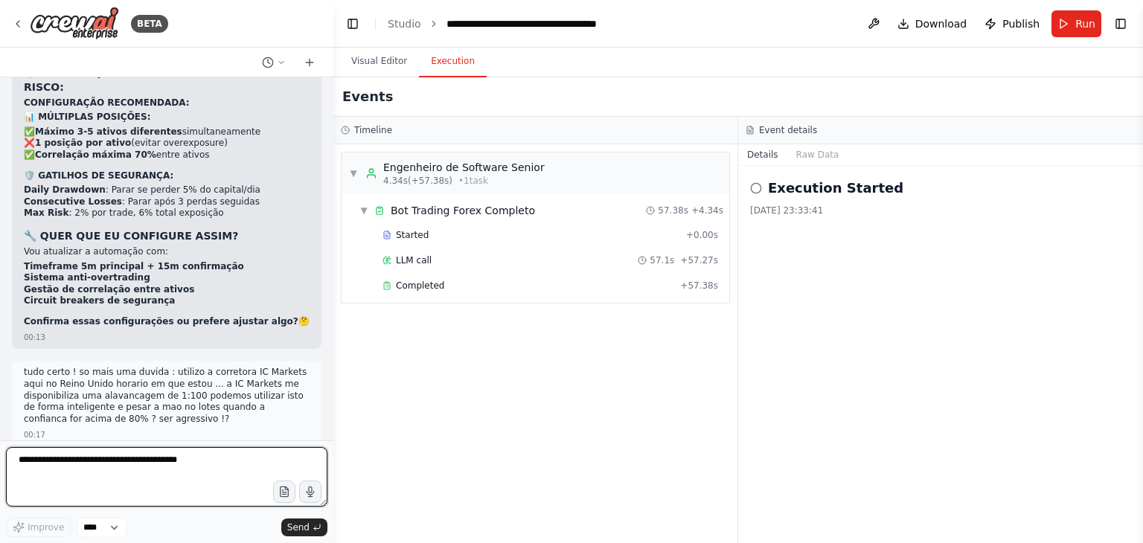
click at [194, 473] on textarea at bounding box center [166, 477] width 321 height 60
click at [193, 471] on textarea at bounding box center [166, 477] width 321 height 60
type textarea "*"
type textarea "***"
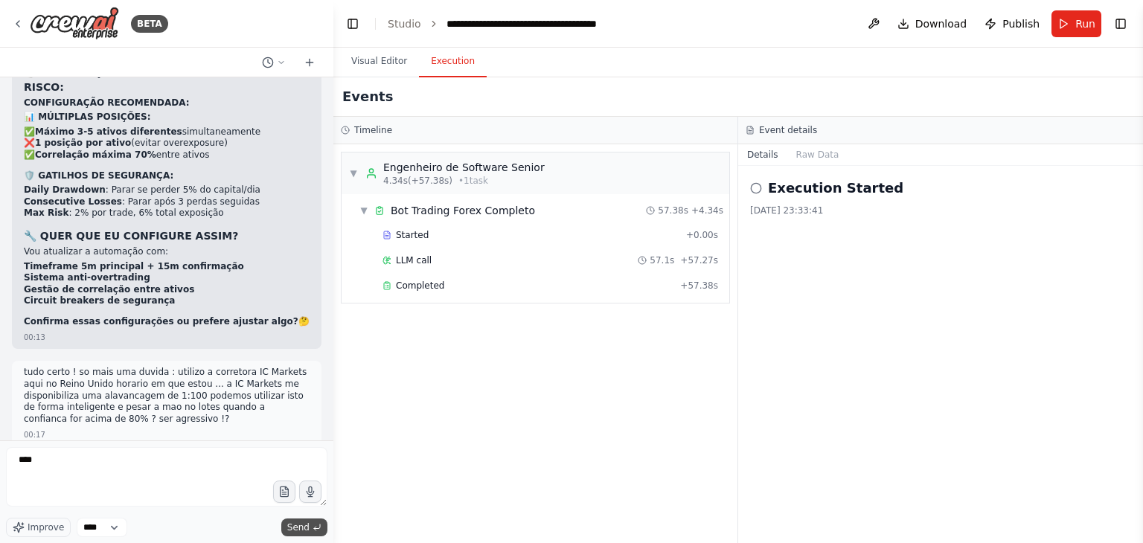
click at [303, 528] on span "Send" at bounding box center [298, 527] width 22 height 12
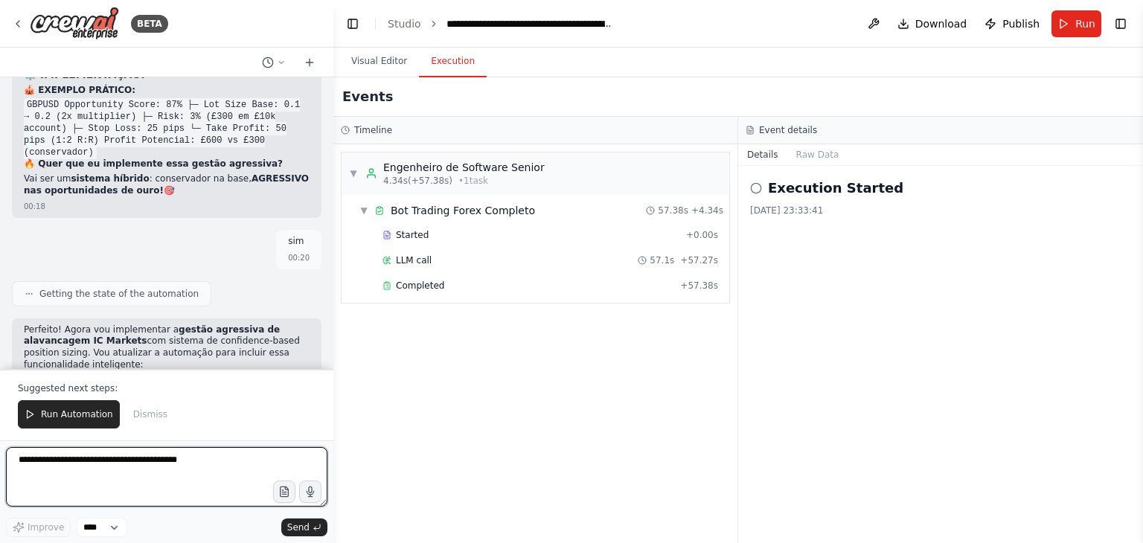
scroll to position [17165, 0]
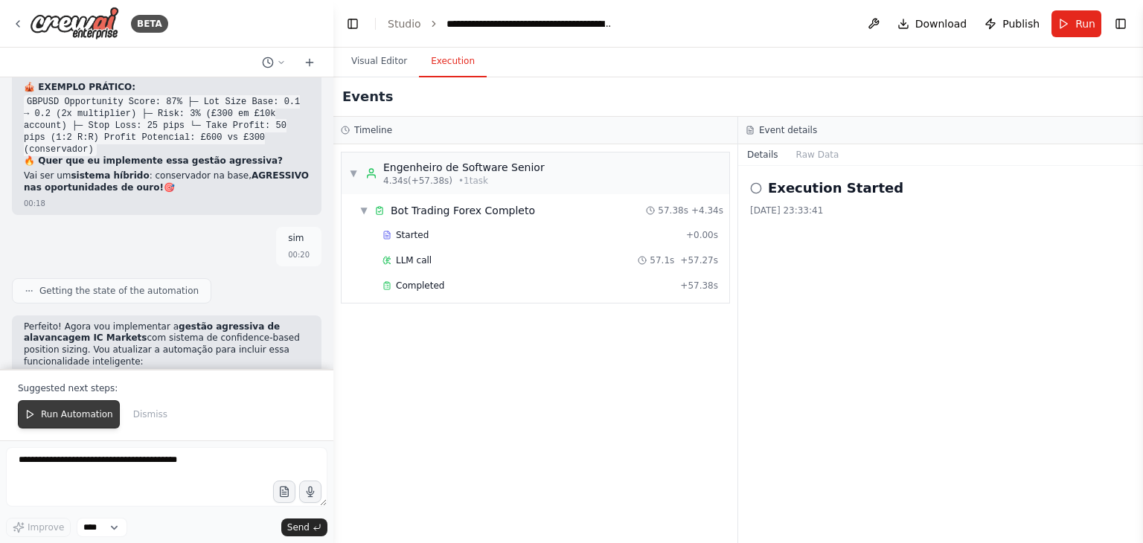
click at [76, 423] on button "Run Automation" at bounding box center [69, 414] width 102 height 28
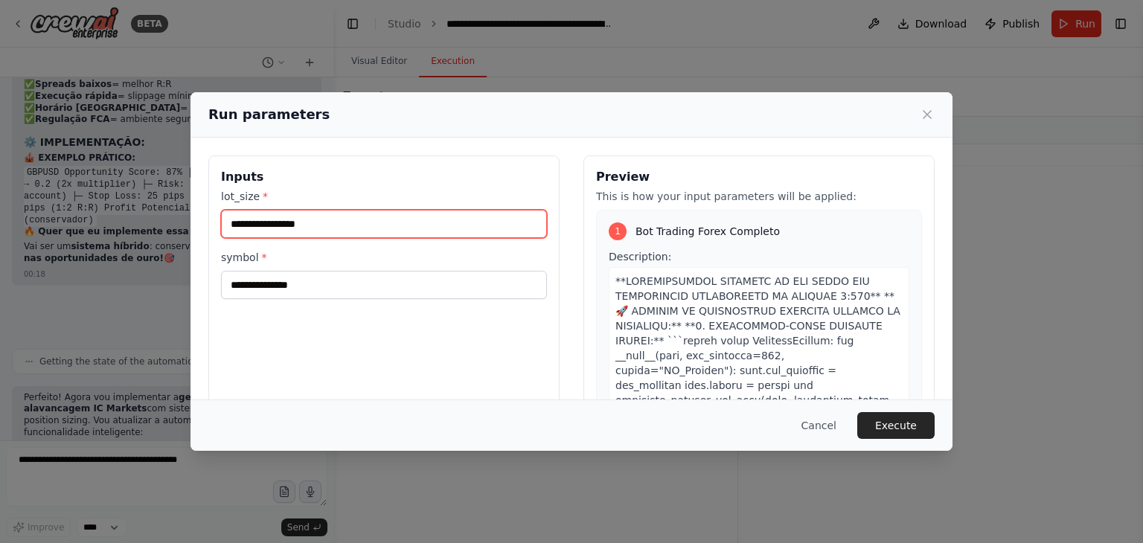
click at [292, 225] on input "lot_size *" at bounding box center [384, 224] width 326 height 28
type input "*"
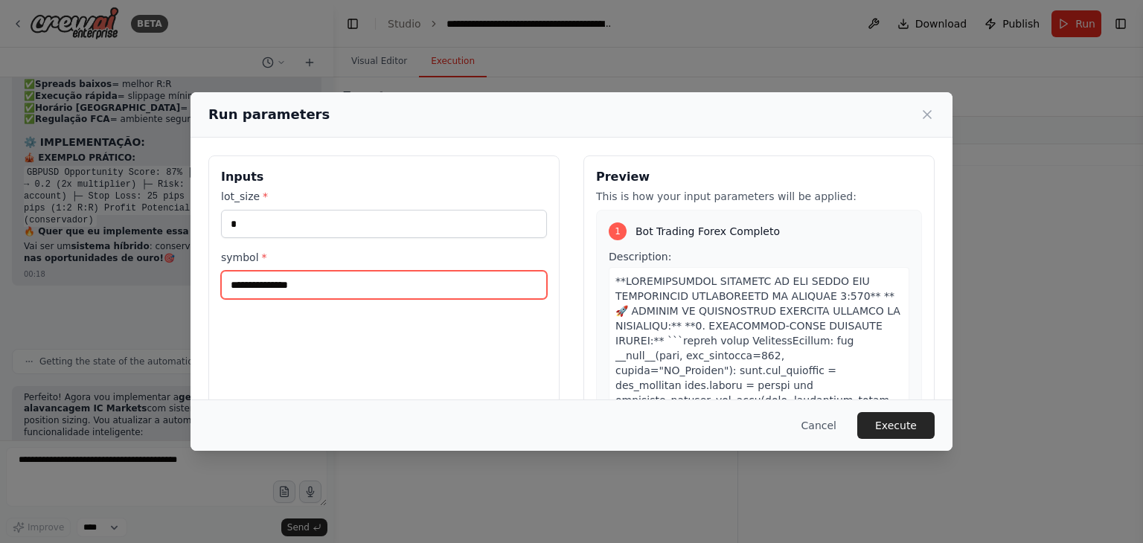
click at [295, 293] on input "symbol *" at bounding box center [384, 285] width 326 height 28
type input "******"
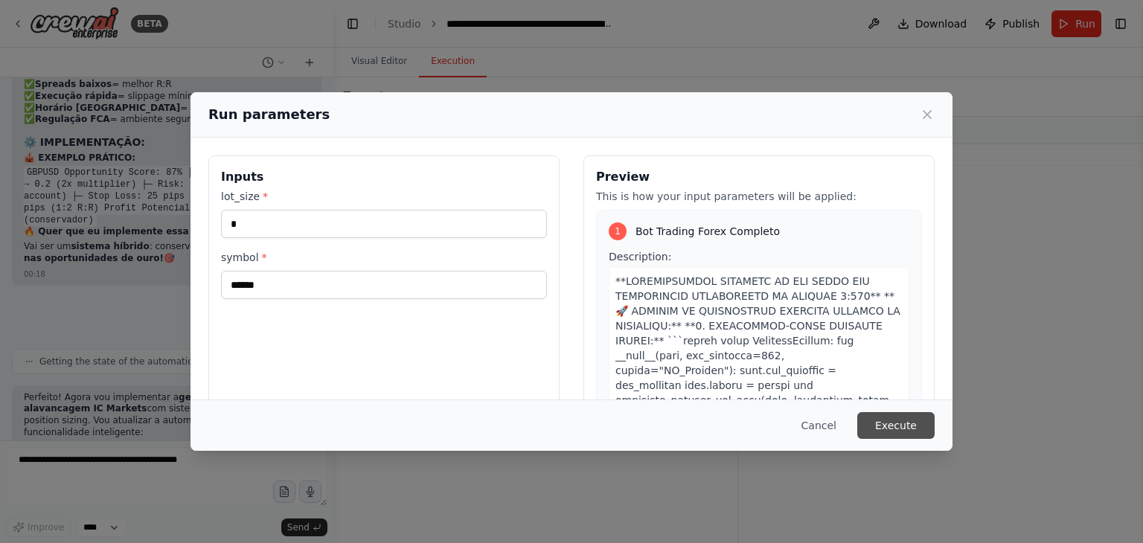
click at [902, 423] on button "Execute" at bounding box center [895, 425] width 77 height 27
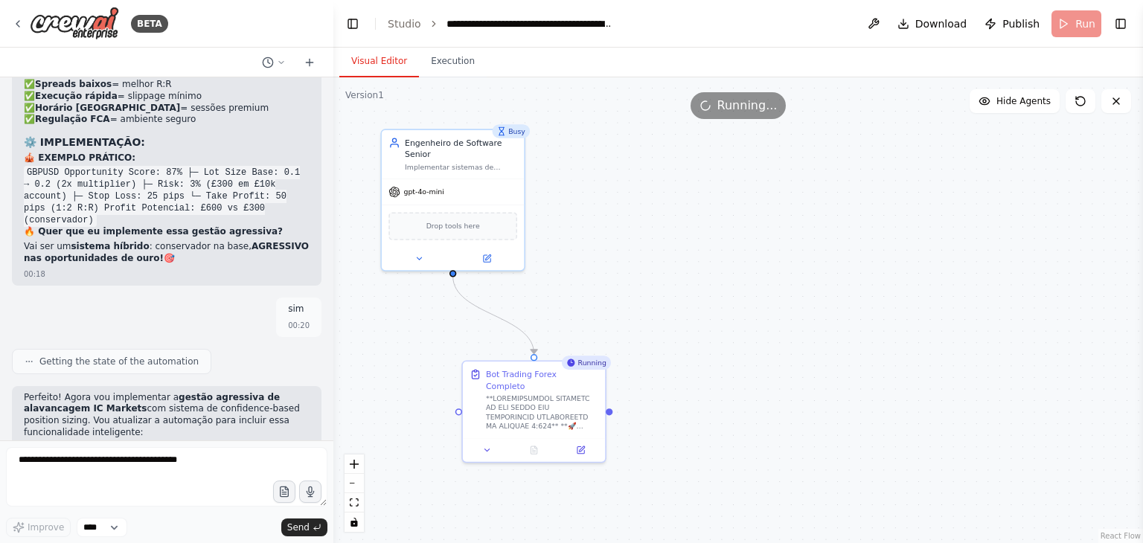
click at [372, 59] on button "Visual Editor" at bounding box center [379, 61] width 80 height 31
click at [720, 357] on div ".deletable-edge-delete-btn { width: 20px; height: 20px; border: 0px solid #ffff…" at bounding box center [737, 310] width 809 height 466
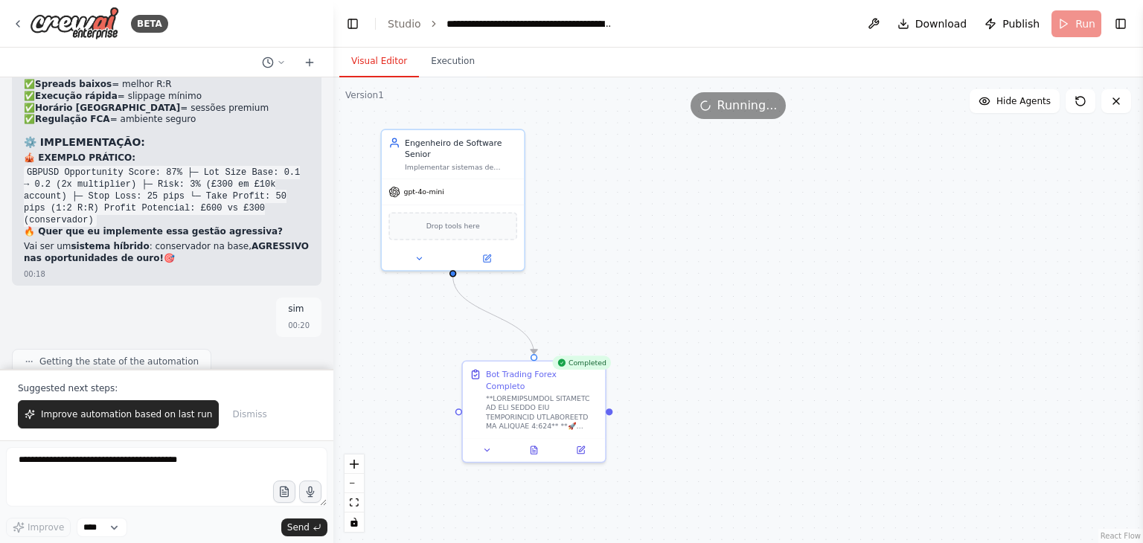
scroll to position [17165, 0]
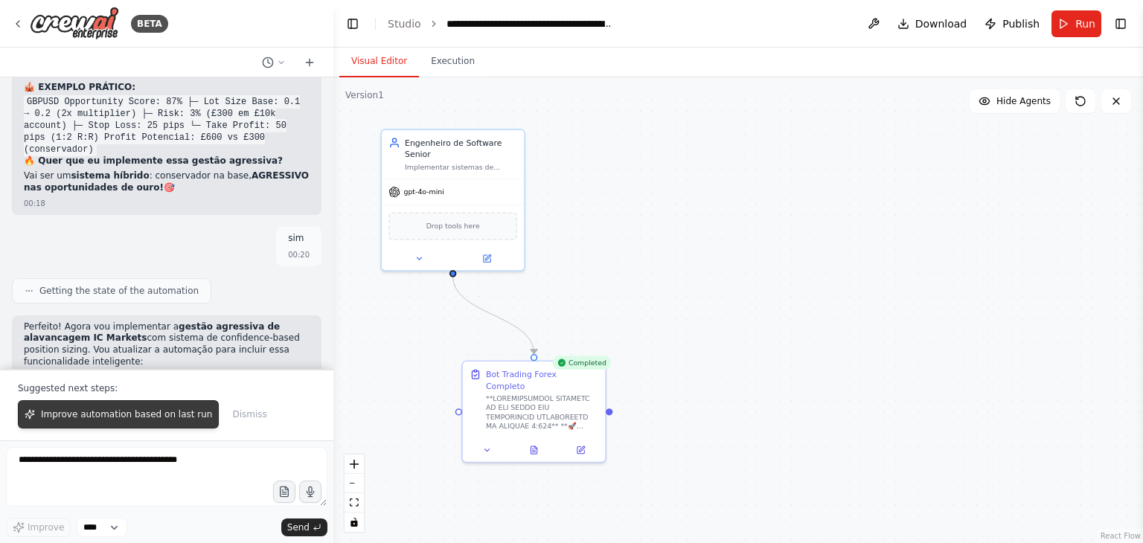
click at [123, 419] on span "Improve automation based on last run" at bounding box center [126, 414] width 171 height 12
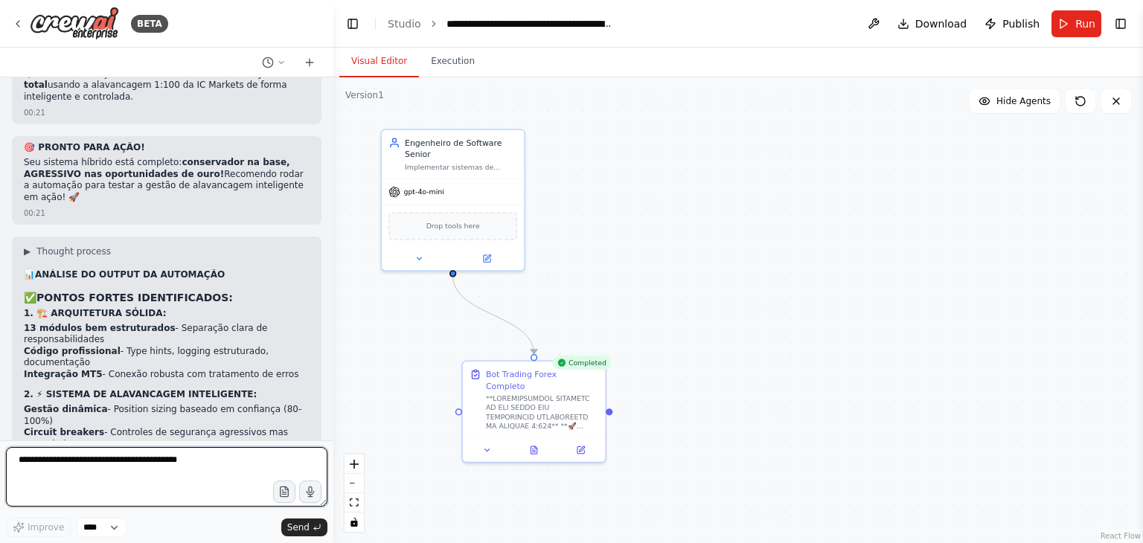
scroll to position [18142, 0]
click at [180, 457] on textarea at bounding box center [166, 477] width 321 height 60
paste textarea "**********"
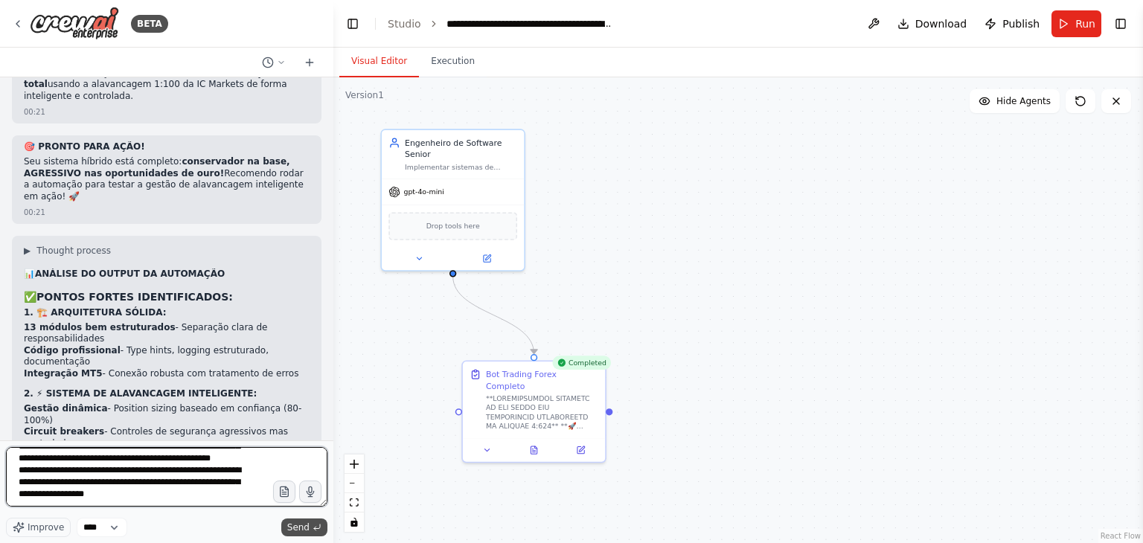
type textarea "**********"
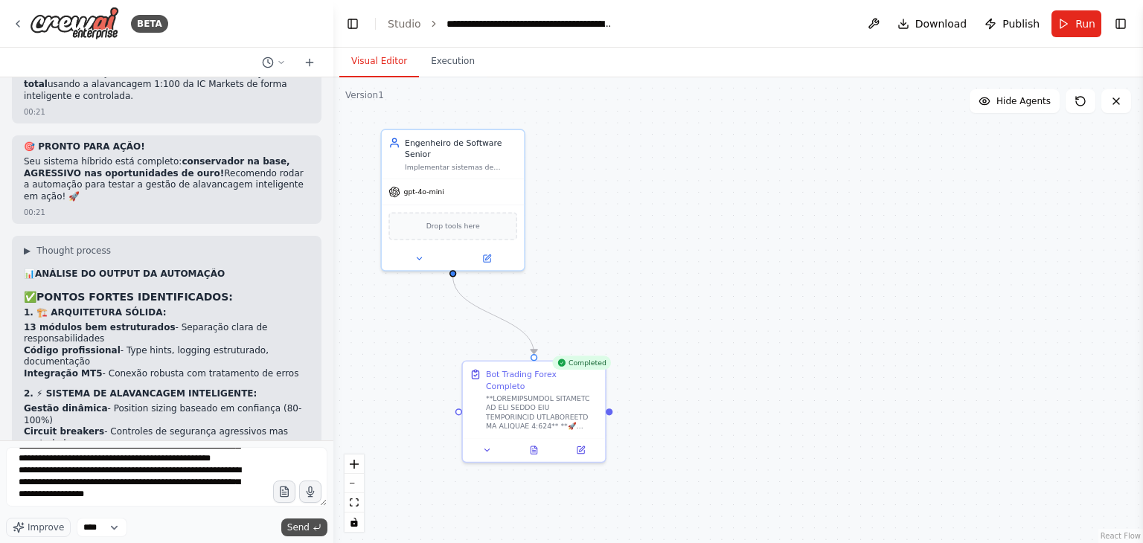
click at [301, 529] on span "Send" at bounding box center [298, 527] width 22 height 12
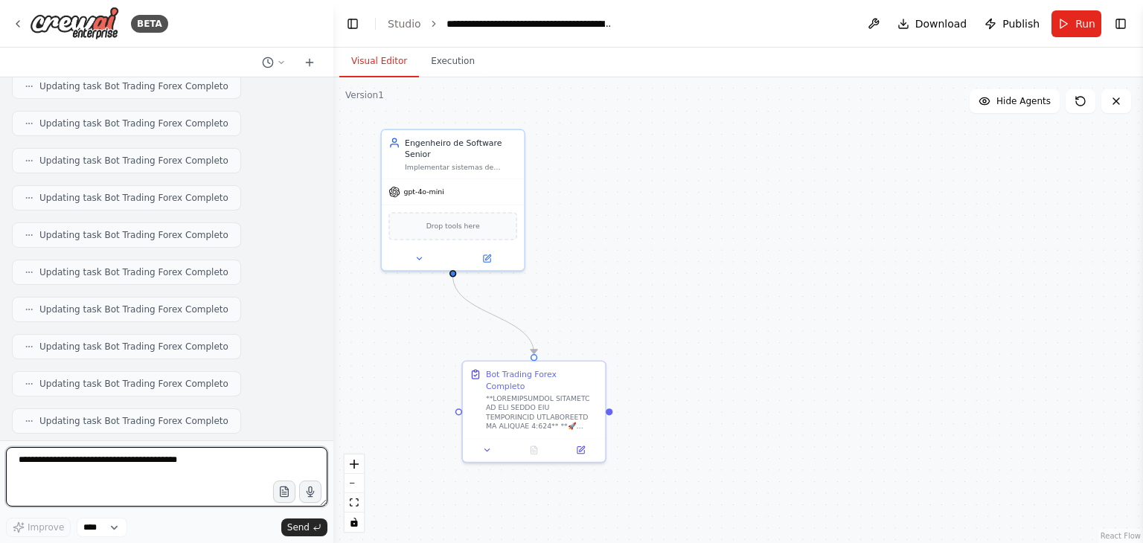
scroll to position [19637, 0]
